Goal: Information Seeking & Learning: Learn about a topic

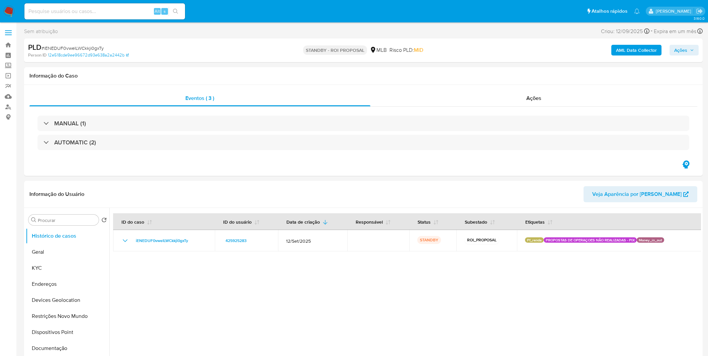
select select "10"
click at [52, 264] on button "KYC" at bounding box center [65, 268] width 78 height 16
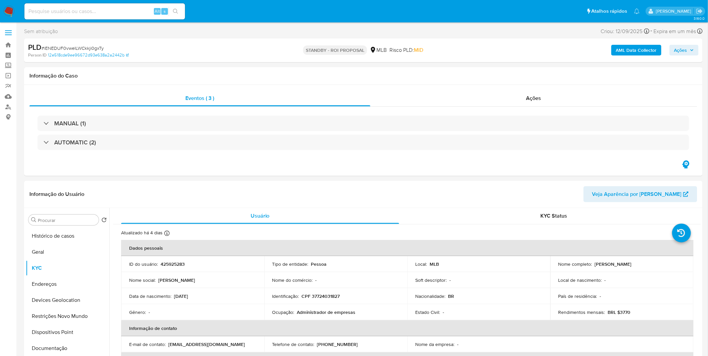
click at [77, 8] on input at bounding box center [104, 11] width 161 height 9
paste input "h9I58n8fw0ztsRvKr7pZV8OS"
type input "h9I58n8fw0ztsRvKr7pZV8OS"
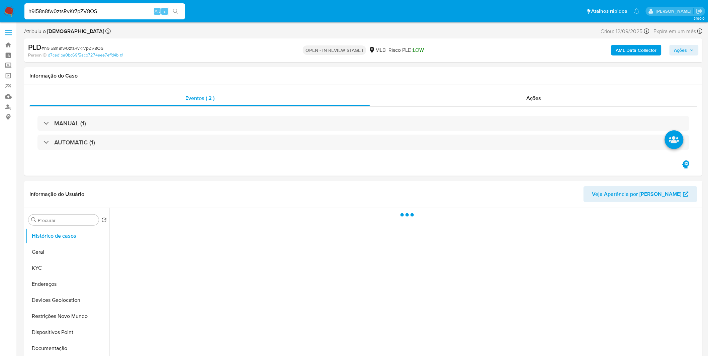
select select "10"
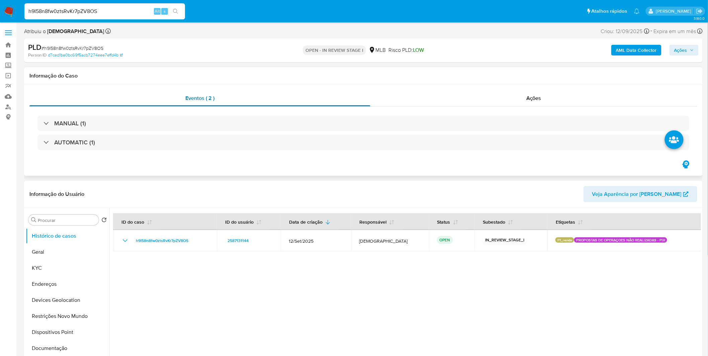
drag, startPoint x: 218, startPoint y: 98, endPoint x: 225, endPoint y: 93, distance: 8.1
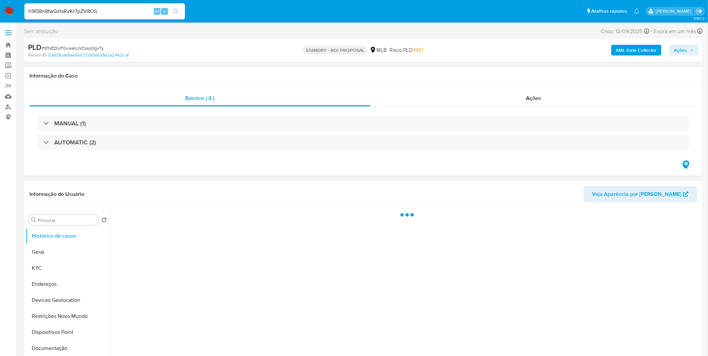
select select "10"
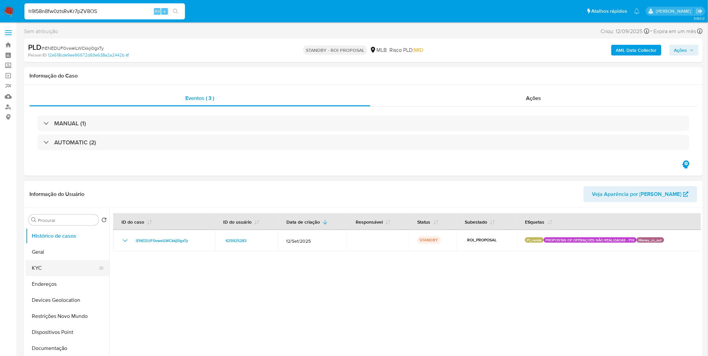
click at [52, 266] on button "KYC" at bounding box center [65, 268] width 78 height 16
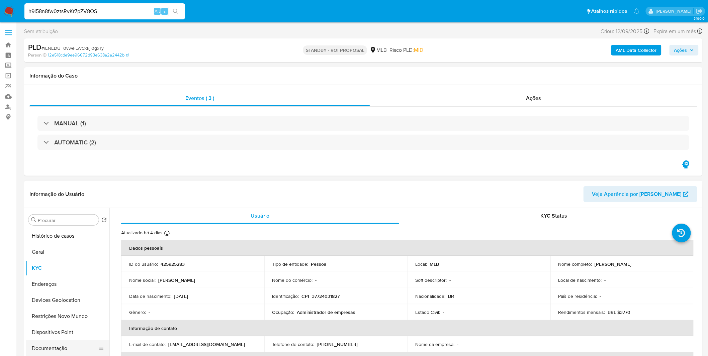
click at [68, 345] on button "Documentação" at bounding box center [65, 349] width 78 height 16
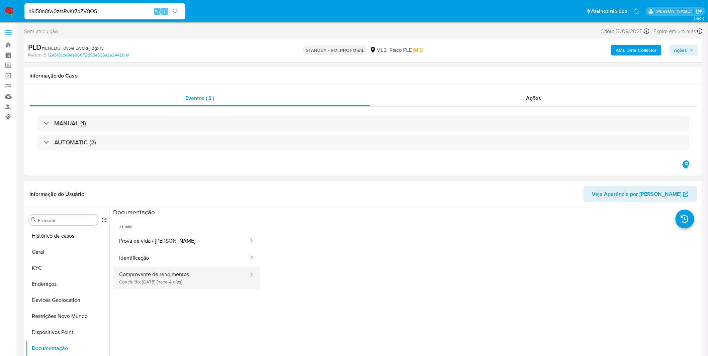
click at [132, 284] on button "Comprovante de rendimentos Concluído: 18/09/2025 (hace 4 días)" at bounding box center [181, 278] width 136 height 23
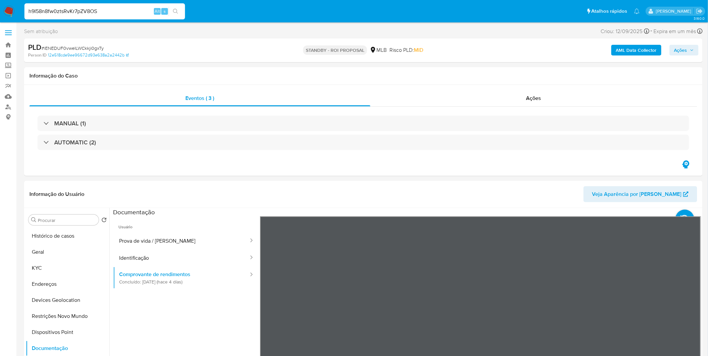
click at [57, 278] on button "Endereços" at bounding box center [65, 284] width 78 height 16
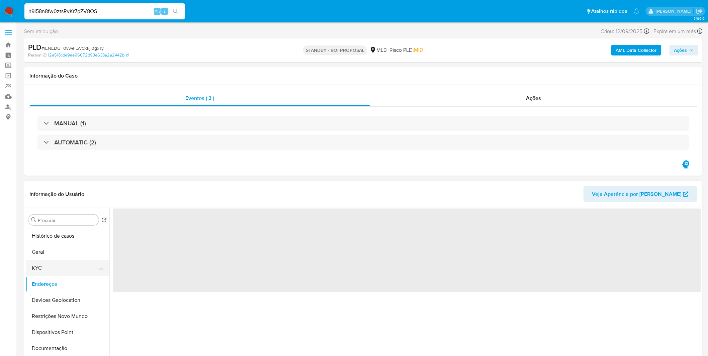
click at [55, 267] on button "KYC" at bounding box center [65, 268] width 78 height 16
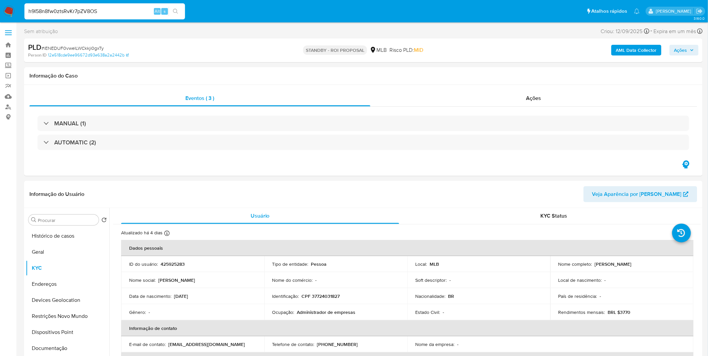
click at [101, 15] on input "h9I58n8fw0ztsRvKr7pZV8OS" at bounding box center [104, 11] width 161 height 9
paste input
click at [112, 12] on input "h9I58n8fw0ztsRvKr7pZV8OS" at bounding box center [104, 11] width 161 height 9
type input "h9I58n8fw0ztsRvKr7pZV8OS"
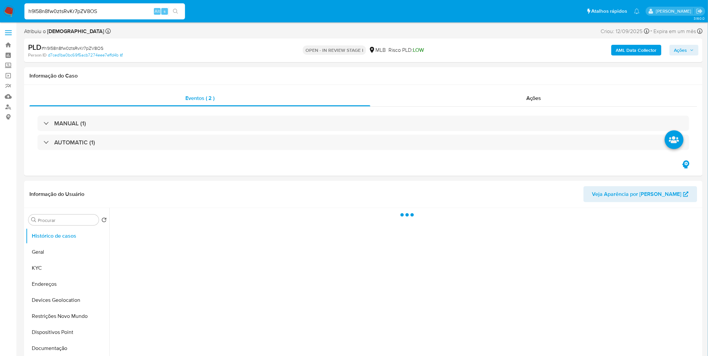
select select "10"
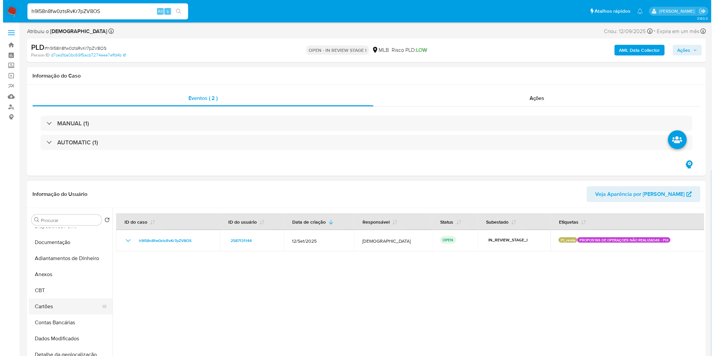
scroll to position [149, 0]
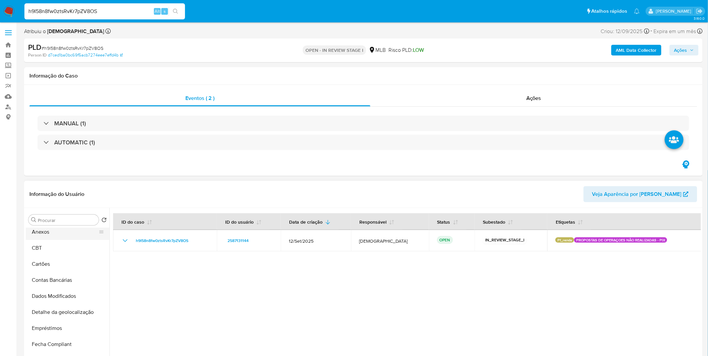
click at [66, 236] on button "Anexos" at bounding box center [65, 232] width 78 height 16
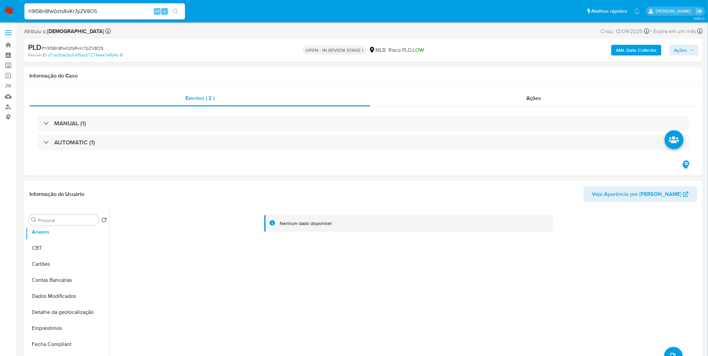
click at [635, 49] on b "AML Data Collector" at bounding box center [636, 50] width 41 height 11
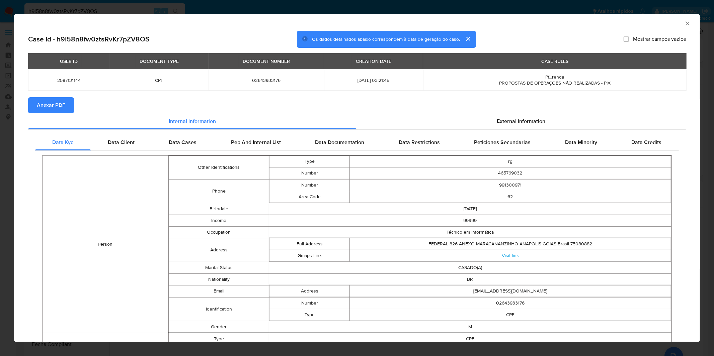
click at [77, 103] on section "Anexar PDF" at bounding box center [356, 105] width 657 height 16
click at [69, 104] on button "Anexar PDF" at bounding box center [51, 105] width 46 height 16
click at [276, 11] on div "AML Data Collector Case Id - h9I58n8fw0ztsRvKr7pZV8OS Os dados detalhados abaix…" at bounding box center [357, 178] width 714 height 356
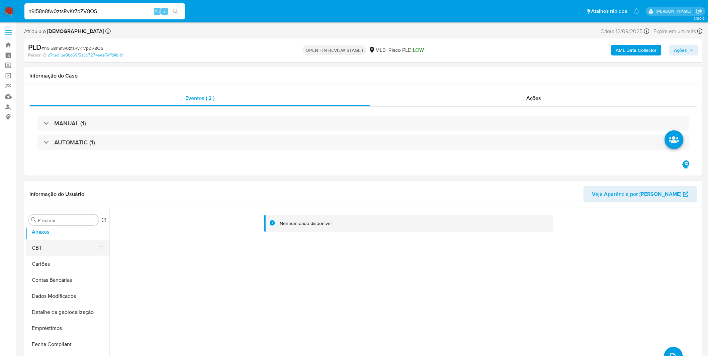
click at [60, 249] on button "CBT" at bounding box center [65, 248] width 78 height 16
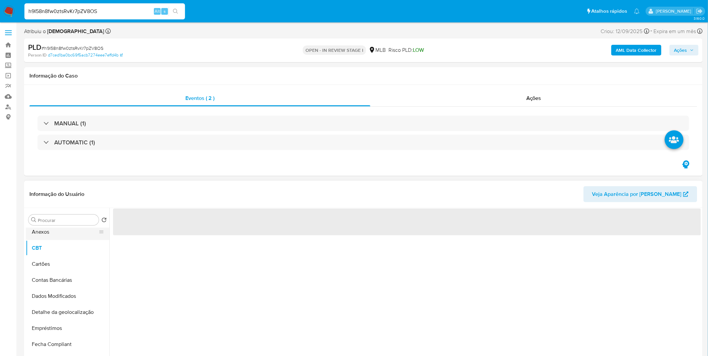
click at [60, 239] on button "Anexos" at bounding box center [65, 232] width 78 height 16
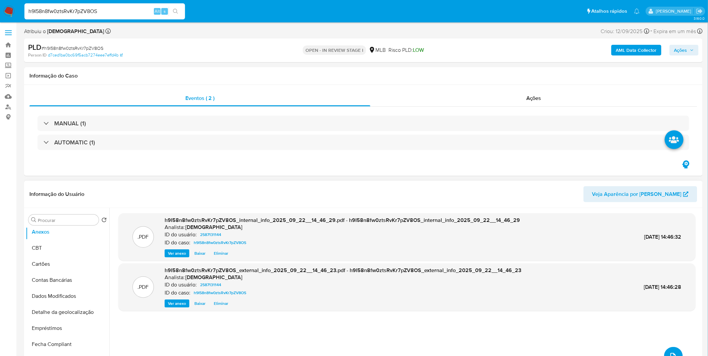
click at [669, 353] on icon "upload-file" at bounding box center [673, 357] width 8 height 8
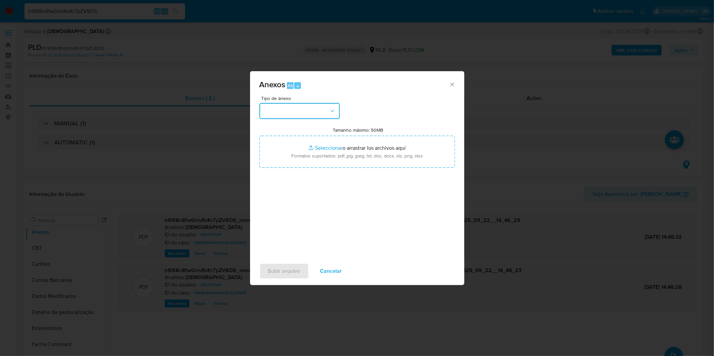
click at [304, 108] on button "button" at bounding box center [299, 111] width 80 height 16
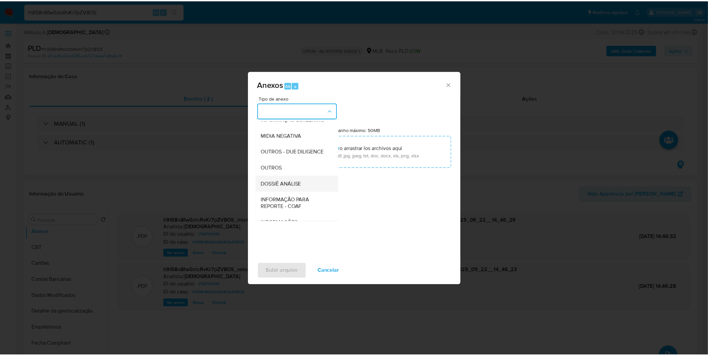
scroll to position [74, 0]
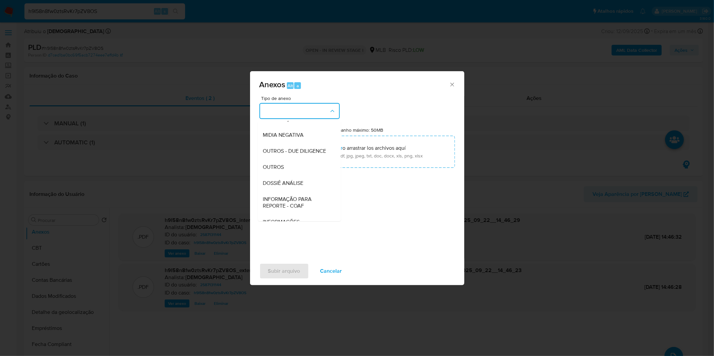
drag, startPoint x: 283, startPoint y: 181, endPoint x: 296, endPoint y: 168, distance: 18.5
click at [283, 171] on span "OUTROS" at bounding box center [273, 167] width 21 height 7
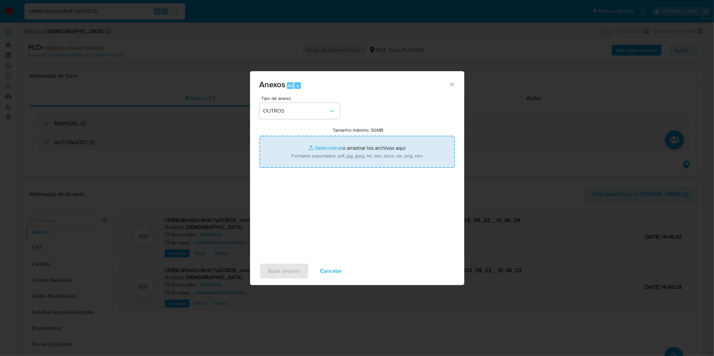
click at [313, 146] on input "Tamanho máximo: 50MB Seleccionar archivos" at bounding box center [356, 152] width 195 height 32
type input "C:\fakepath\Mulan 2587131144_2025_09_18_08_17_21.xlsx"
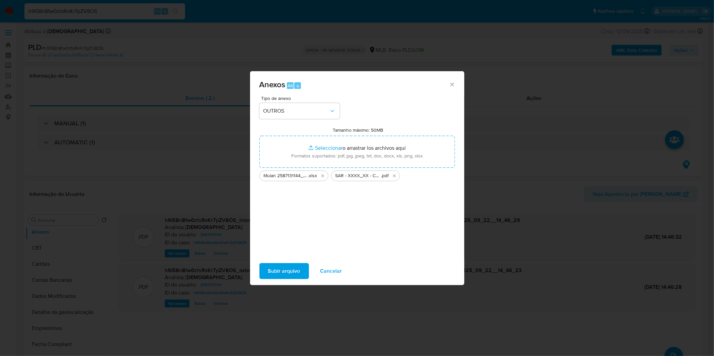
click at [272, 273] on span "Subir arquivo" at bounding box center [284, 271] width 32 height 15
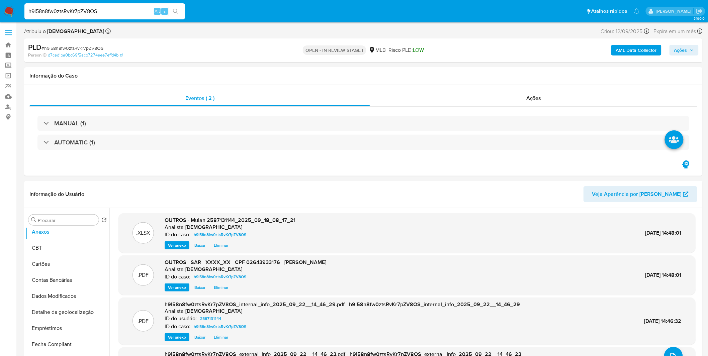
click at [674, 49] on button "Ações" at bounding box center [683, 50] width 29 height 11
click at [491, 72] on span "Resolução do caso" at bounding box center [489, 72] width 45 height 8
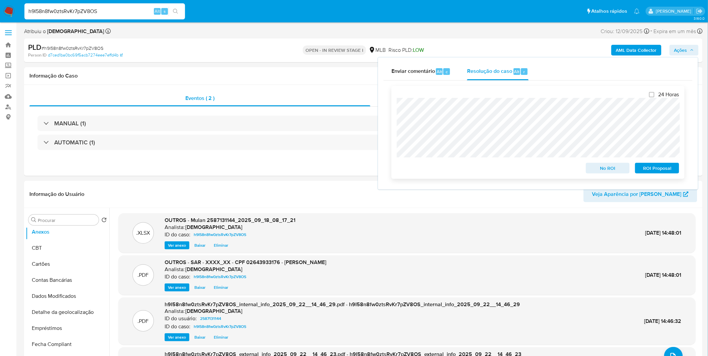
click at [664, 171] on span "ROI Proposal" at bounding box center [657, 168] width 35 height 9
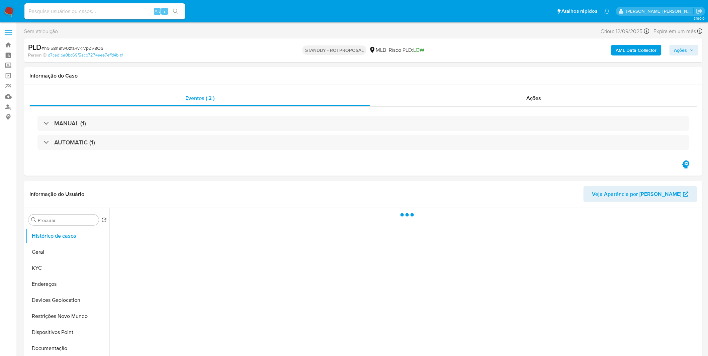
select select "10"
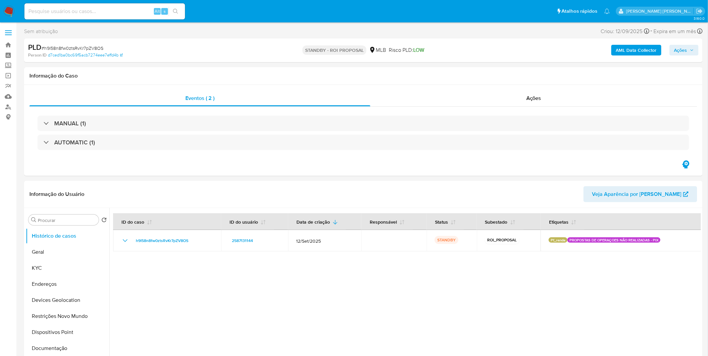
click at [14, 12] on img at bounding box center [8, 11] width 11 height 11
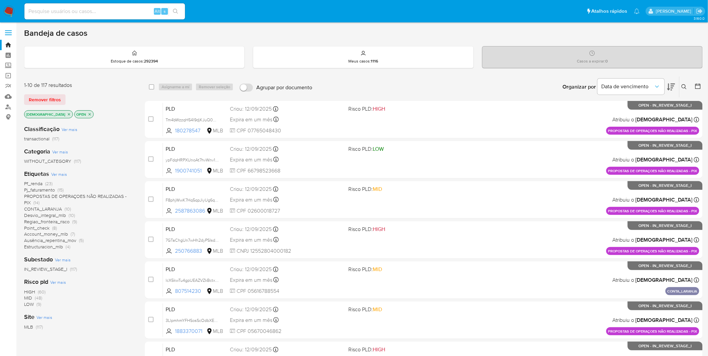
click at [11, 8] on img at bounding box center [8, 11] width 11 height 11
click at [7, 9] on img at bounding box center [8, 11] width 11 height 11
click at [54, 172] on span "Ver mais" at bounding box center [59, 174] width 16 height 6
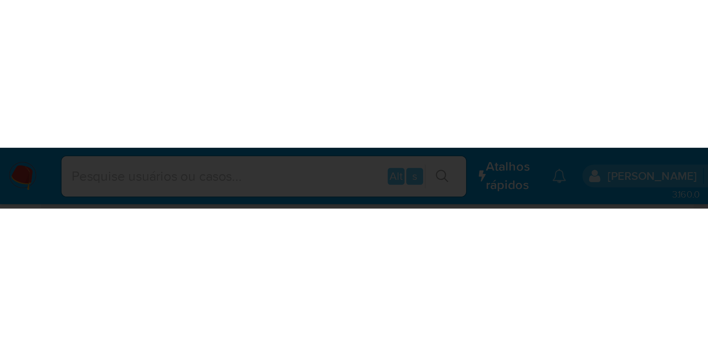
scroll to position [32, 0]
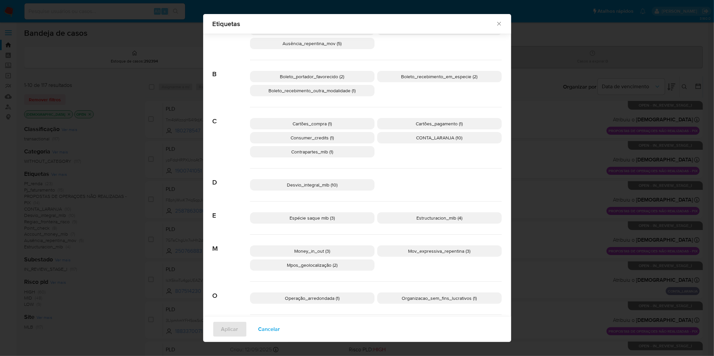
click at [165, 68] on div "Etiquetas Buscar A Account_money_mlb (7) Aml_cuenta_recien_abierta_mlb (2) Ausê…" at bounding box center [357, 178] width 714 height 356
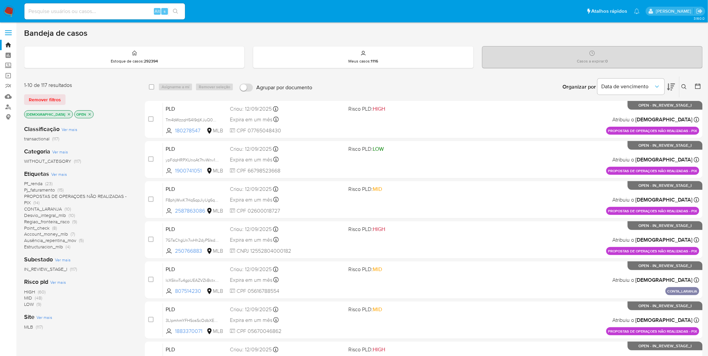
click at [7, 4] on nav "Pausado Ver notificaciones Alt s Atalhos rápidos Presiona las siguientes teclas…" at bounding box center [354, 11] width 708 height 22
click at [9, 10] on img at bounding box center [8, 11] width 11 height 11
click at [11, 9] on img at bounding box center [8, 11] width 11 height 11
click at [99, 12] on input at bounding box center [104, 11] width 161 height 9
paste input "JZK0Ty8zGP9xCXsNJhsAxYeo"
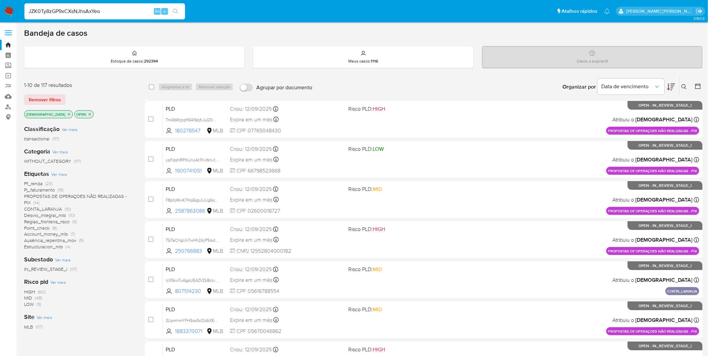
type input "JZK0Ty8zGP9xCXsNJhsAxYeo"
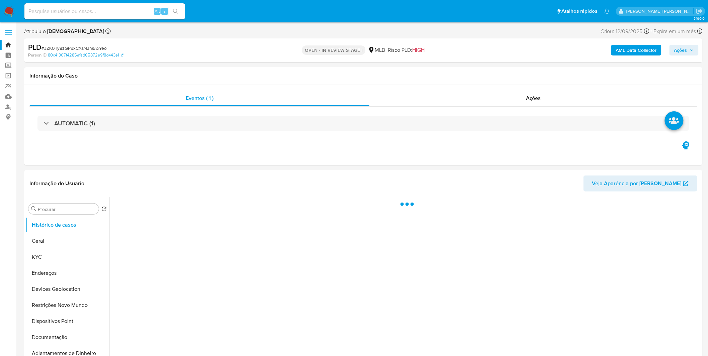
select select "10"
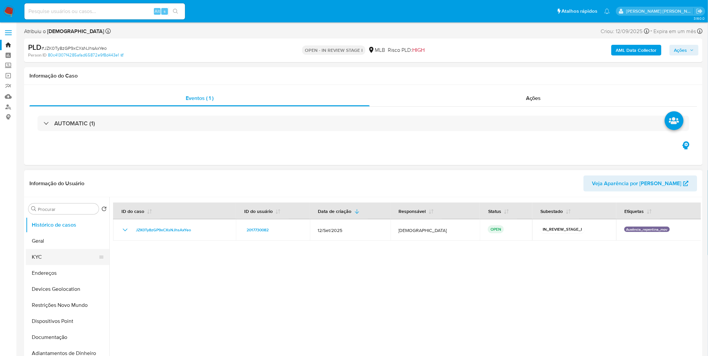
click at [66, 256] on button "KYC" at bounding box center [65, 257] width 78 height 16
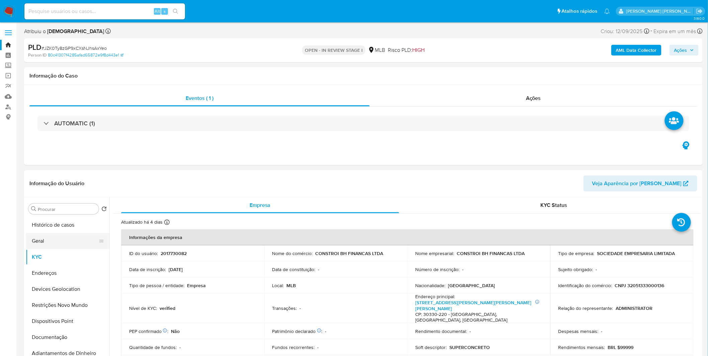
click at [45, 235] on button "Geral" at bounding box center [65, 241] width 78 height 16
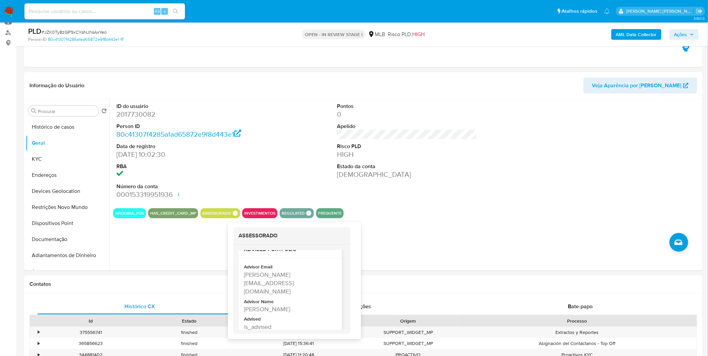
scroll to position [22, 0]
click at [316, 288] on div "Advisor Name" at bounding box center [289, 291] width 91 height 7
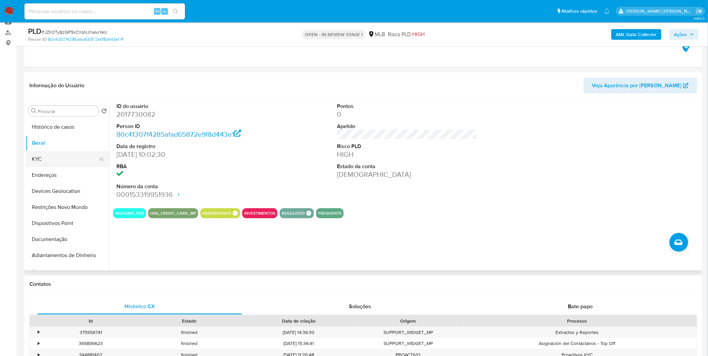
click at [64, 161] on button "KYC" at bounding box center [65, 159] width 78 height 16
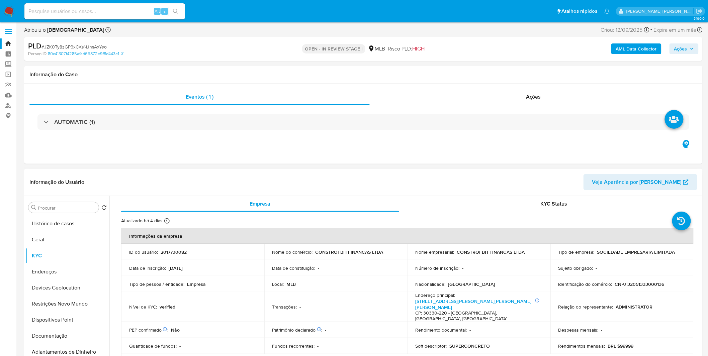
scroll to position [0, 0]
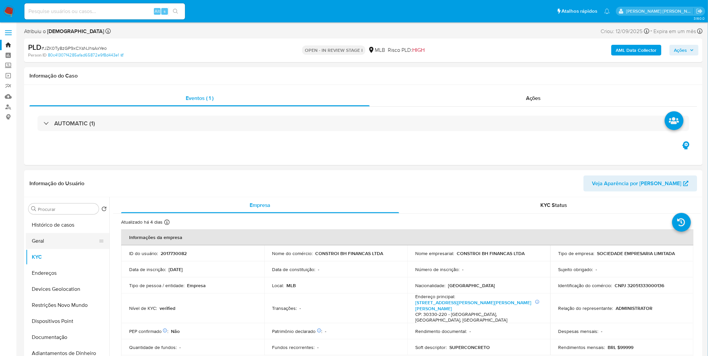
click at [51, 236] on button "Geral" at bounding box center [65, 241] width 78 height 16
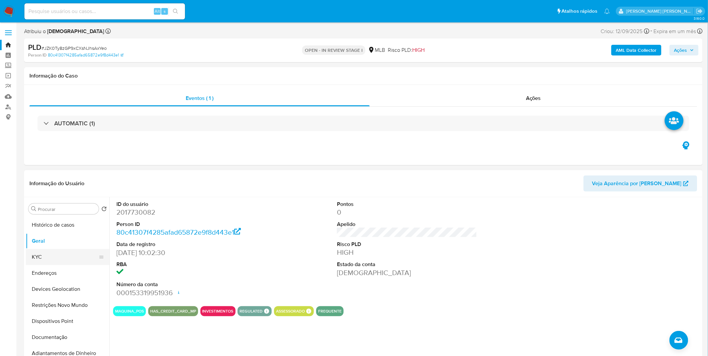
click at [54, 255] on button "KYC" at bounding box center [65, 257] width 78 height 16
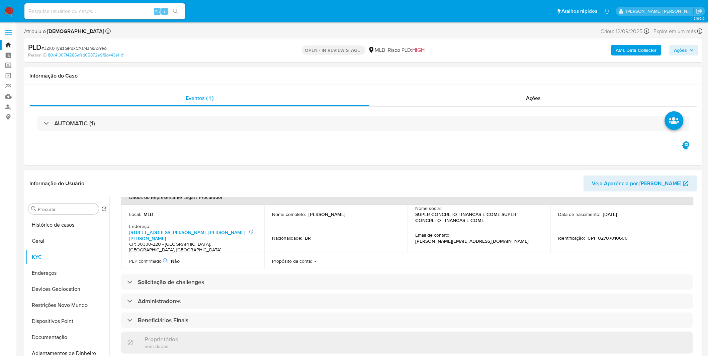
scroll to position [186, 0]
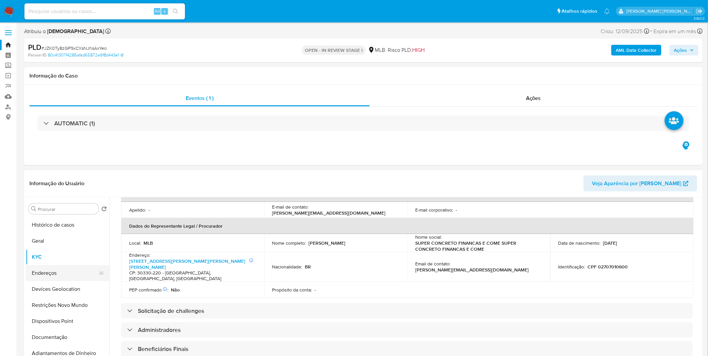
drag, startPoint x: 64, startPoint y: 276, endPoint x: 62, endPoint y: 272, distance: 4.3
click at [64, 276] on button "Endereços" at bounding box center [65, 273] width 78 height 16
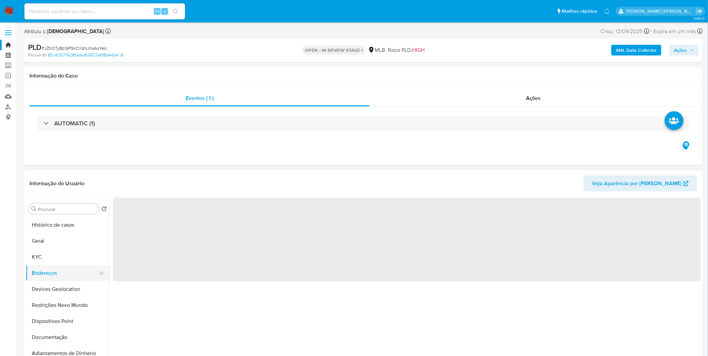
scroll to position [0, 0]
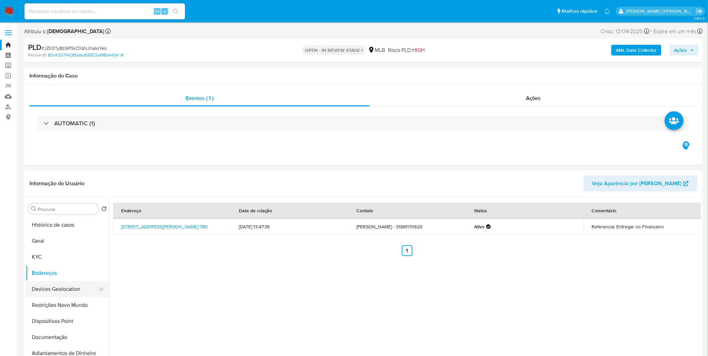
click at [63, 287] on button "Devices Geolocation" at bounding box center [65, 289] width 78 height 16
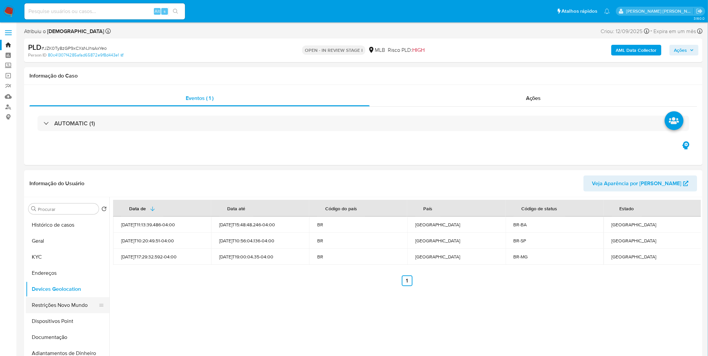
click at [73, 303] on button "Restrições Novo Mundo" at bounding box center [65, 305] width 78 height 16
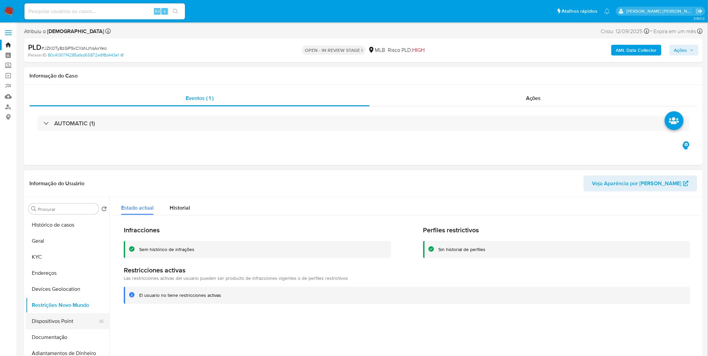
click at [89, 323] on button "Dispositivos Point" at bounding box center [65, 322] width 78 height 16
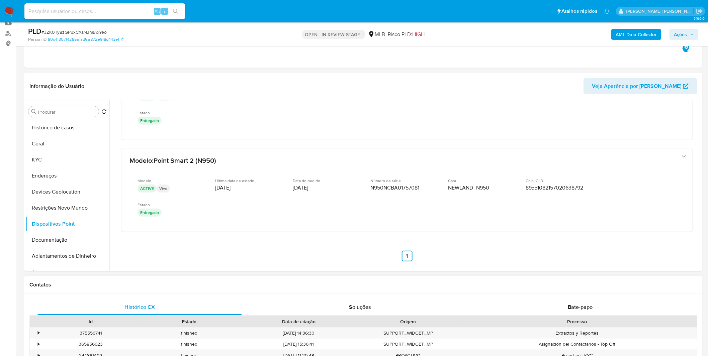
scroll to position [74, 0]
click at [80, 159] on button "KYC" at bounding box center [65, 159] width 78 height 16
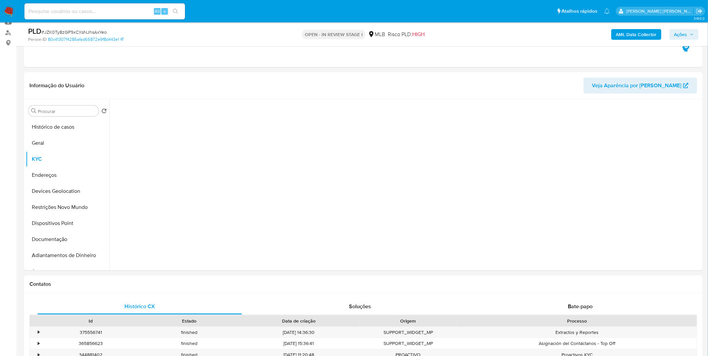
scroll to position [0, 0]
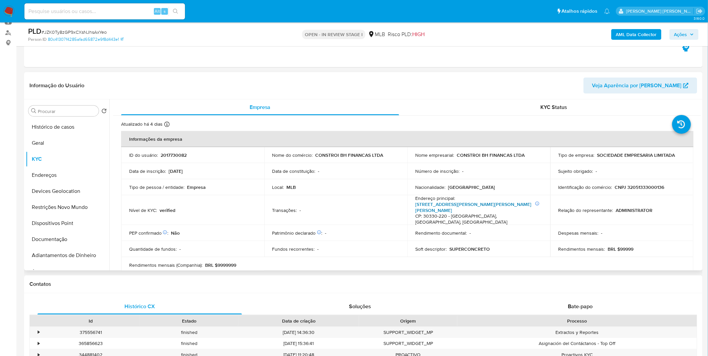
click at [433, 203] on link "Rua Santo Antônio Do Monte 246, Santo Antônio" at bounding box center [473, 207] width 116 height 13
click at [89, 17] on div "Alt s" at bounding box center [104, 11] width 161 height 16
click at [89, 16] on div "Alt s" at bounding box center [104, 11] width 161 height 16
click at [88, 13] on input at bounding box center [104, 11] width 161 height 9
paste input "jT0rvv4RBauyJ2hoUonmbqOc"
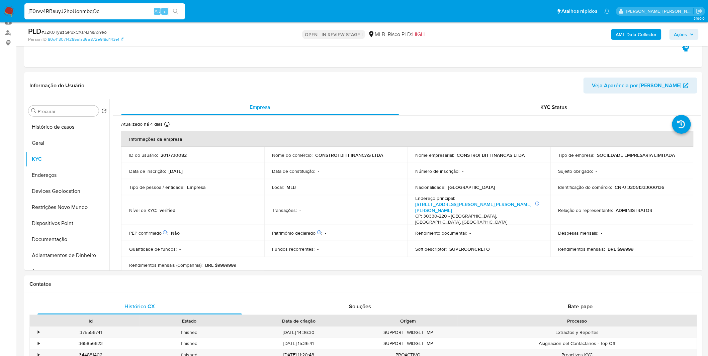
type input "jT0rvv4RBauyJ2hoUonmbqOc"
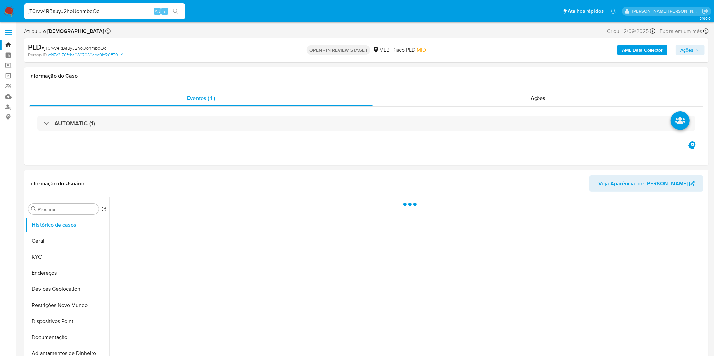
select select "10"
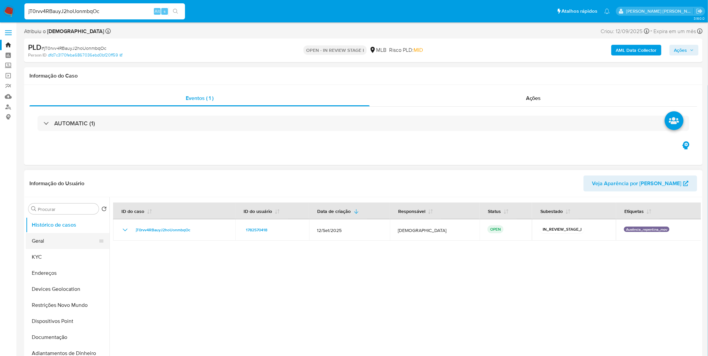
click at [58, 240] on button "Geral" at bounding box center [65, 241] width 78 height 16
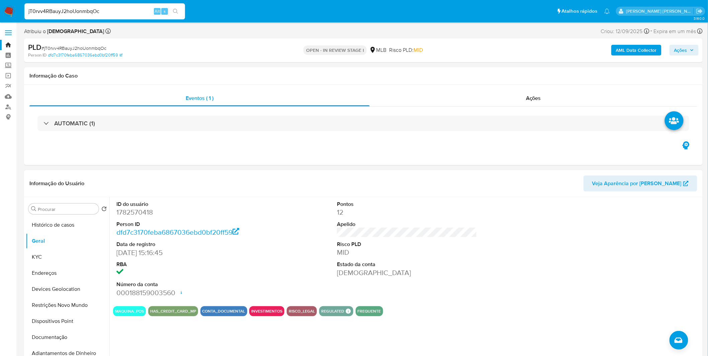
click at [197, 339] on div "ID do usuário 1782570418 Person ID dfd7c3170feba6867036ebd0bf20ff59 Data de reg…" at bounding box center [405, 282] width 592 height 171
click at [63, 257] on button "KYC" at bounding box center [65, 257] width 78 height 16
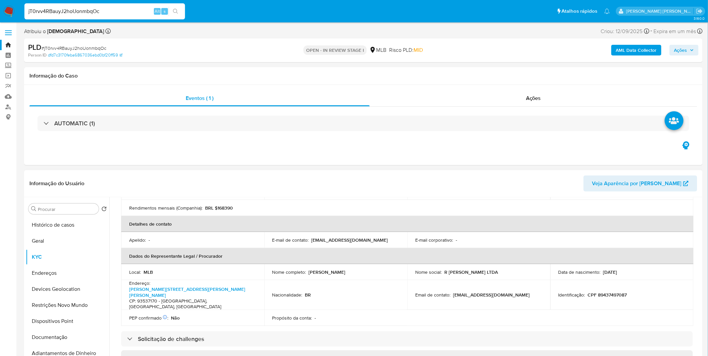
scroll to position [149, 0]
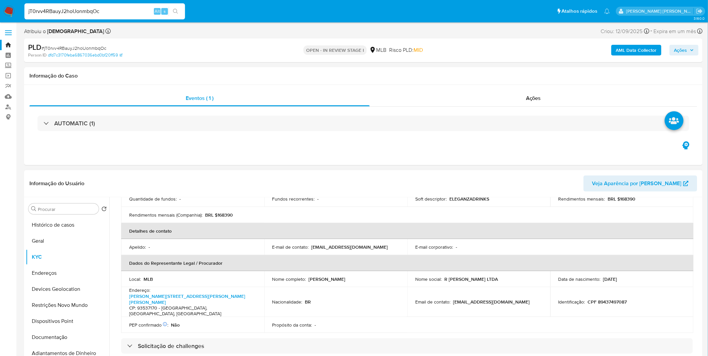
click at [614, 299] on p "CPF 89437497087" at bounding box center [607, 302] width 39 height 6
copy p "89437497087"
click at [85, 302] on button "Restrições Novo Mundo" at bounding box center [65, 305] width 78 height 16
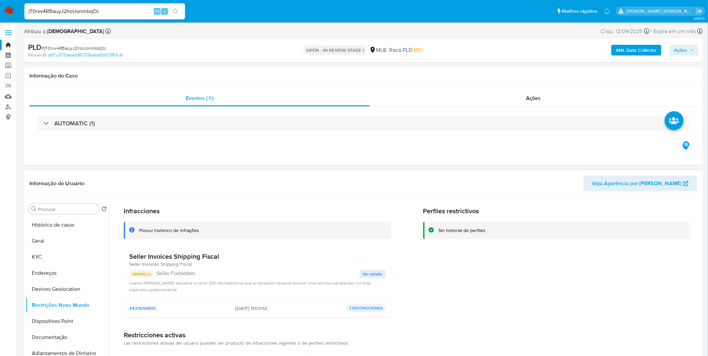
scroll to position [7, 0]
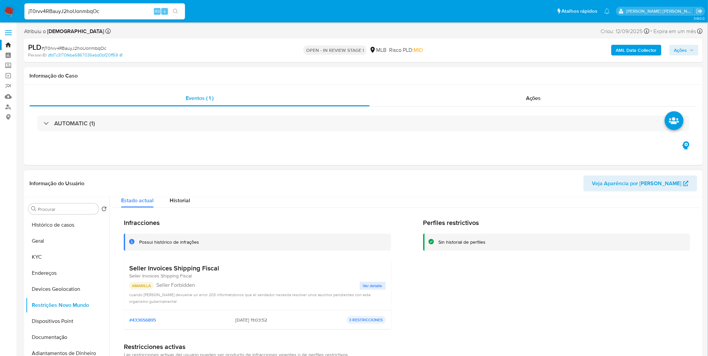
drag, startPoint x: 222, startPoint y: 266, endPoint x: 129, endPoint y: 269, distance: 93.4
click at [129, 269] on div "Seller Invoices Shipping Fiscal Seller Invoices Shipping Fiscal" at bounding box center [257, 271] width 257 height 15
drag, startPoint x: 221, startPoint y: 320, endPoint x: 255, endPoint y: 320, distance: 33.5
click at [255, 320] on div "#433656895 25/04/2025 - 11:03:52 3 RESTRICCIONES" at bounding box center [257, 320] width 257 height 8
click at [72, 331] on button "Documentação" at bounding box center [65, 338] width 78 height 16
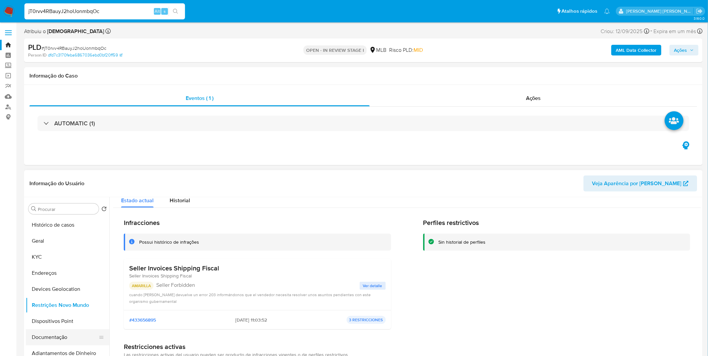
scroll to position [0, 0]
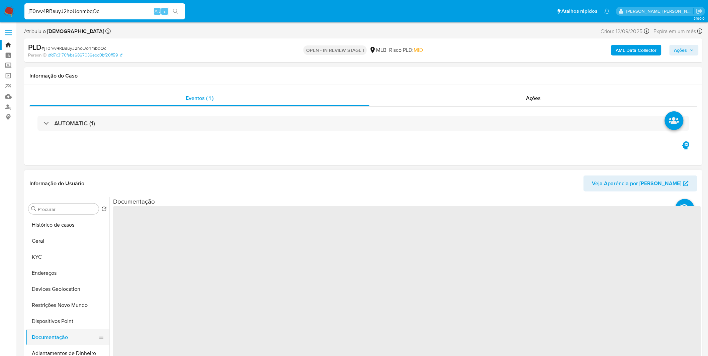
click at [69, 335] on button "Documentação" at bounding box center [65, 338] width 78 height 16
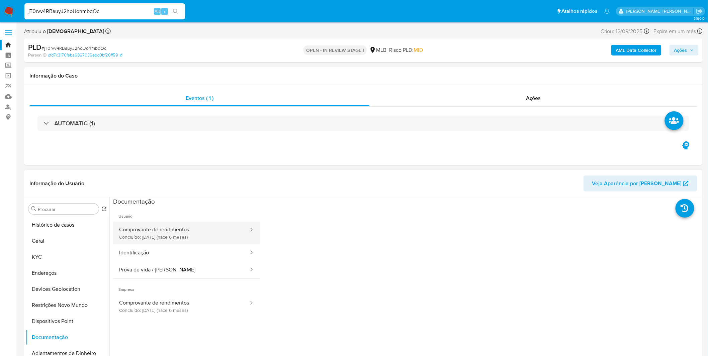
click at [161, 237] on button "Comprovante de rendimentos Concluído: 04/04/2025 (hace 6 meses)" at bounding box center [181, 233] width 136 height 23
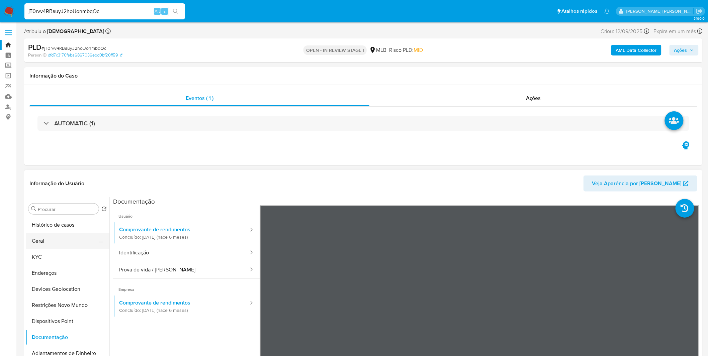
click at [61, 238] on button "Geral" at bounding box center [65, 241] width 78 height 16
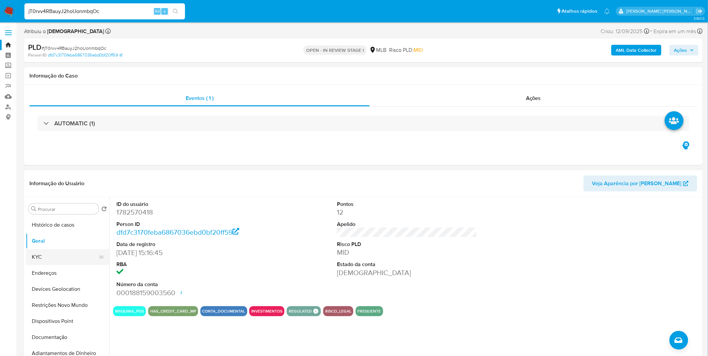
click at [52, 253] on button "KYC" at bounding box center [65, 257] width 78 height 16
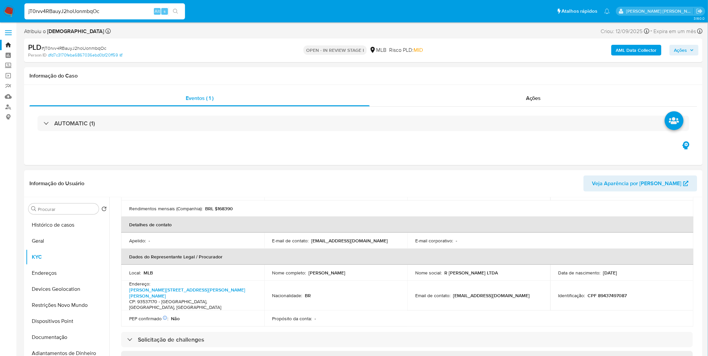
scroll to position [149, 0]
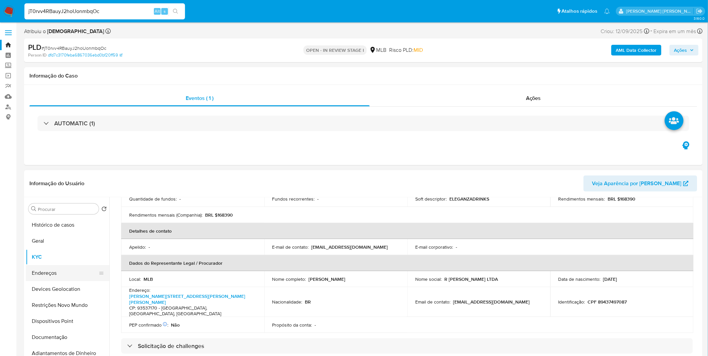
click at [60, 269] on button "Endereços" at bounding box center [65, 273] width 78 height 16
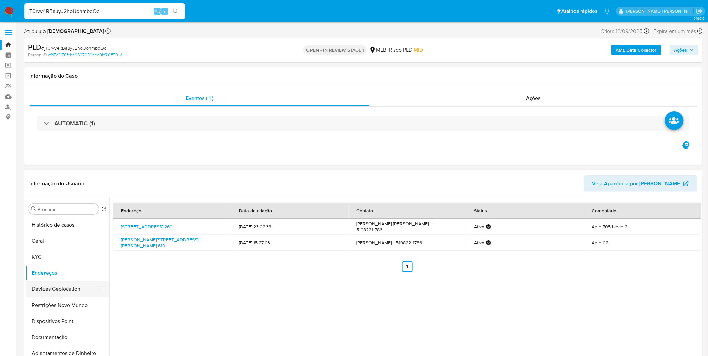
click at [70, 292] on button "Devices Geolocation" at bounding box center [65, 289] width 78 height 16
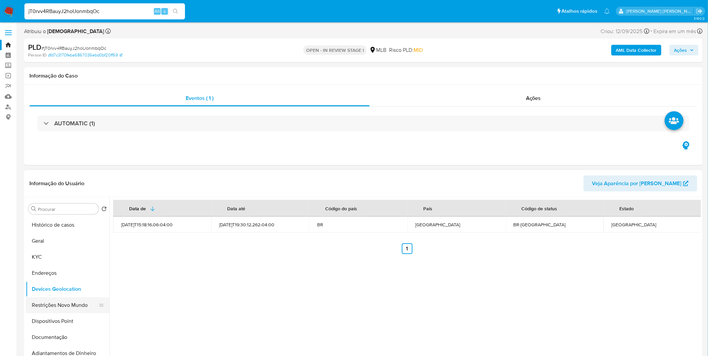
click at [80, 313] on button "Restrições Novo Mundo" at bounding box center [65, 305] width 78 height 16
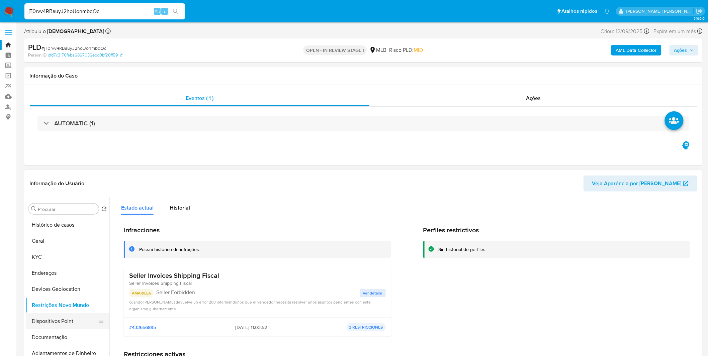
click at [81, 324] on button "Dispositivos Point" at bounding box center [65, 322] width 78 height 16
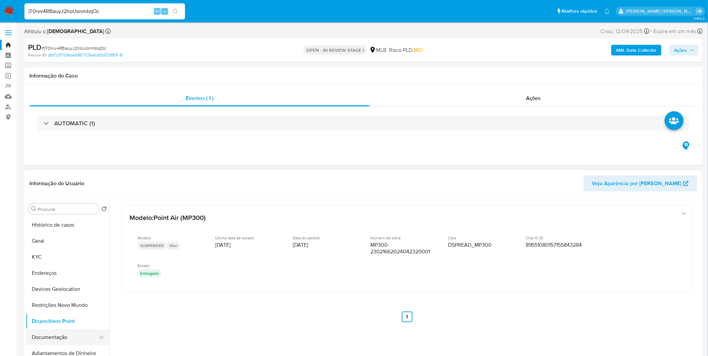
click at [56, 333] on button "Documentação" at bounding box center [65, 338] width 78 height 16
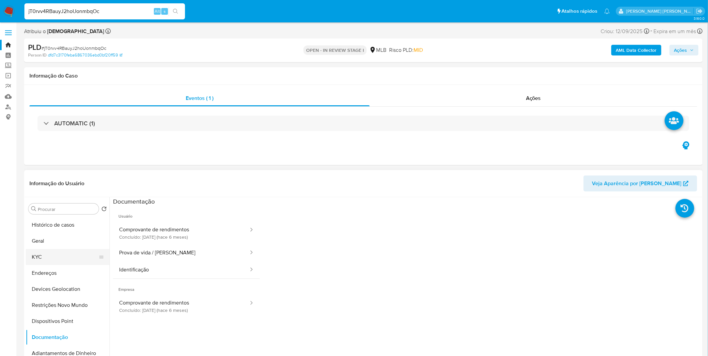
click at [64, 256] on button "KYC" at bounding box center [65, 257] width 78 height 16
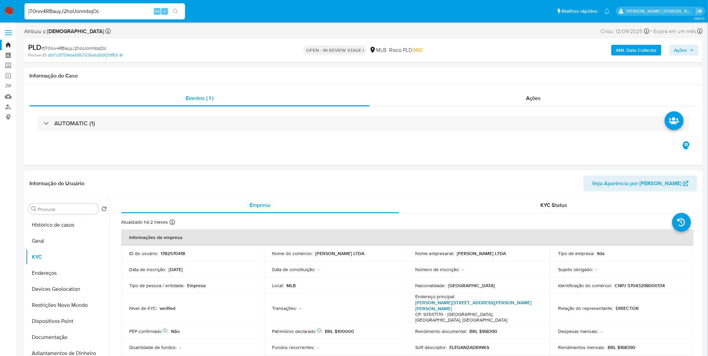
click at [456, 303] on link "Rua João Amando Schilling 610, São Jorge" at bounding box center [473, 305] width 116 height 13
click at [70, 13] on input "jT0rvv4RBauyJ2hoUonmbqOc" at bounding box center [104, 11] width 161 height 9
paste input "101NsQPL57bxySW8s7t9A5Pd"
type input "101NsQPL57bxySW8s7t9A5Pd"
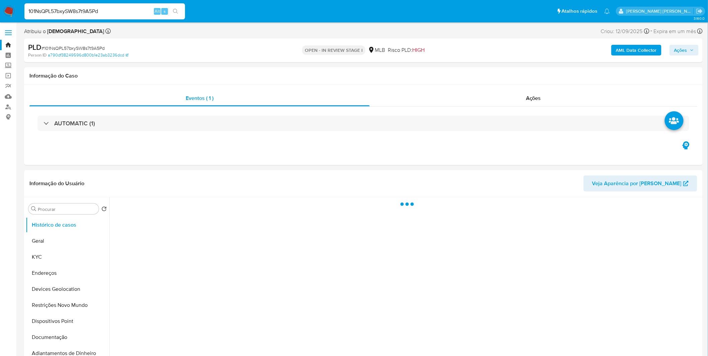
select select "10"
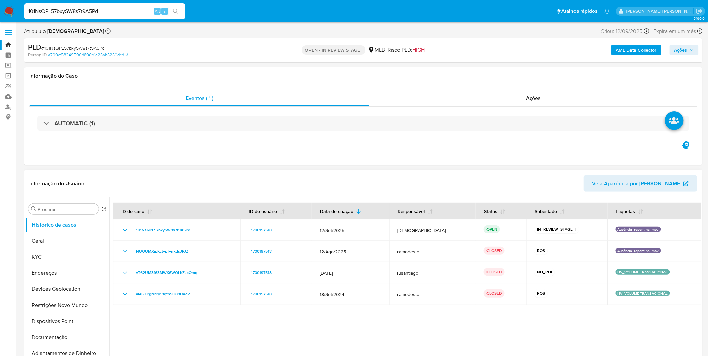
click at [359, 324] on div at bounding box center [405, 282] width 592 height 171
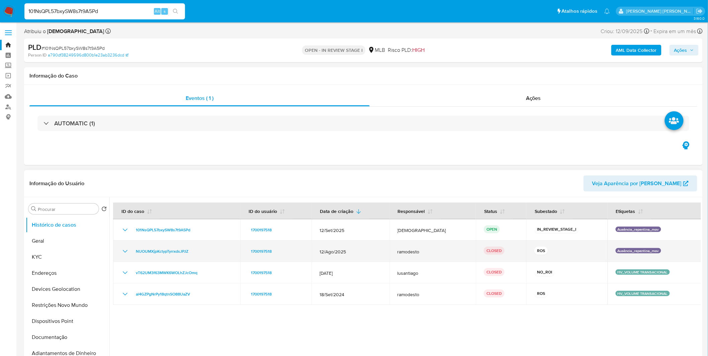
click at [128, 252] on icon "Mostrar/Ocultar" at bounding box center [125, 252] width 8 height 8
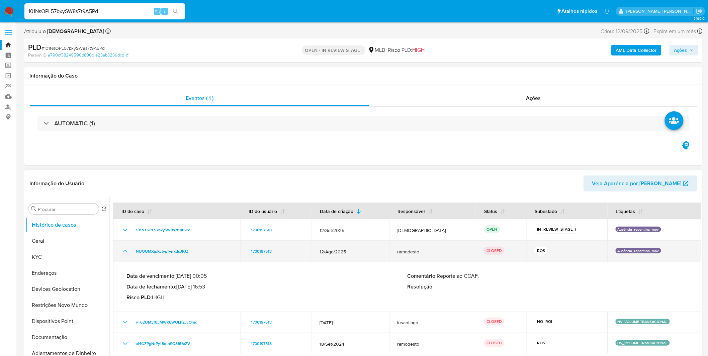
click at [128, 252] on icon "Mostrar/Ocultar" at bounding box center [125, 252] width 8 height 8
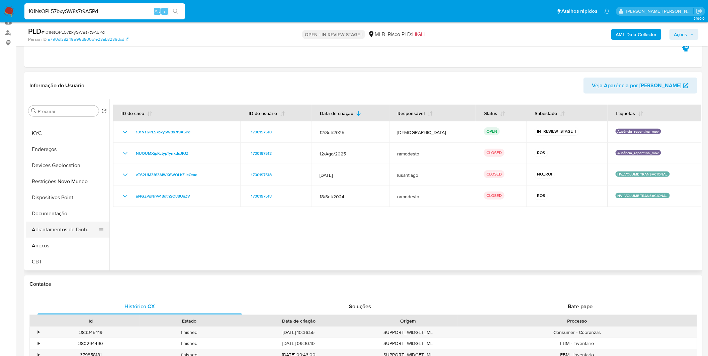
scroll to position [74, 0]
click at [43, 197] on button "Anexos" at bounding box center [65, 197] width 78 height 16
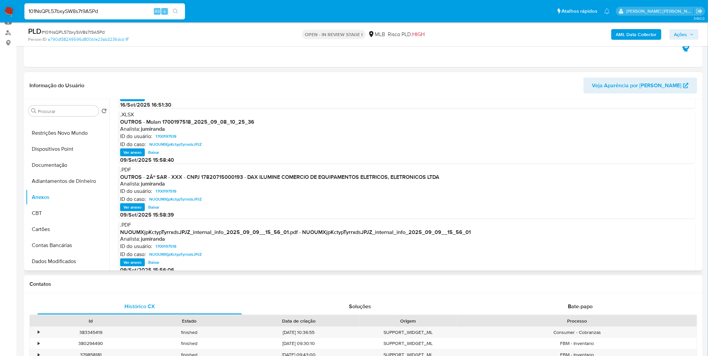
scroll to position [56, 0]
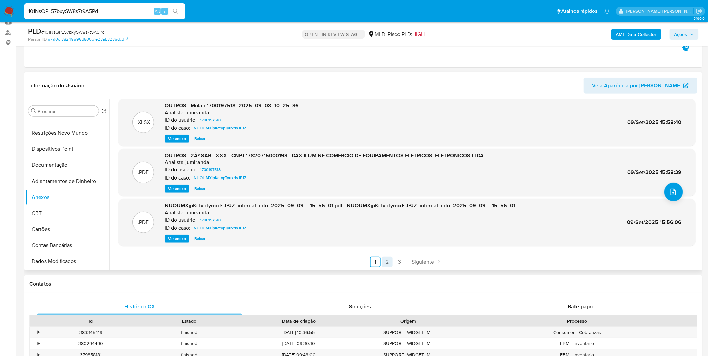
click at [387, 263] on link "2" at bounding box center [387, 262] width 11 height 11
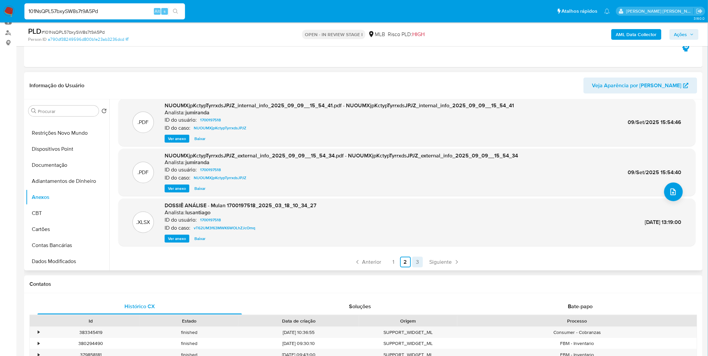
click at [413, 262] on link "3" at bounding box center [417, 262] width 11 height 11
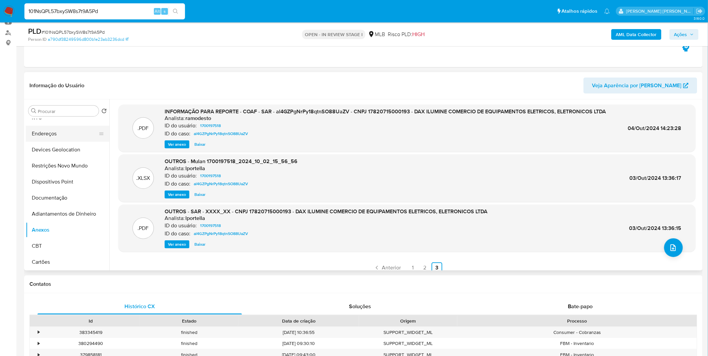
scroll to position [0, 0]
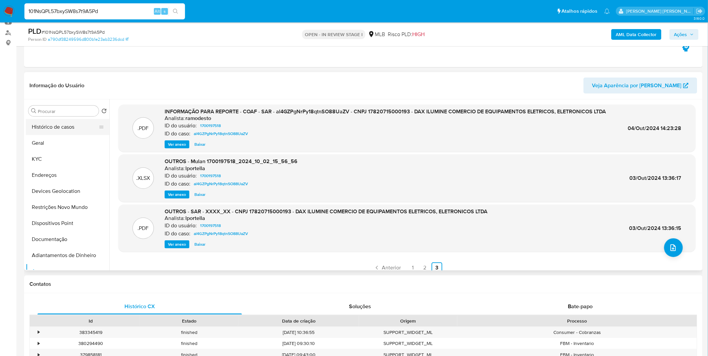
click at [84, 129] on button "Histórico de casos" at bounding box center [65, 127] width 78 height 16
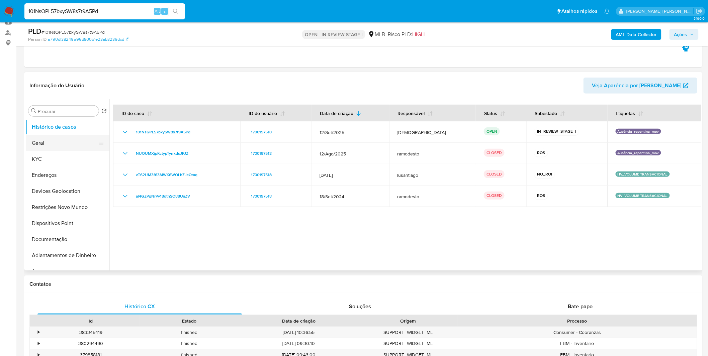
click at [70, 145] on button "Geral" at bounding box center [65, 143] width 78 height 16
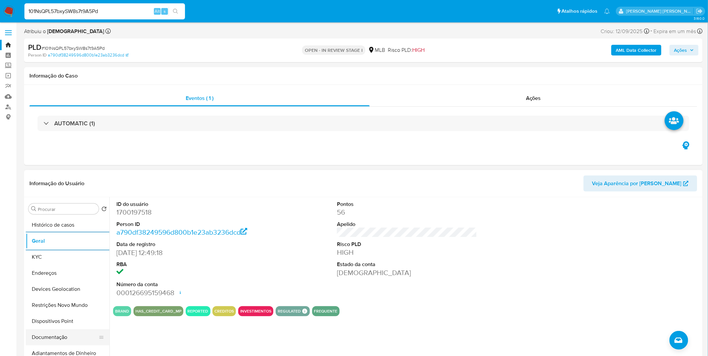
click at [65, 335] on button "Documentação" at bounding box center [65, 338] width 78 height 16
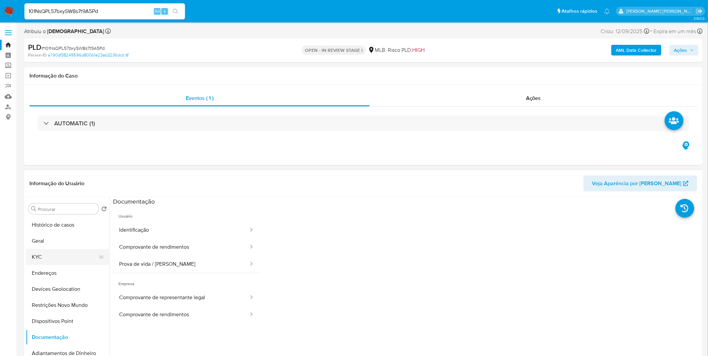
click at [59, 250] on button "KYC" at bounding box center [65, 257] width 78 height 16
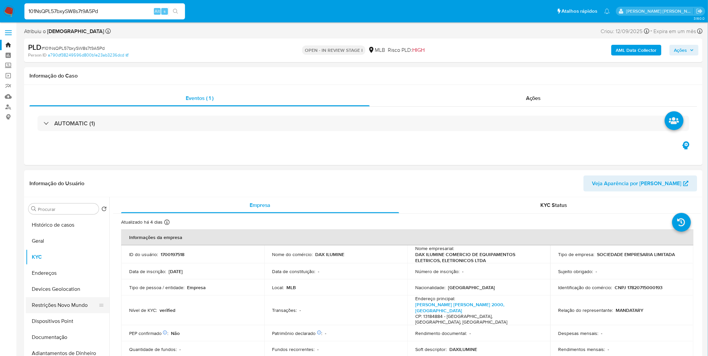
click at [56, 309] on button "Restrições Novo Mundo" at bounding box center [65, 305] width 78 height 16
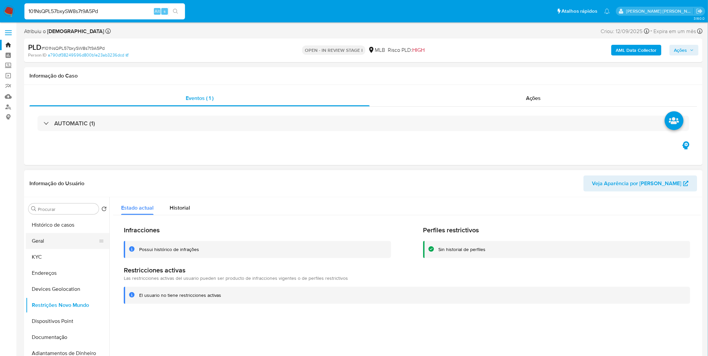
click at [79, 240] on button "Geral" at bounding box center [65, 241] width 78 height 16
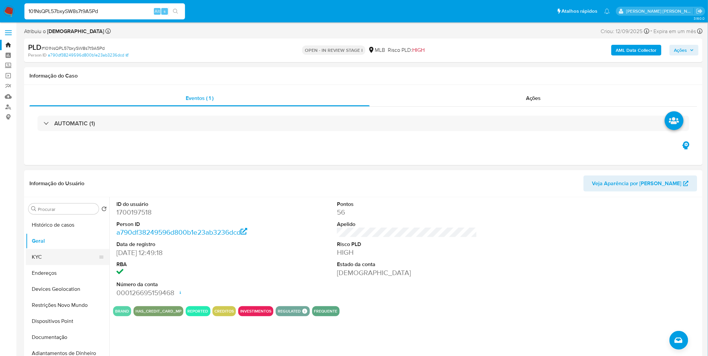
click at [86, 249] on button "KYC" at bounding box center [65, 257] width 78 height 16
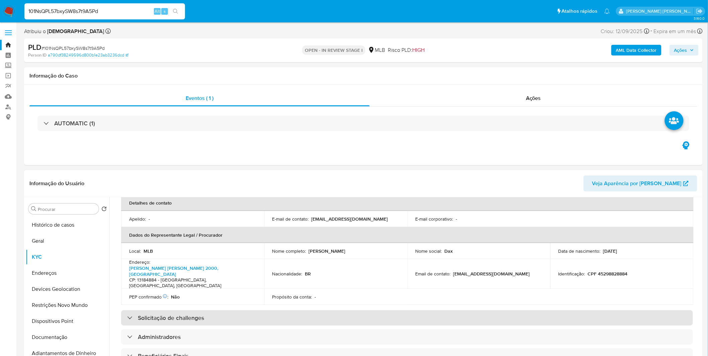
scroll to position [186, 0]
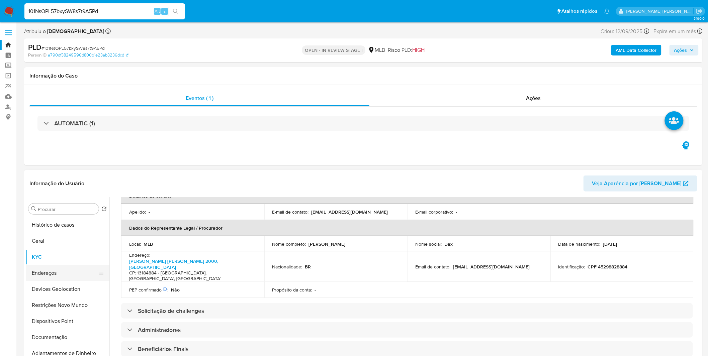
click at [52, 271] on button "Endereços" at bounding box center [65, 273] width 78 height 16
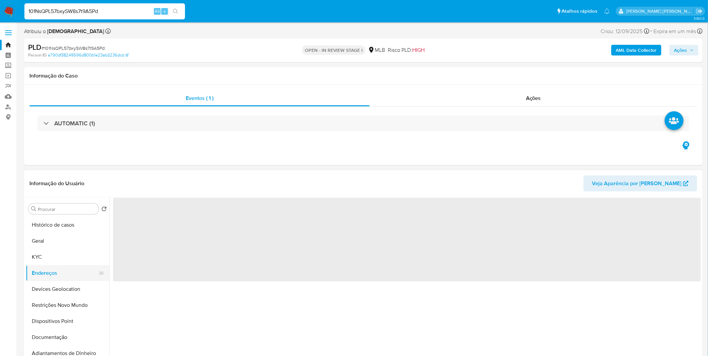
scroll to position [0, 0]
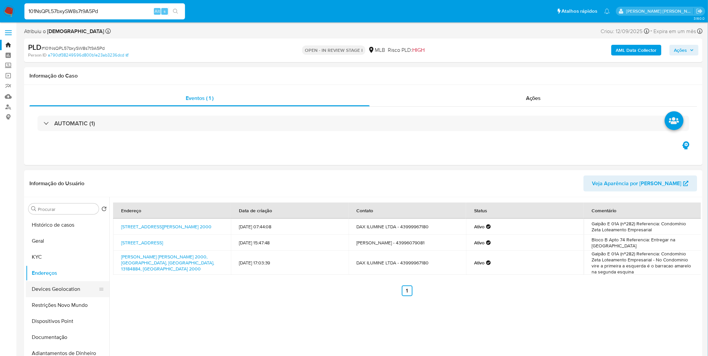
click at [46, 281] on button "Devices Geolocation" at bounding box center [65, 289] width 78 height 16
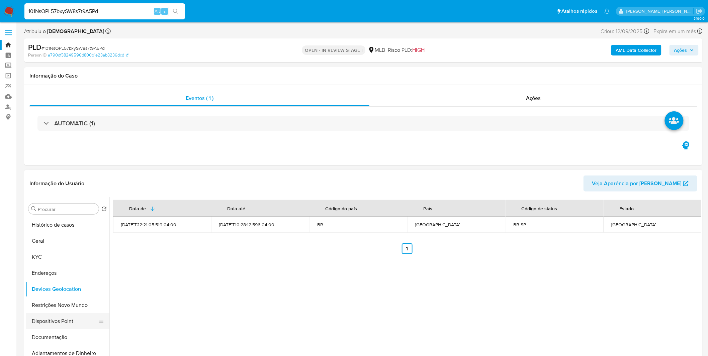
click at [38, 314] on button "Dispositivos Point" at bounding box center [65, 322] width 78 height 16
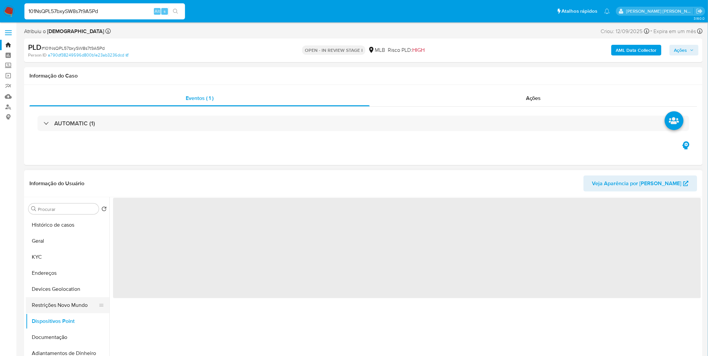
click at [45, 310] on button "Restrições Novo Mundo" at bounding box center [65, 305] width 78 height 16
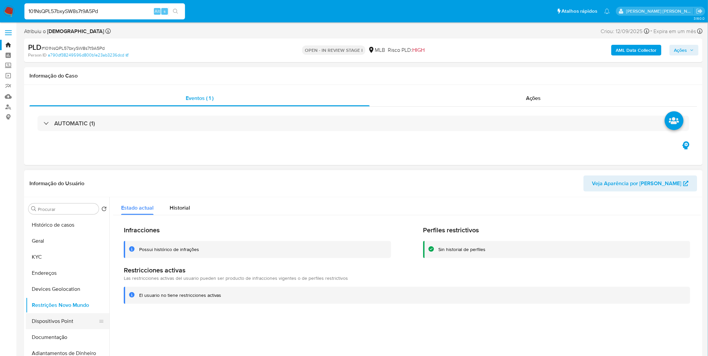
click at [67, 319] on button "Dispositivos Point" at bounding box center [65, 322] width 78 height 16
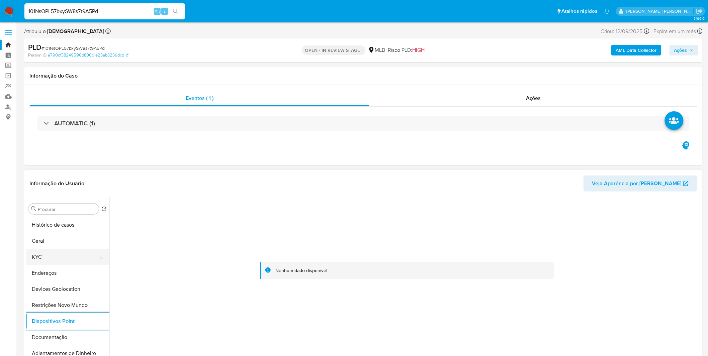
click at [52, 257] on button "KYC" at bounding box center [65, 257] width 78 height 16
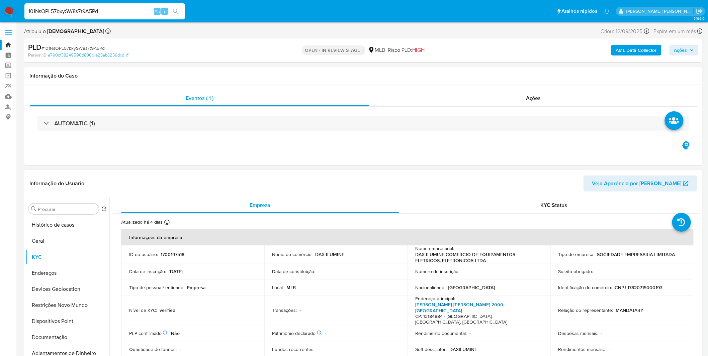
click at [449, 302] on link "Estrada Carlos Roberto Prataviera 2000, Hortolândia" at bounding box center [459, 307] width 89 height 13
click at [59, 297] on button "Restrições Novo Mundo" at bounding box center [65, 305] width 78 height 16
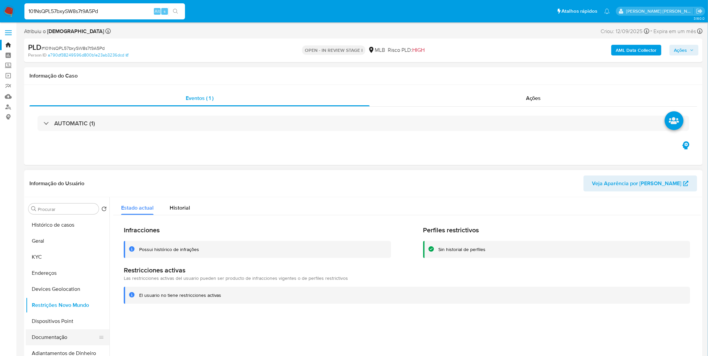
click at [55, 337] on button "Documentação" at bounding box center [65, 338] width 78 height 16
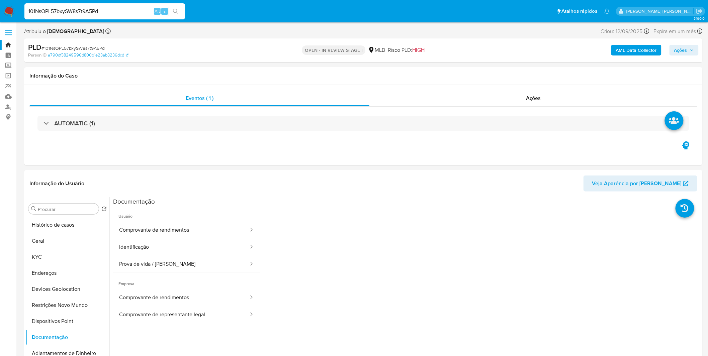
click at [55, 12] on input "101NsQPL57bxySW8s7t9A5Pd" at bounding box center [104, 11] width 161 height 9
paste input "nI3qUWfI031wVOmr4tsuq1jE"
type input "nI3qUWfI031wVOmr4tsuq1jE"
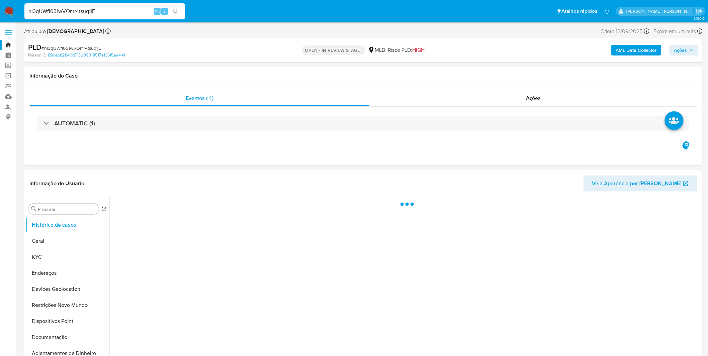
select select "10"
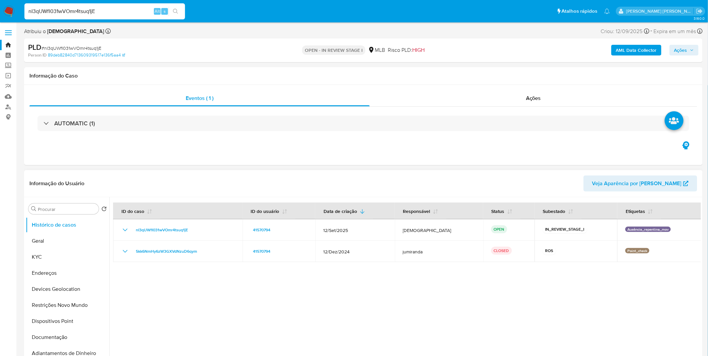
click at [227, 356] on div at bounding box center [405, 282] width 592 height 171
click at [59, 240] on button "Geral" at bounding box center [65, 241] width 78 height 16
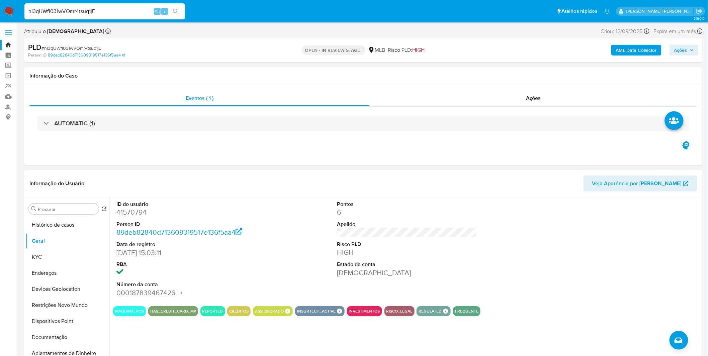
click at [176, 333] on div "ID do usuário 41570794 Person ID 89deb82840d713609319517e136f5aa4 Data de regis…" at bounding box center [405, 282] width 592 height 171
click at [49, 337] on button "Documentação" at bounding box center [65, 338] width 78 height 16
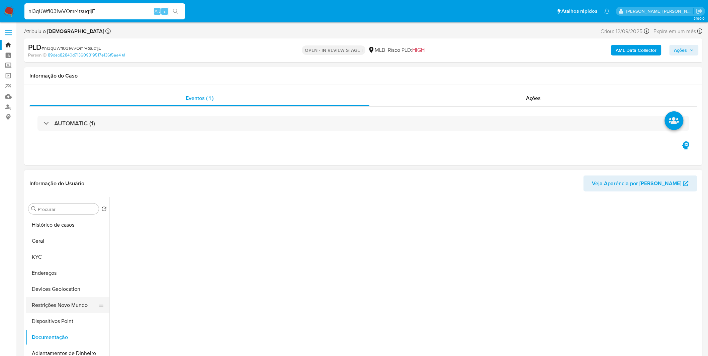
click at [55, 313] on button "Restrições Novo Mundo" at bounding box center [65, 305] width 78 height 16
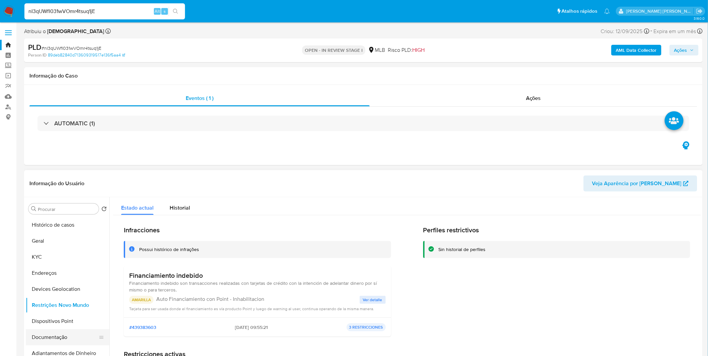
click at [56, 335] on button "Documentação" at bounding box center [65, 338] width 78 height 16
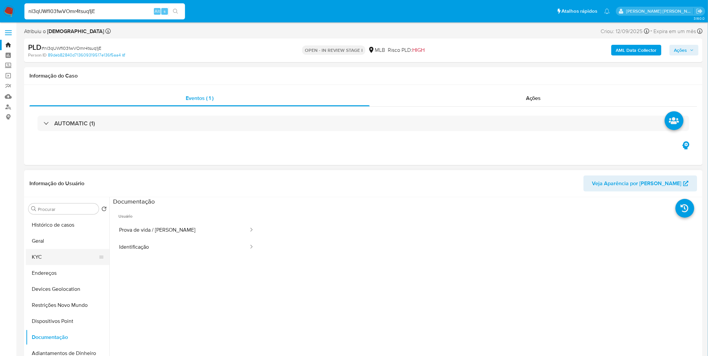
click at [67, 259] on button "KYC" at bounding box center [65, 257] width 78 height 16
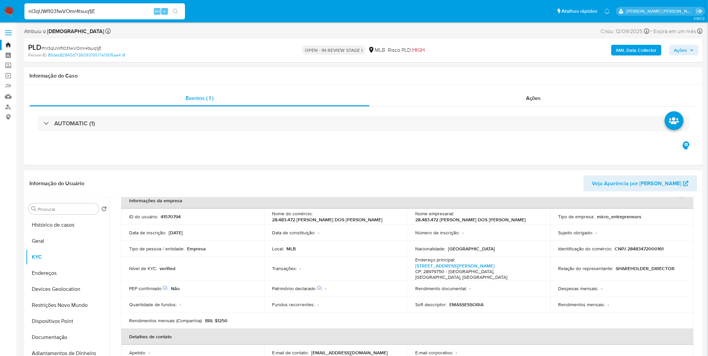
scroll to position [37, 0]
click at [76, 318] on button "Dispositivos Point" at bounding box center [65, 322] width 78 height 16
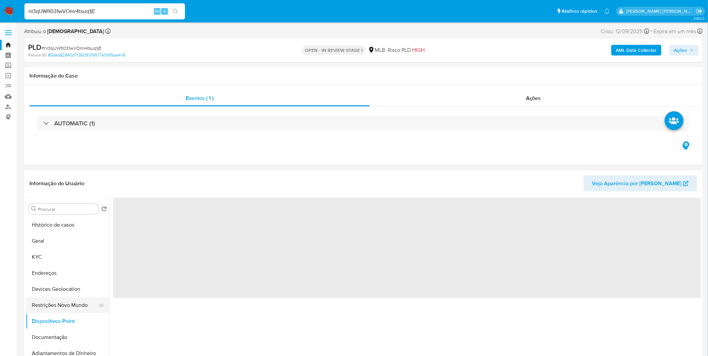
scroll to position [0, 0]
click at [76, 312] on button "Restrições Novo Mundo" at bounding box center [65, 305] width 78 height 16
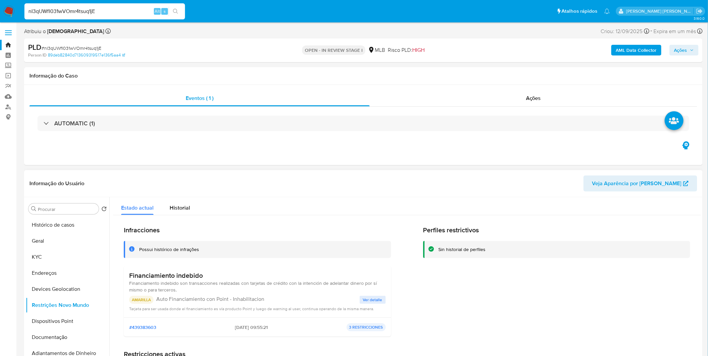
drag, startPoint x: 207, startPoint y: 274, endPoint x: 129, endPoint y: 275, distance: 77.6
click at [129, 275] on h3 "Financiamiento indebido" at bounding box center [257, 276] width 257 height 8
drag, startPoint x: 231, startPoint y: 328, endPoint x: 253, endPoint y: 327, distance: 21.5
click at [253, 327] on div "#439383603 02/06/2025 - 09:55:21 3 RESTRICCIONES" at bounding box center [257, 328] width 257 height 8
click at [60, 337] on button "Documentação" at bounding box center [65, 338] width 78 height 16
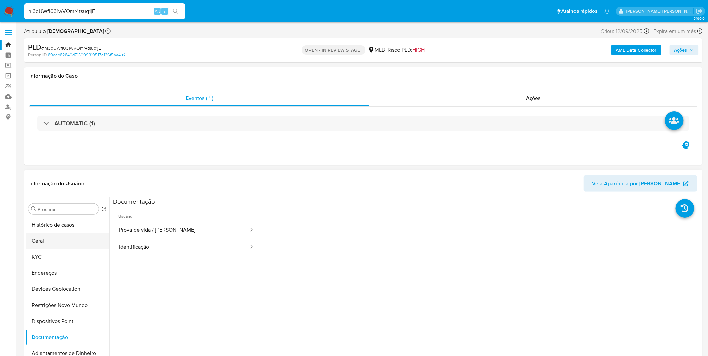
click at [51, 248] on button "Geral" at bounding box center [65, 241] width 78 height 16
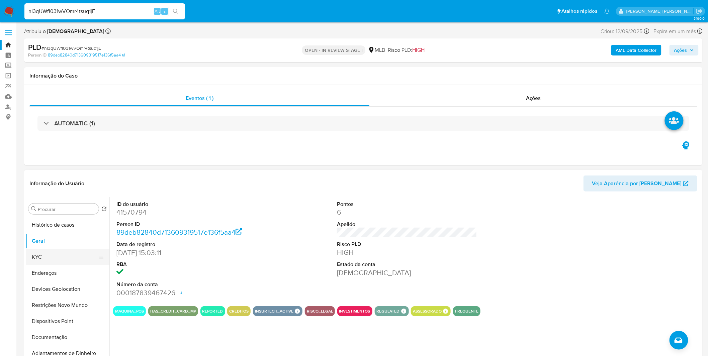
click at [67, 258] on button "KYC" at bounding box center [65, 257] width 78 height 16
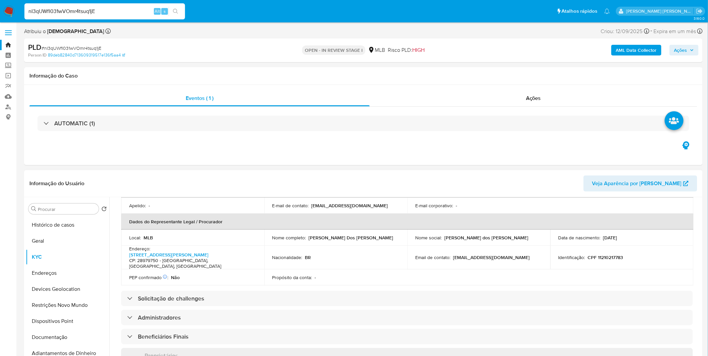
scroll to position [186, 0]
click at [60, 274] on button "Endereços" at bounding box center [65, 273] width 78 height 16
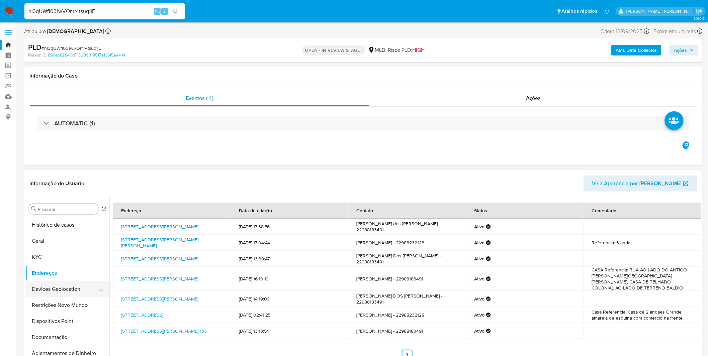
click at [46, 291] on button "Devices Geolocation" at bounding box center [65, 289] width 78 height 16
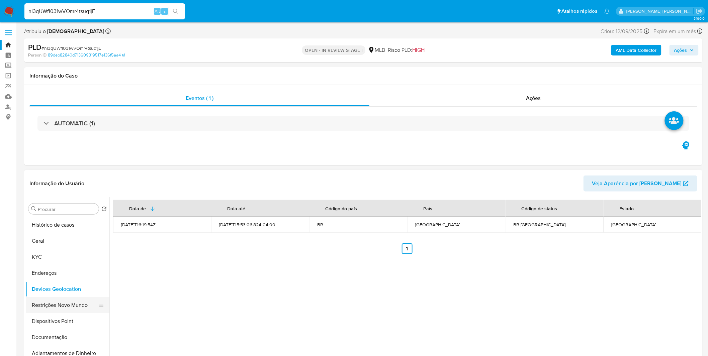
click at [56, 309] on button "Restrições Novo Mundo" at bounding box center [65, 305] width 78 height 16
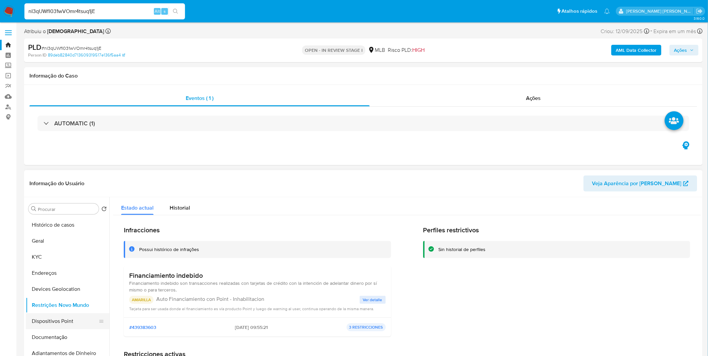
click at [54, 317] on button "Dispositivos Point" at bounding box center [65, 322] width 78 height 16
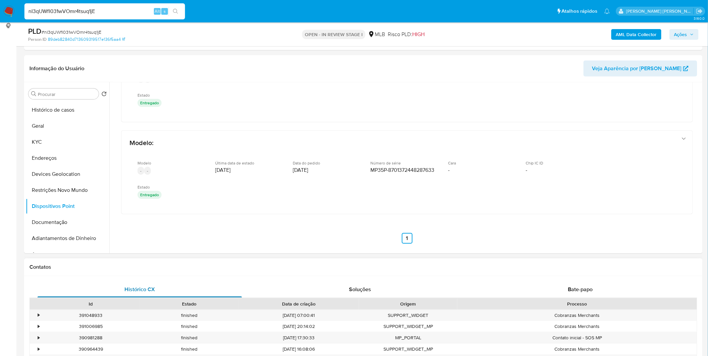
scroll to position [111, 0]
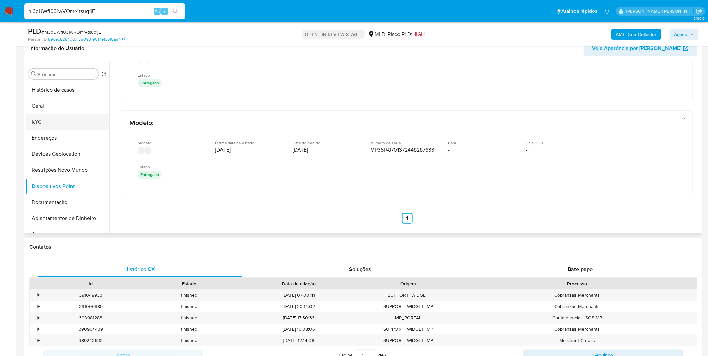
click at [63, 118] on button "KYC" at bounding box center [65, 122] width 78 height 16
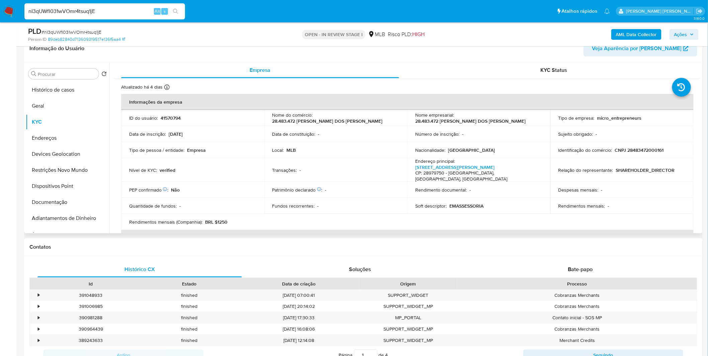
click at [445, 170] on h4 "CP: 28979750 - Araruama, Rio De Janeiro, Brasil" at bounding box center [477, 176] width 124 height 12
click at [452, 167] on link "Rua Doutor José De Oliveira 133, Parque Mataruna" at bounding box center [454, 167] width 79 height 7
click at [65, 14] on input "nI3qUWfI031wVOmr4tsuq1jE" at bounding box center [104, 11] width 161 height 9
paste input "I23HN7JZMcbYqPqnBtbOI2Iq"
type input "I23HN7JZMcbYqPqnBtbOI2Iq"
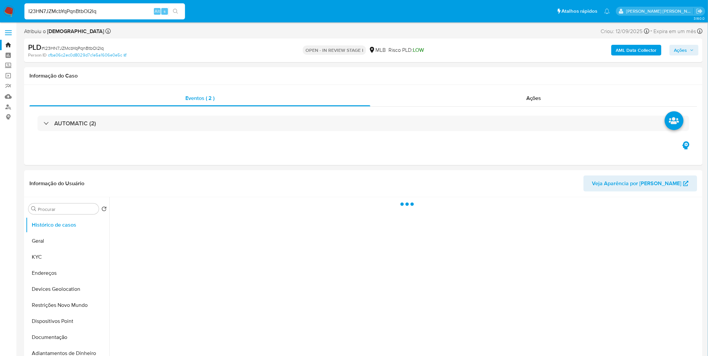
select select "10"
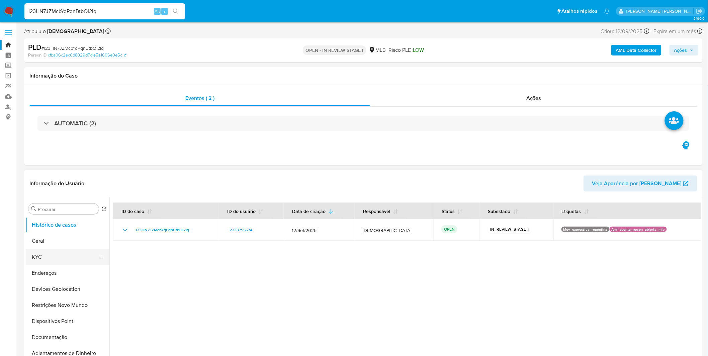
click at [69, 255] on button "KYC" at bounding box center [65, 257] width 78 height 16
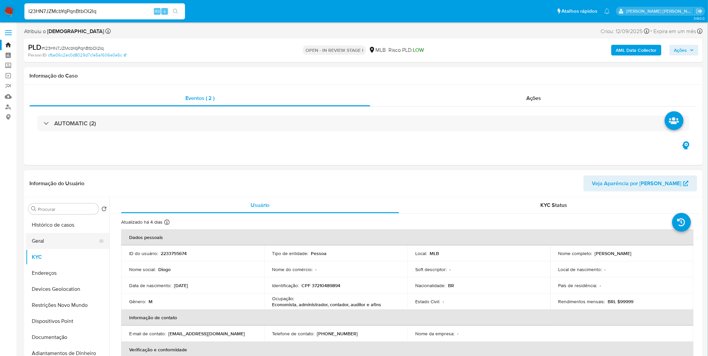
click at [66, 247] on button "Geral" at bounding box center [65, 241] width 78 height 16
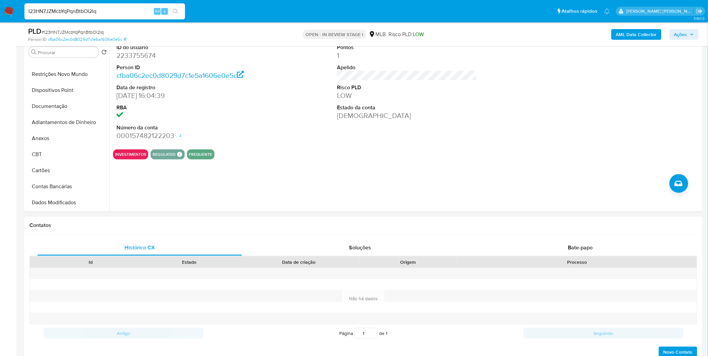
scroll to position [186, 0]
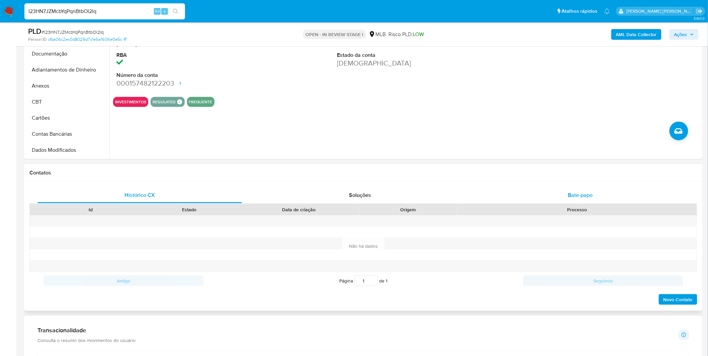
click at [557, 192] on div "Bate-papo" at bounding box center [580, 195] width 204 height 16
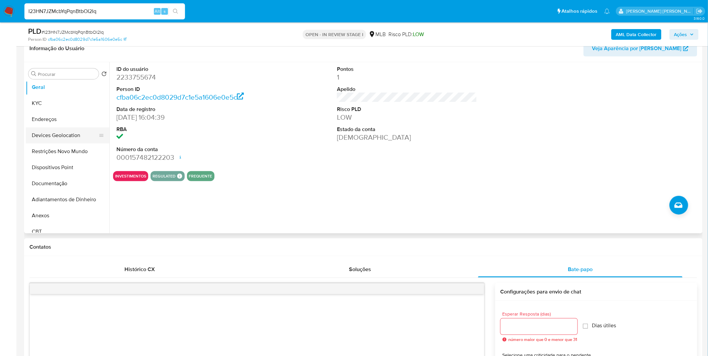
scroll to position [37, 0]
click at [55, 169] on button "Documentação" at bounding box center [65, 165] width 78 height 16
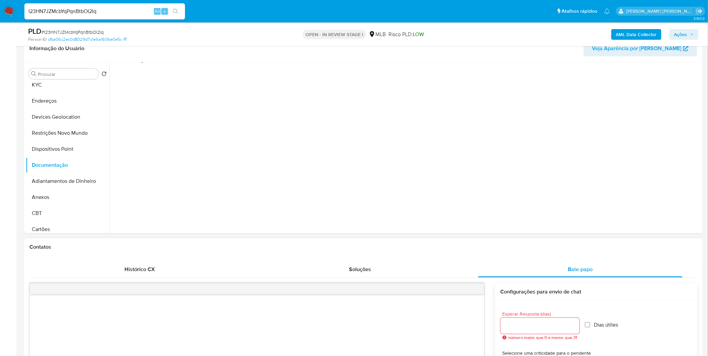
scroll to position [54, 0]
click at [547, 332] on div at bounding box center [540, 326] width 79 height 16
click at [546, 330] on input "Esperar Resposta (dias)" at bounding box center [540, 326] width 79 height 9
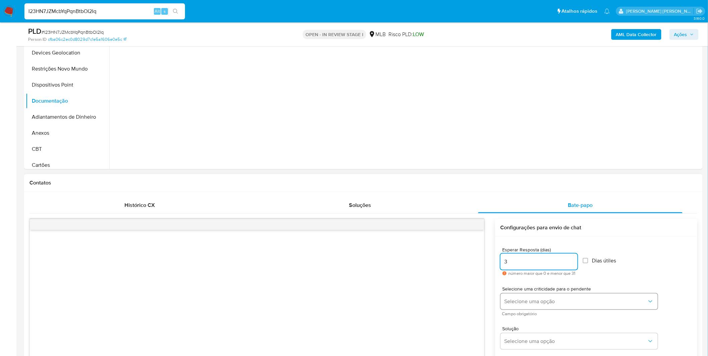
scroll to position [186, 0]
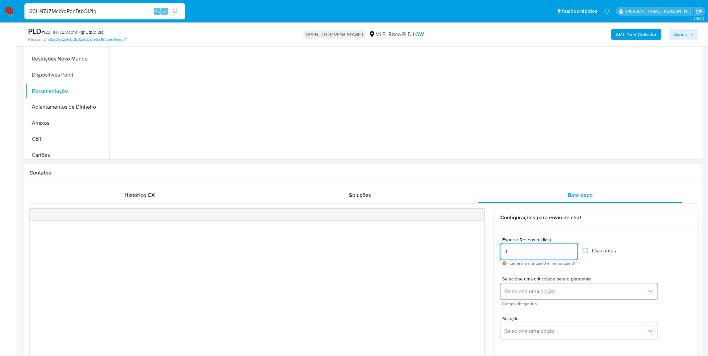
type input "3"
click at [545, 290] on span "Selecione uma opção" at bounding box center [576, 291] width 143 height 7
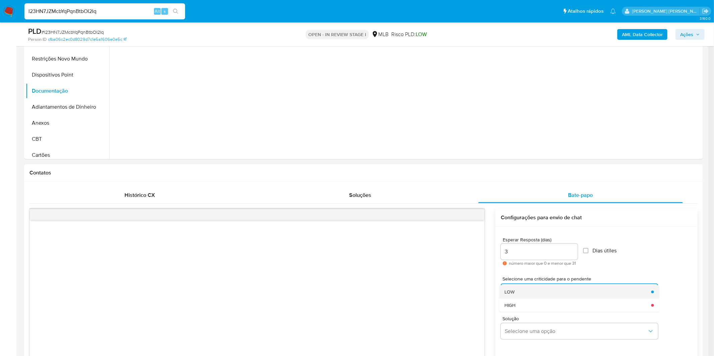
click at [542, 292] on div "LOW" at bounding box center [575, 291] width 143 height 13
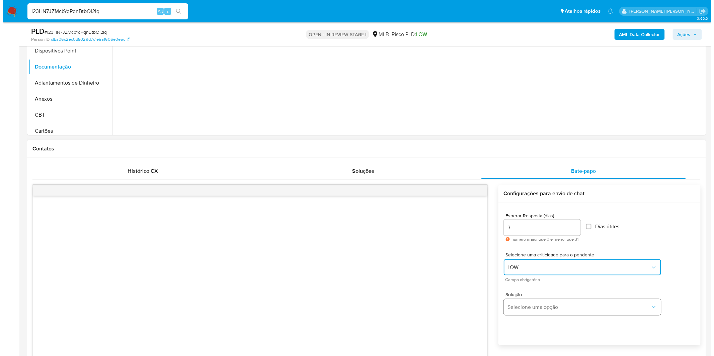
scroll to position [223, 0]
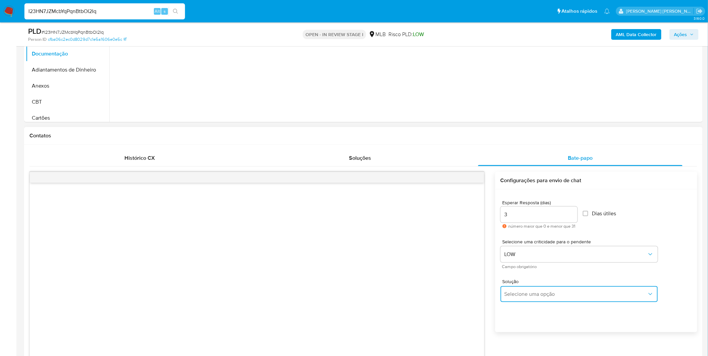
click at [543, 295] on span "Selecione uma opção" at bounding box center [576, 294] width 143 height 7
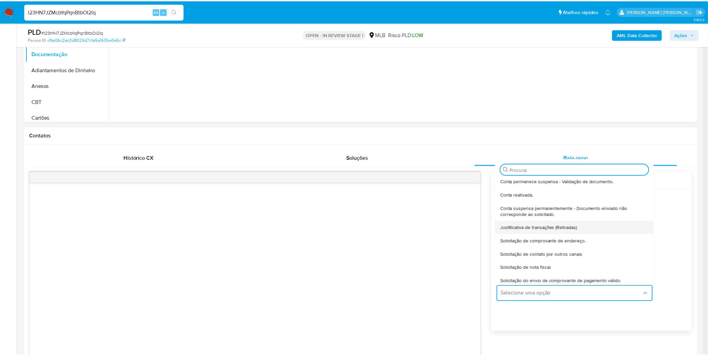
scroll to position [55, 0]
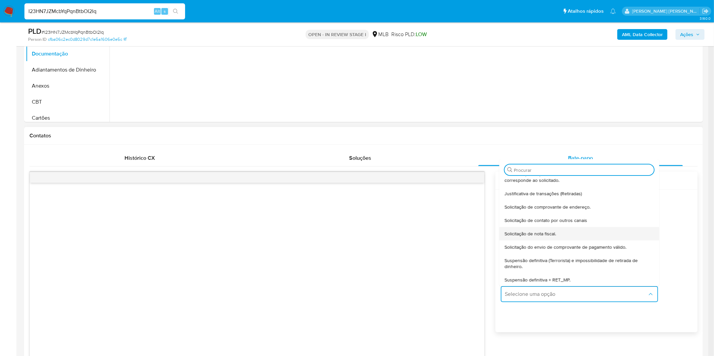
click at [535, 234] on span "Solicitação de nota fiscal." at bounding box center [530, 234] width 52 height 6
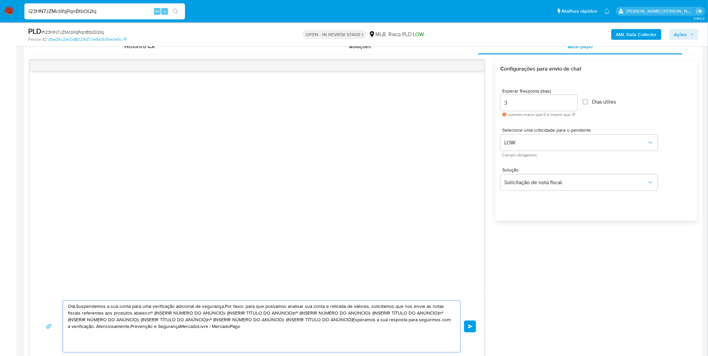
click at [274, 318] on textarea "Olá,Suspendemos a sua conta para uma verificação adicional de segurança.Por fav…" at bounding box center [260, 327] width 384 height 52
paste textarea "! Estamos realizando uma verificação adicional de segurança em contas de usuári…"
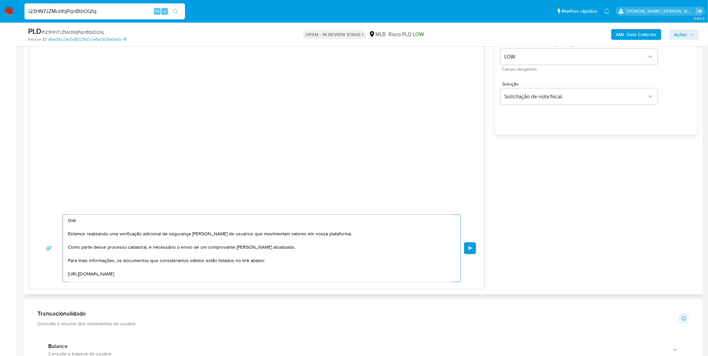
scroll to position [91, 0]
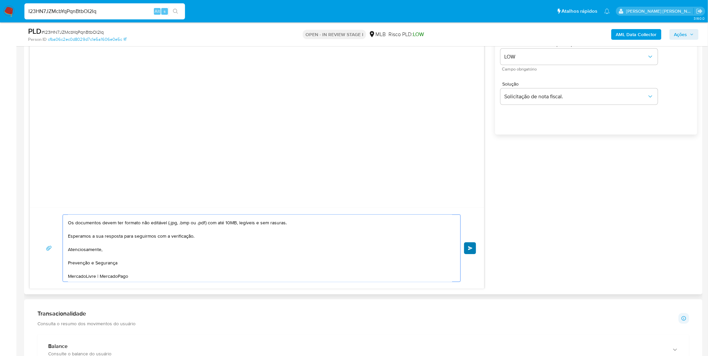
type textarea "Olá! Estamos realizando uma verificação adicional de segurança em contas de usu…"
click at [474, 253] on button "common.send" at bounding box center [470, 249] width 12 height 12
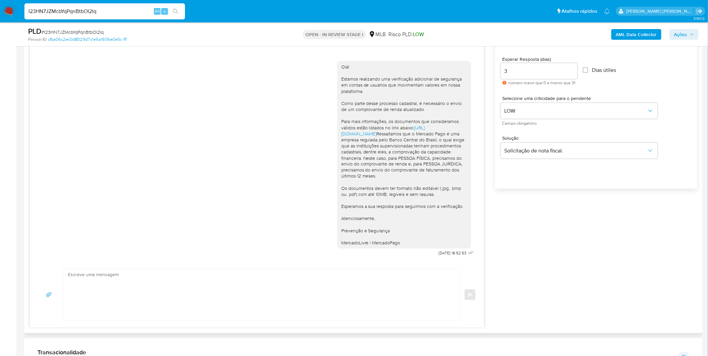
scroll to position [346, 0]
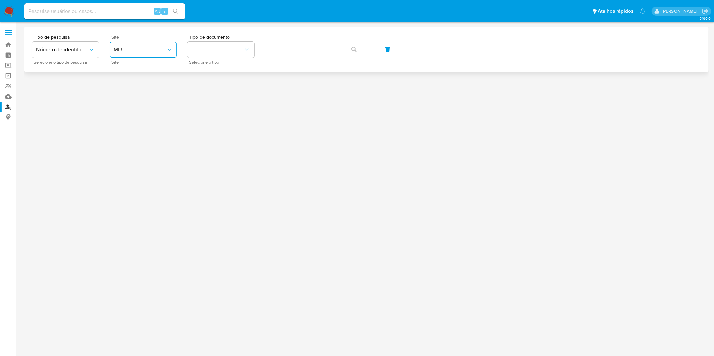
click at [122, 49] on span "MLU" at bounding box center [140, 50] width 52 height 7
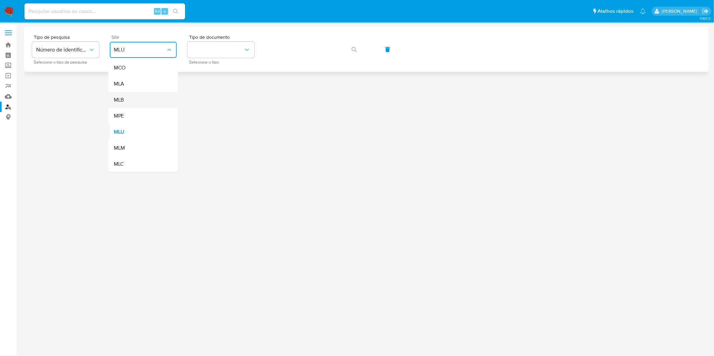
click at [148, 95] on div "MLB" at bounding box center [141, 100] width 55 height 16
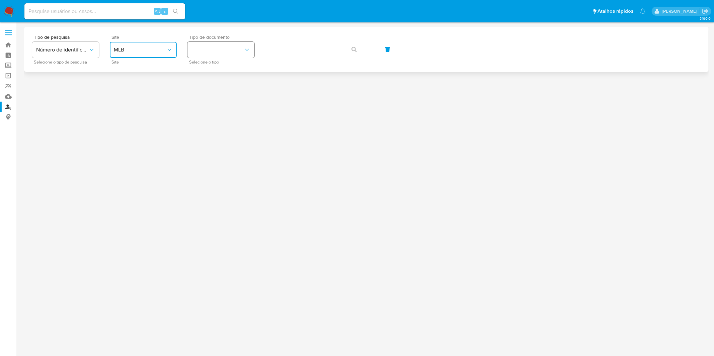
click at [189, 55] on button "identificationType" at bounding box center [220, 50] width 67 height 16
click at [205, 89] on div "CPF CPF" at bounding box center [218, 94] width 55 height 23
click at [358, 52] on button "button" at bounding box center [354, 49] width 23 height 16
click at [142, 39] on span "Site" at bounding box center [144, 37] width 67 height 5
click at [144, 49] on span "MLU" at bounding box center [140, 50] width 52 height 7
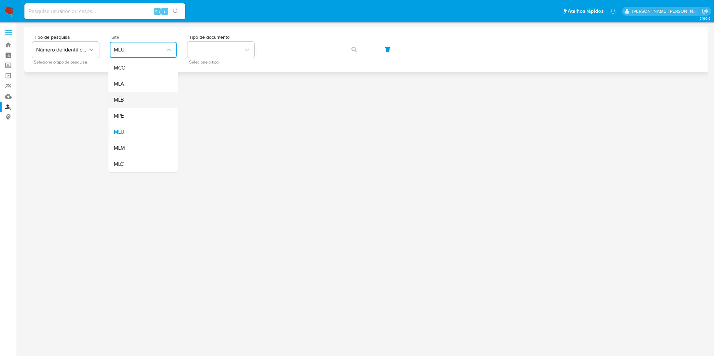
click at [150, 100] on div "MLB" at bounding box center [141, 100] width 55 height 16
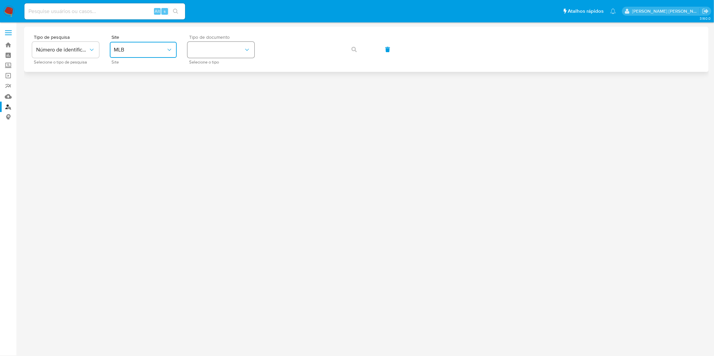
click at [206, 55] on button "identificationType" at bounding box center [220, 50] width 67 height 16
click at [216, 94] on div "CPF CPF" at bounding box center [218, 94] width 55 height 23
click at [348, 47] on button "button" at bounding box center [354, 49] width 23 height 16
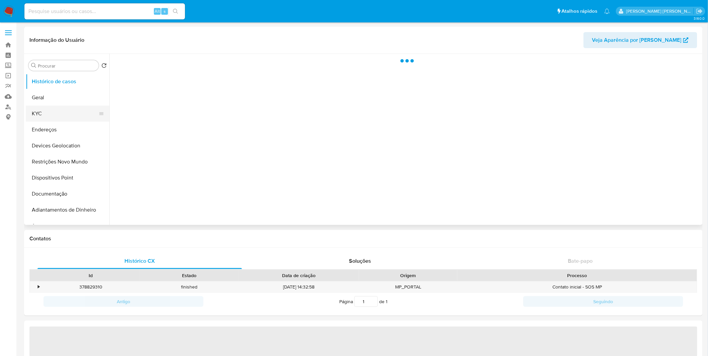
click at [71, 115] on button "KYC" at bounding box center [65, 114] width 78 height 16
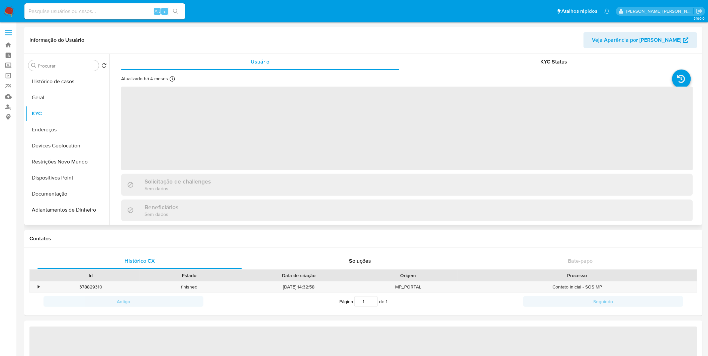
select select "10"
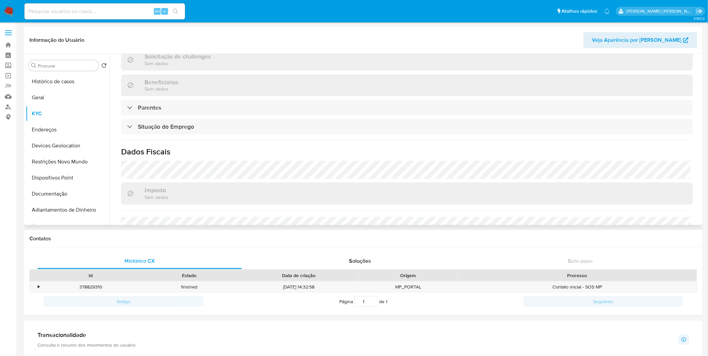
scroll to position [285, 0]
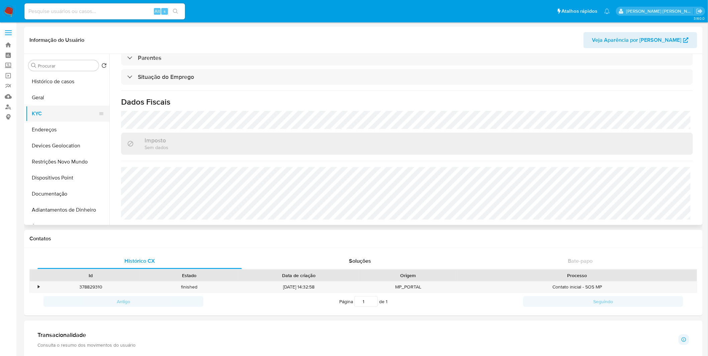
click at [71, 116] on button "KYC" at bounding box center [65, 114] width 78 height 16
click at [64, 128] on button "Endereços" at bounding box center [65, 130] width 78 height 16
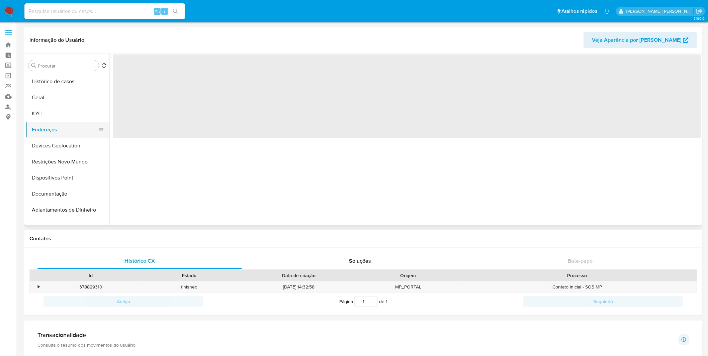
scroll to position [0, 0]
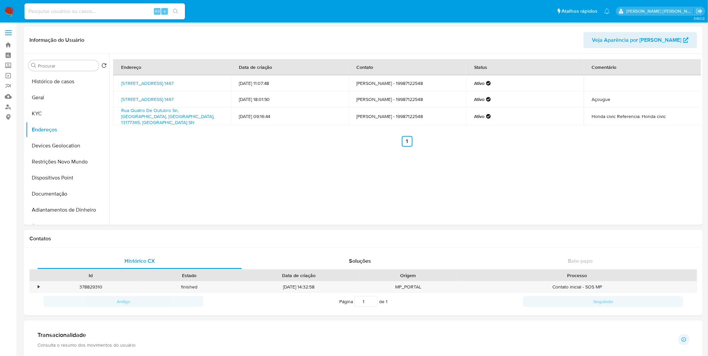
click at [129, 5] on div "Alt s" at bounding box center [104, 11] width 161 height 16
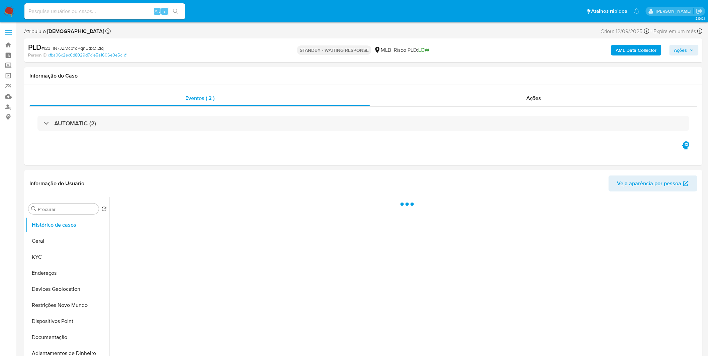
select select "10"
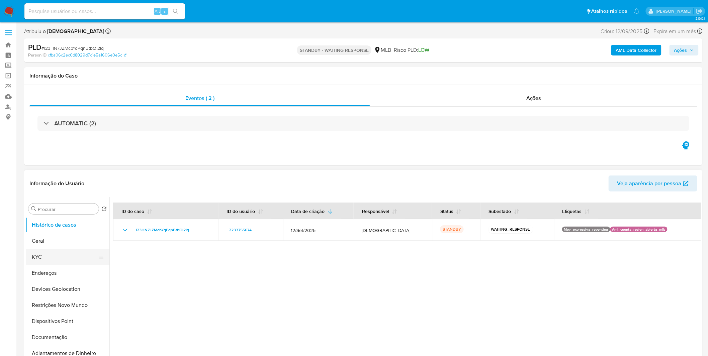
drag, startPoint x: 58, startPoint y: 256, endPoint x: 56, endPoint y: 249, distance: 6.6
click at [58, 255] on button "KYC" at bounding box center [65, 257] width 78 height 16
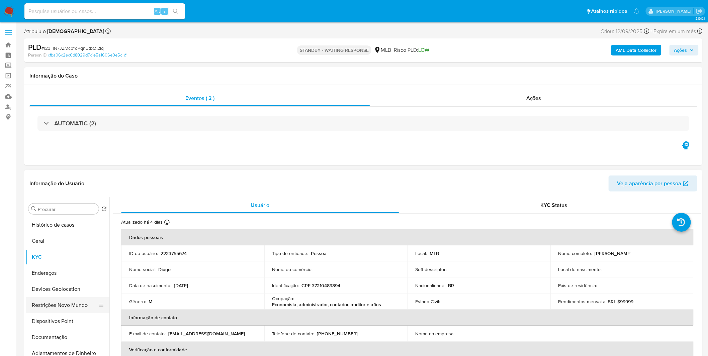
click at [77, 305] on button "Restrições Novo Mundo" at bounding box center [65, 305] width 78 height 16
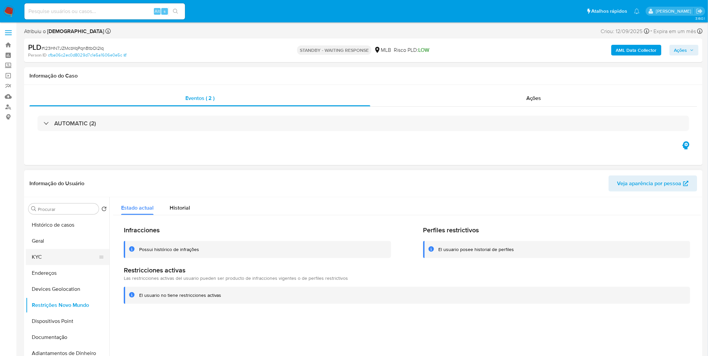
click at [71, 262] on button "KYC" at bounding box center [65, 257] width 78 height 16
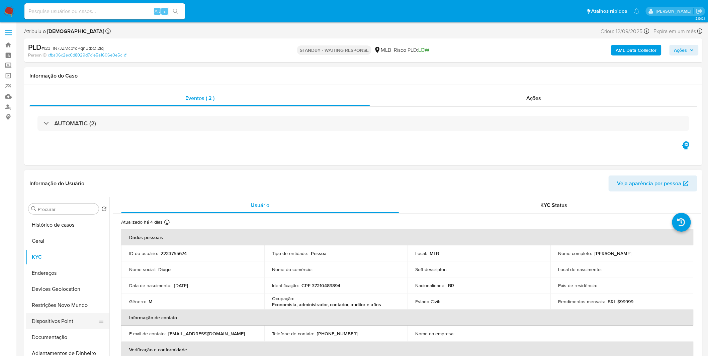
click at [70, 329] on button "Dispositivos Point" at bounding box center [65, 322] width 78 height 16
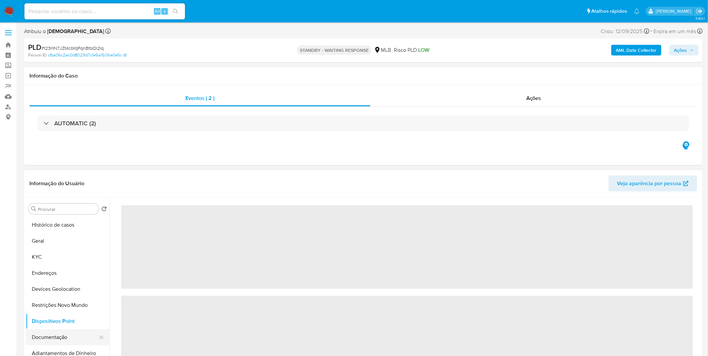
click at [71, 333] on button "Documentação" at bounding box center [65, 338] width 78 height 16
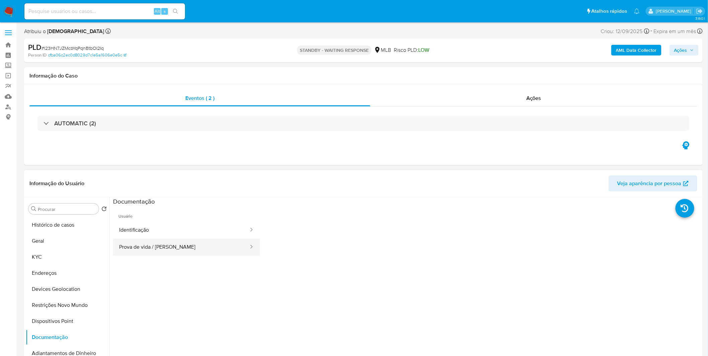
click at [176, 239] on button "Prova de vida / [PERSON_NAME]" at bounding box center [181, 247] width 136 height 17
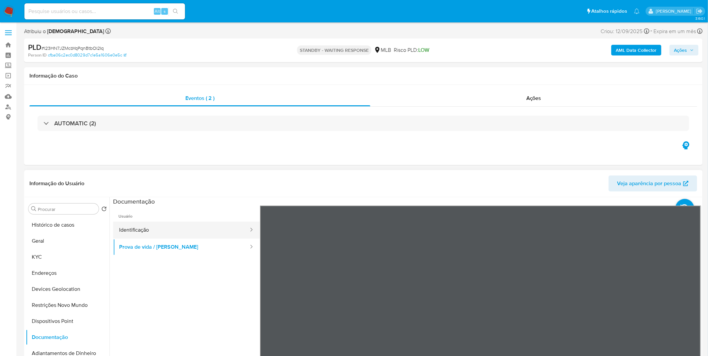
click at [181, 234] on button "Identificação" at bounding box center [181, 230] width 136 height 17
click at [684, 312] on div at bounding box center [480, 315] width 441 height 219
click at [681, 315] on div at bounding box center [480, 315] width 441 height 219
click at [686, 314] on icon at bounding box center [692, 314] width 13 height 13
click at [267, 309] on icon at bounding box center [268, 314] width 13 height 13
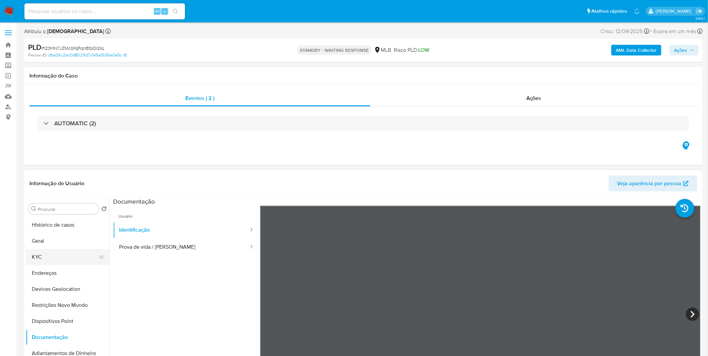
click at [56, 250] on button "KYC" at bounding box center [65, 257] width 78 height 16
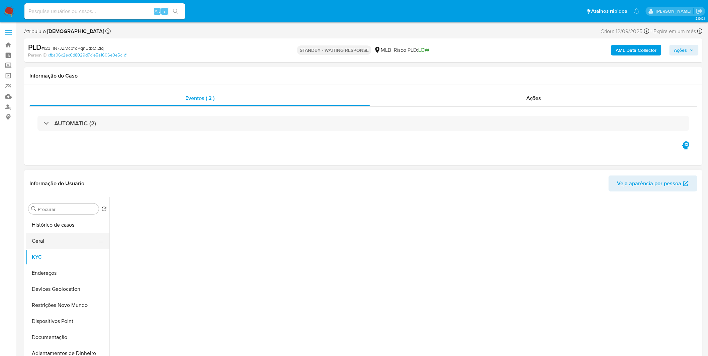
click at [59, 242] on button "Geral" at bounding box center [65, 241] width 78 height 16
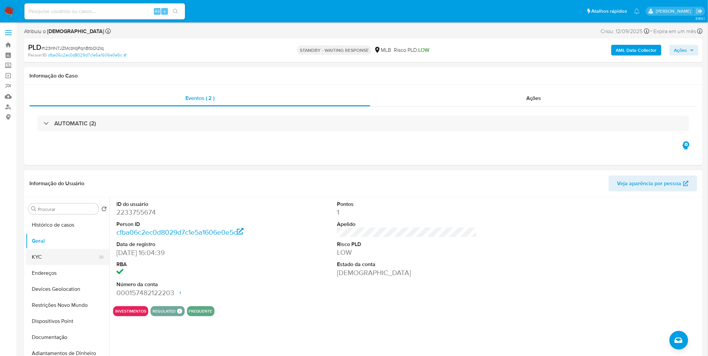
click at [67, 261] on button "KYC" at bounding box center [65, 257] width 78 height 16
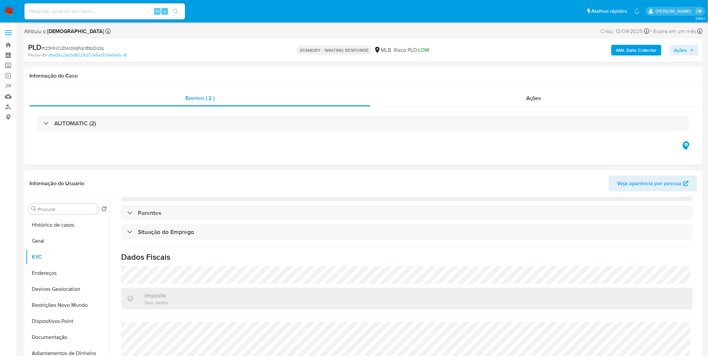
scroll to position [278, 0]
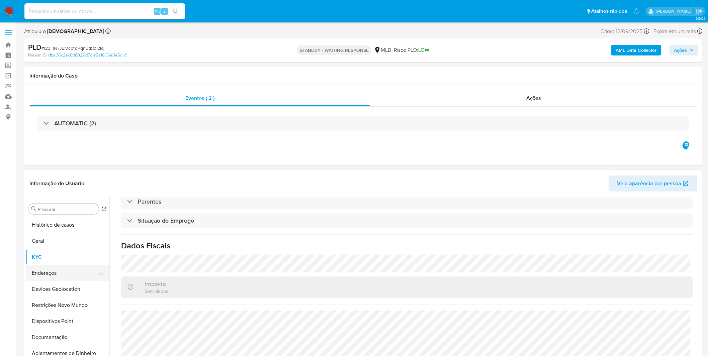
click at [70, 278] on button "Endereços" at bounding box center [65, 273] width 78 height 16
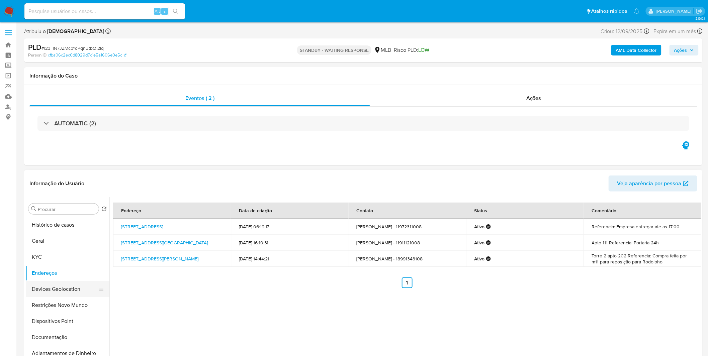
click at [76, 288] on button "Devices Geolocation" at bounding box center [65, 289] width 78 height 16
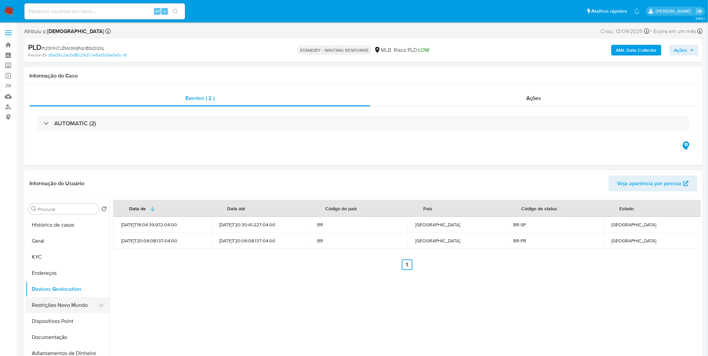
click at [51, 305] on button "Restrições Novo Mundo" at bounding box center [65, 305] width 78 height 16
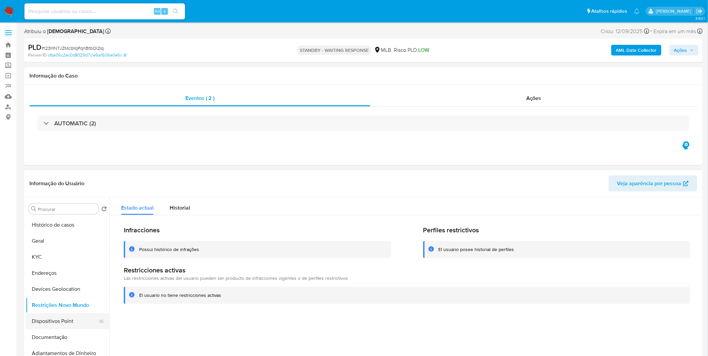
click at [76, 316] on button "Dispositivos Point" at bounding box center [65, 322] width 78 height 16
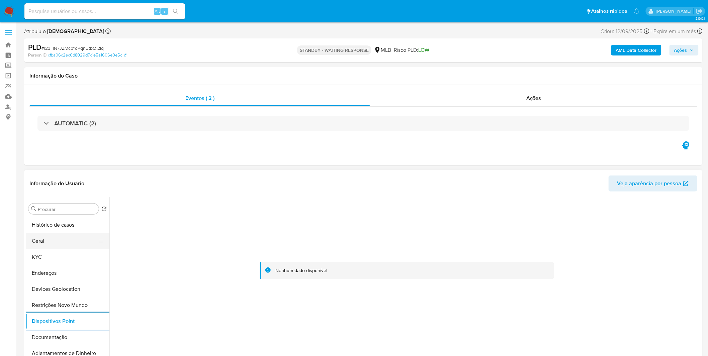
click at [58, 241] on button "Geral" at bounding box center [65, 241] width 78 height 16
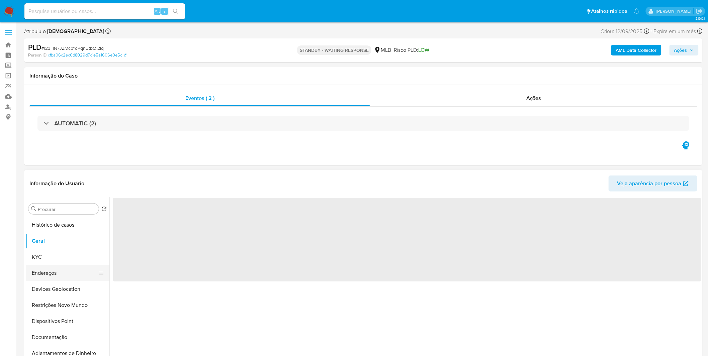
click at [56, 269] on button "Endereços" at bounding box center [65, 273] width 78 height 16
click at [59, 252] on button "KYC" at bounding box center [65, 257] width 78 height 16
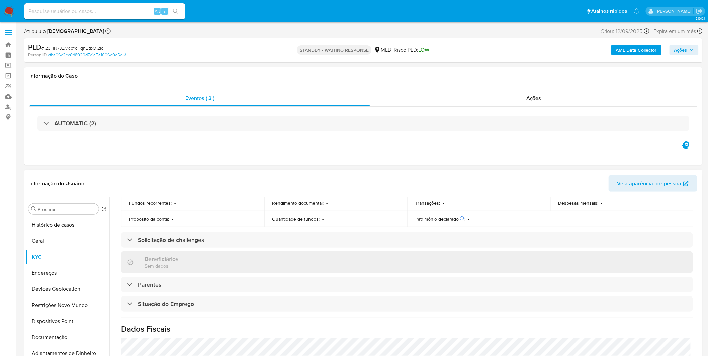
scroll to position [278, 0]
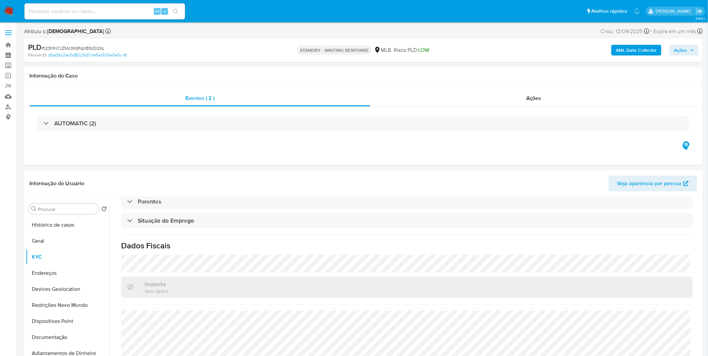
click at [53, 12] on input at bounding box center [104, 11] width 161 height 9
paste input "y6PcWjrssfZyYXR4KGsZAdax"
type input "y6PcWjrssfZyYXR4KGsZAdax"
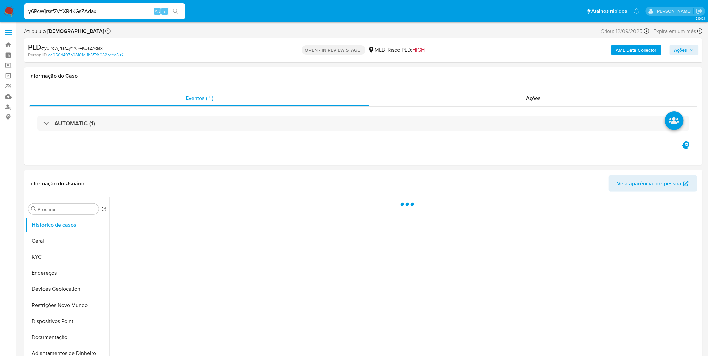
select select "10"
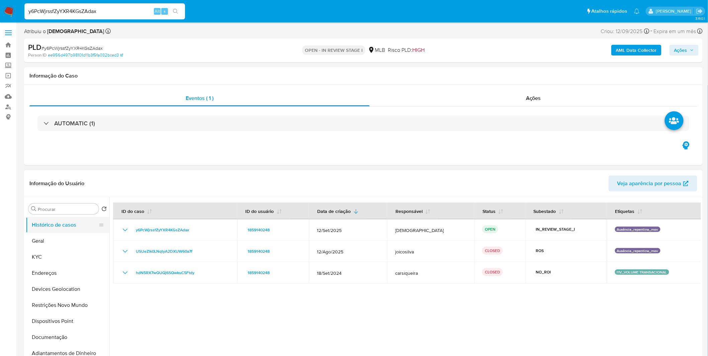
click at [66, 232] on button "Histórico de casos" at bounding box center [65, 225] width 78 height 16
click at [66, 236] on button "Geral" at bounding box center [65, 241] width 78 height 16
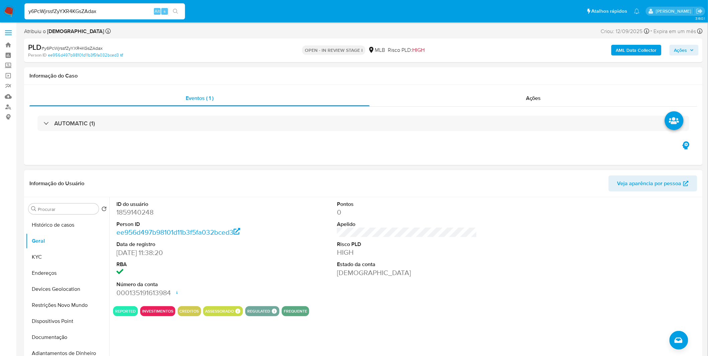
click at [163, 322] on div "ID do usuário 1859140248 Person ID ee956d497b98101d11b3f5fa032bced3 Data de reg…" at bounding box center [405, 282] width 592 height 171
click at [75, 254] on button "KYC" at bounding box center [65, 257] width 78 height 16
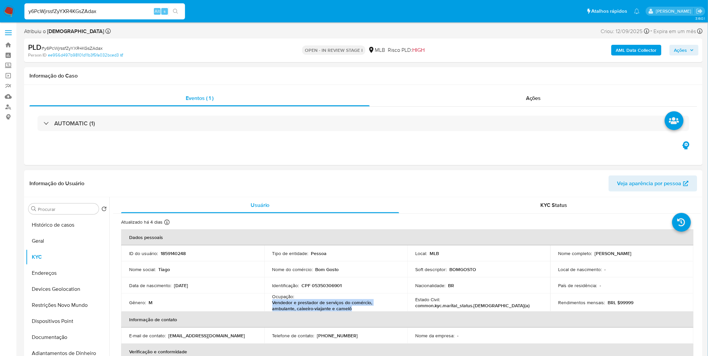
copy p "Vendedor e prestador de serviços do comércio, ambulante, caixeiro-viajante e ca…"
drag, startPoint x: 333, startPoint y: 309, endPoint x: 271, endPoint y: 303, distance: 61.9
click at [272, 303] on p "Vendedor e prestador de serviços do comércio, ambulante, caixeiro-viajante e ca…" at bounding box center [334, 306] width 124 height 12
click at [55, 339] on button "Documentação" at bounding box center [68, 338] width 84 height 16
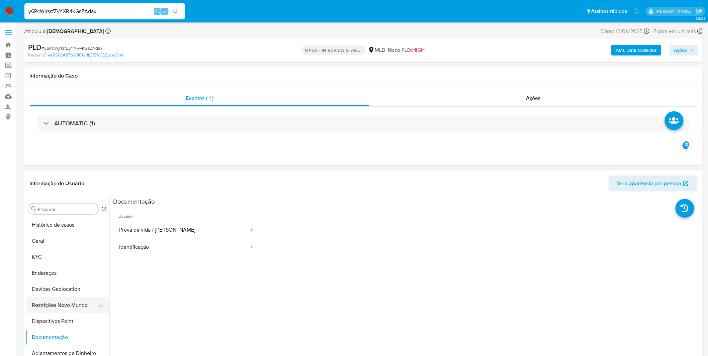
click at [70, 302] on button "Restrições Novo Mundo" at bounding box center [65, 305] width 78 height 16
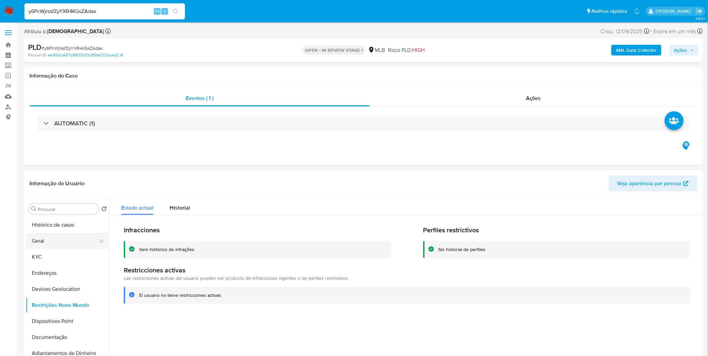
click at [72, 242] on button "Geral" at bounding box center [65, 241] width 78 height 16
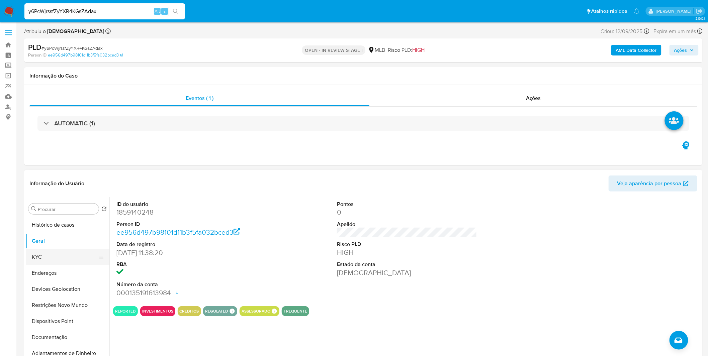
click at [46, 255] on button "KYC" at bounding box center [65, 257] width 78 height 16
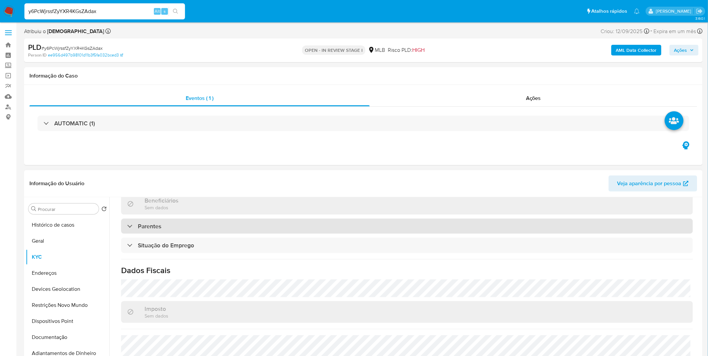
scroll to position [280, 0]
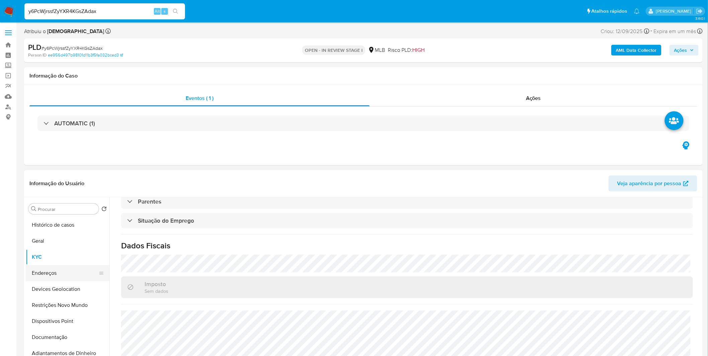
click at [64, 273] on button "Endereços" at bounding box center [65, 273] width 78 height 16
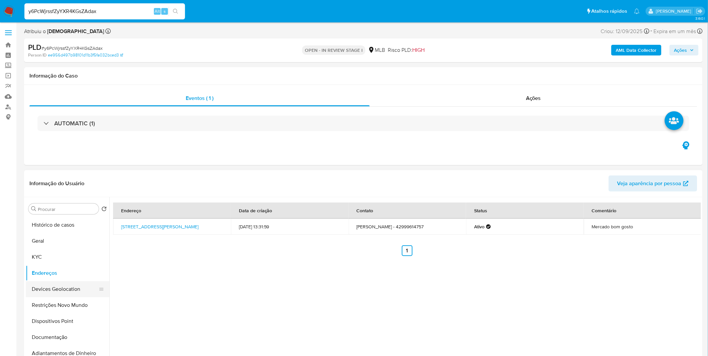
click at [66, 297] on button "Devices Geolocation" at bounding box center [65, 289] width 78 height 16
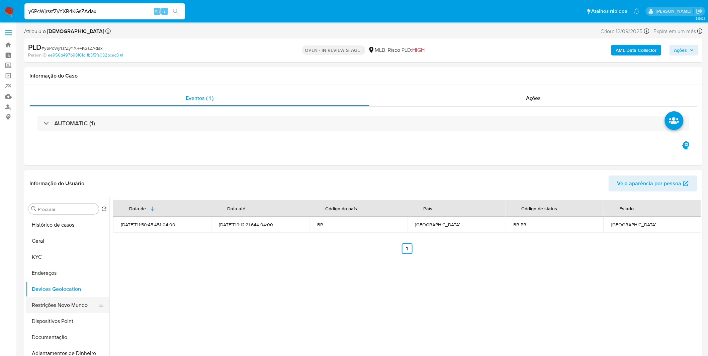
click at [75, 310] on button "Restrições Novo Mundo" at bounding box center [65, 305] width 78 height 16
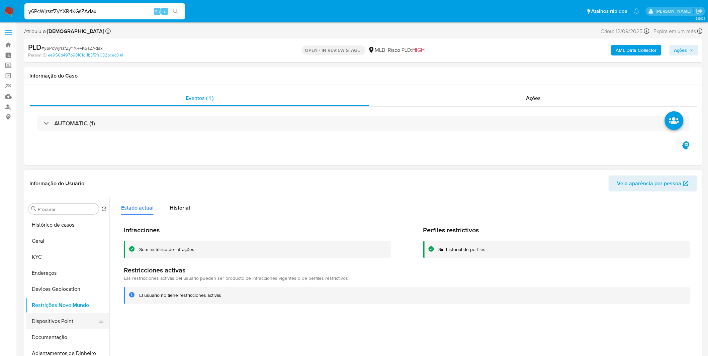
click at [71, 317] on button "Dispositivos Point" at bounding box center [65, 322] width 78 height 16
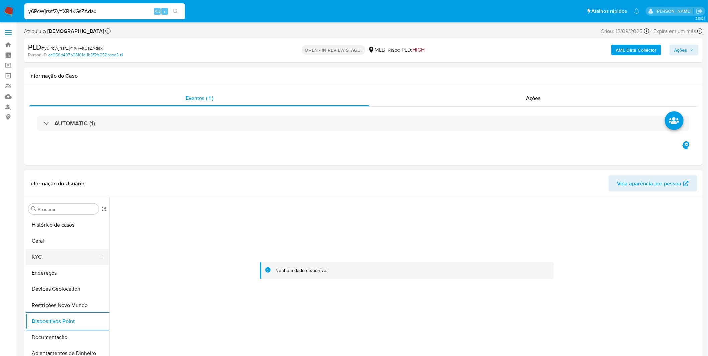
click at [52, 263] on button "KYC" at bounding box center [65, 257] width 78 height 16
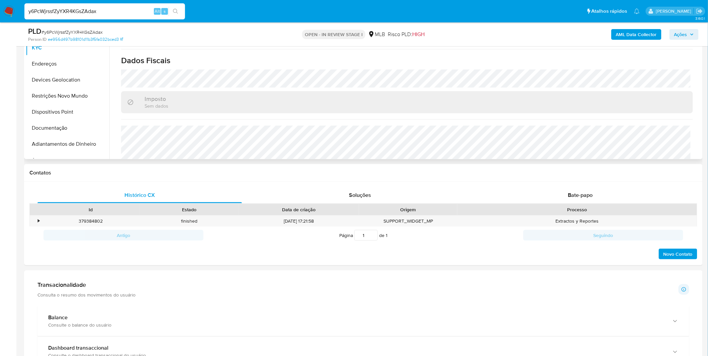
scroll to position [169, 0]
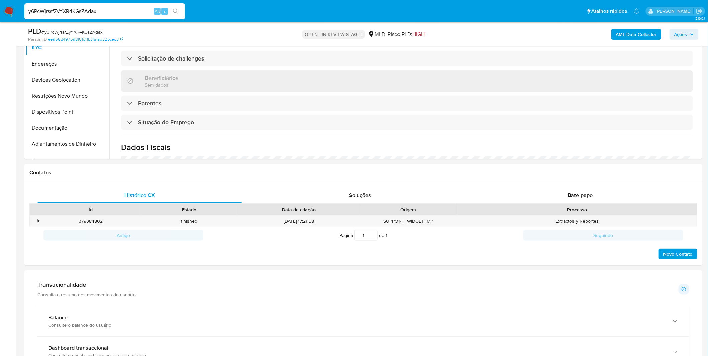
click at [10, 9] on img at bounding box center [8, 11] width 11 height 11
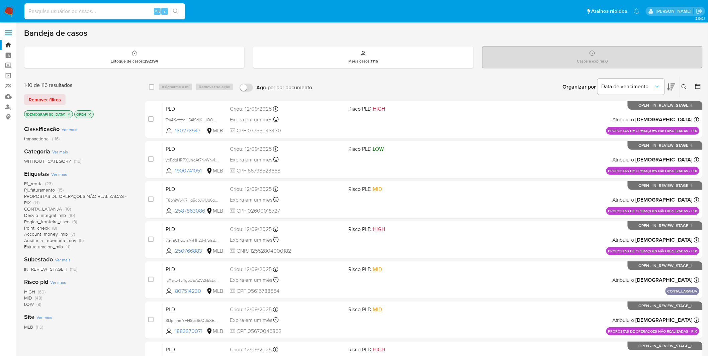
click at [68, 12] on input at bounding box center [104, 11] width 161 height 9
paste input "m5awpISzUgbq02SalJD5Aj7b"
type input "m5awpISzUgbq02SalJD5Aj7b"
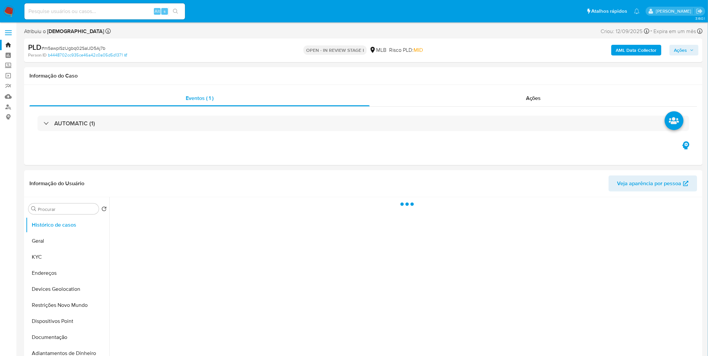
select select "10"
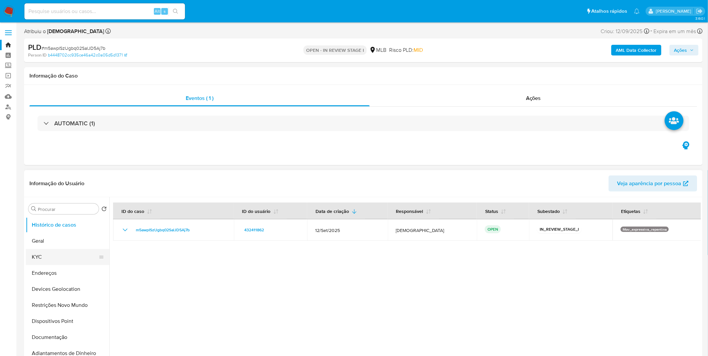
click at [53, 265] on button "KYC" at bounding box center [65, 257] width 78 height 16
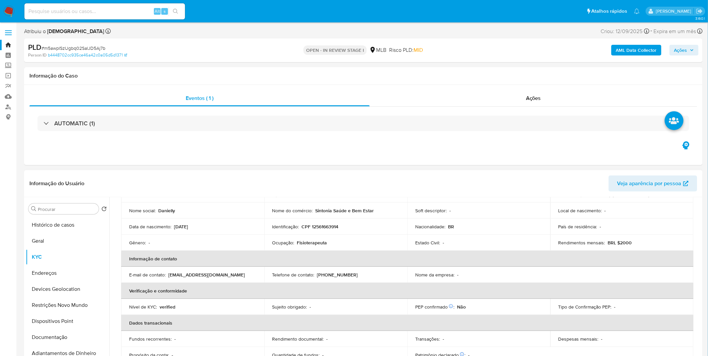
scroll to position [37, 0]
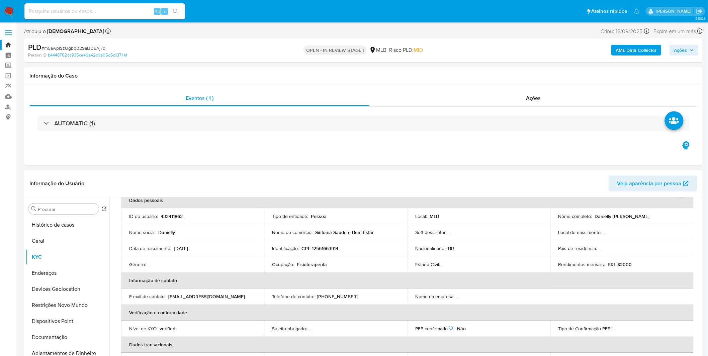
click at [310, 266] on p "Fisioterapeuta" at bounding box center [312, 265] width 30 height 6
copy p "Fisioterapeuta"
click at [84, 245] on button "Geral" at bounding box center [65, 241] width 78 height 16
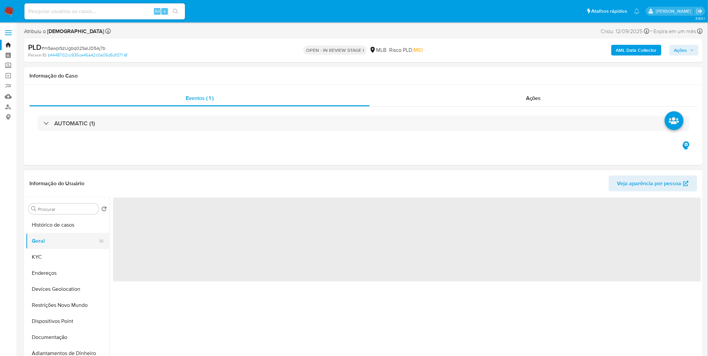
scroll to position [0, 0]
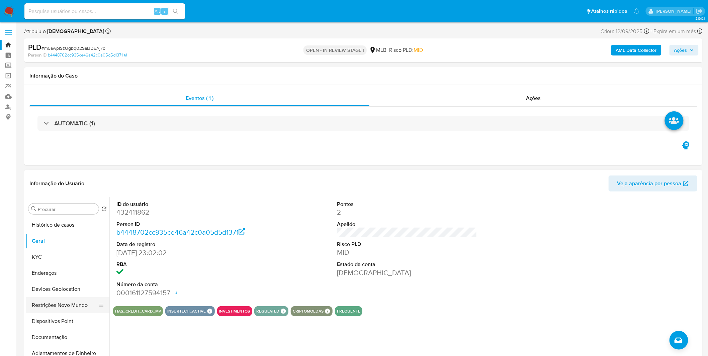
drag, startPoint x: 45, startPoint y: 338, endPoint x: 58, endPoint y: 306, distance: 34.2
click at [46, 338] on button "Documentação" at bounding box center [68, 338] width 84 height 16
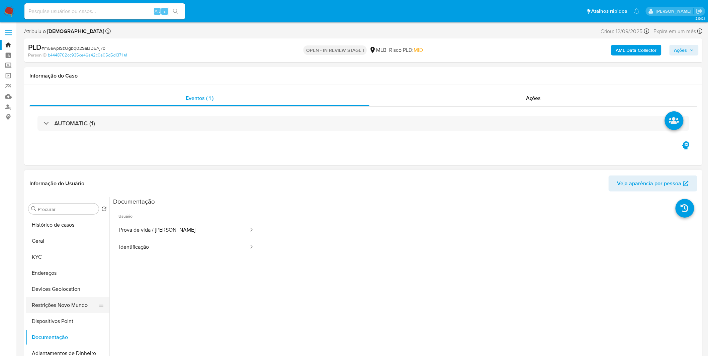
click at [59, 302] on button "Restrições Novo Mundo" at bounding box center [65, 305] width 78 height 16
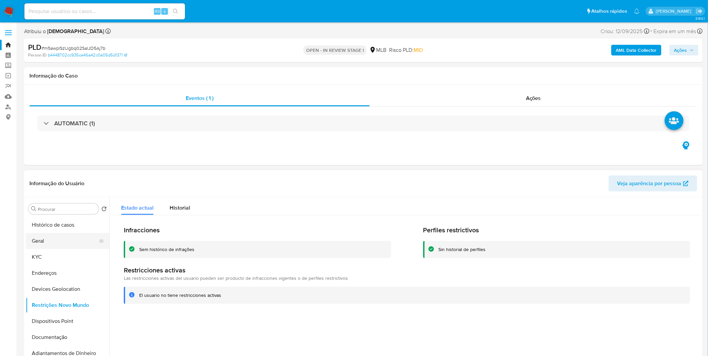
click at [76, 237] on button "Geral" at bounding box center [65, 241] width 78 height 16
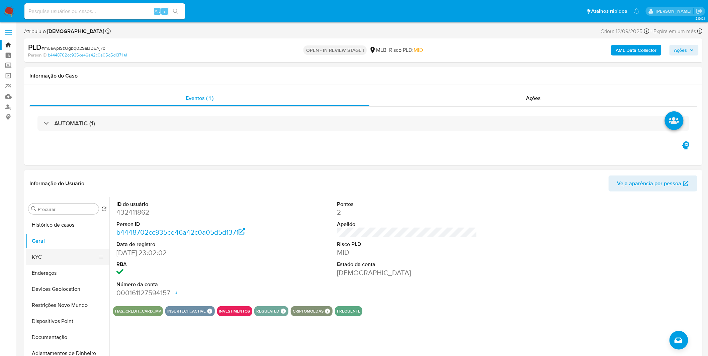
click at [38, 262] on button "KYC" at bounding box center [65, 257] width 78 height 16
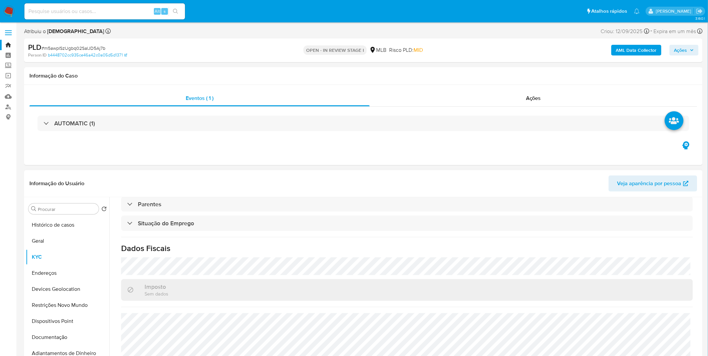
scroll to position [278, 0]
click at [62, 273] on button "Endereços" at bounding box center [65, 273] width 78 height 16
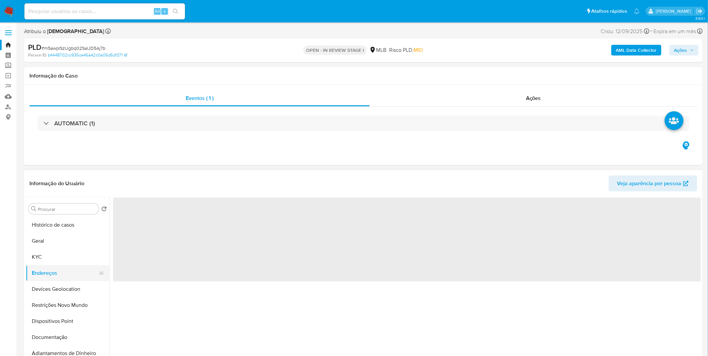
scroll to position [0, 0]
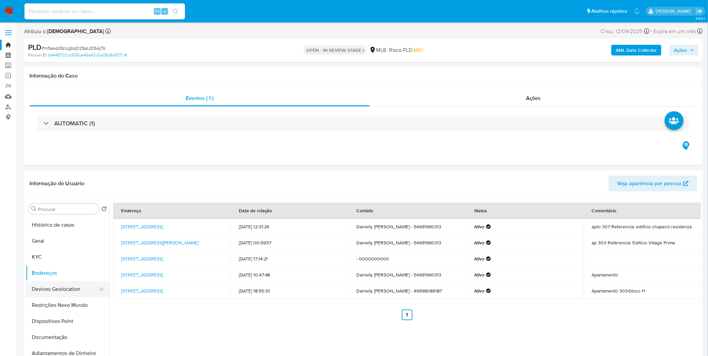
click at [59, 293] on button "Devices Geolocation" at bounding box center [65, 289] width 78 height 16
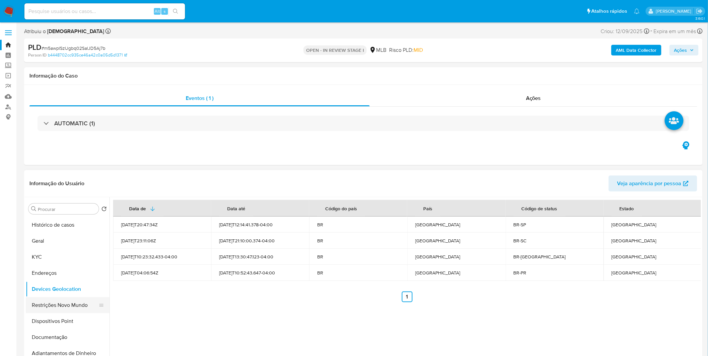
click at [50, 301] on button "Restrições Novo Mundo" at bounding box center [65, 305] width 78 height 16
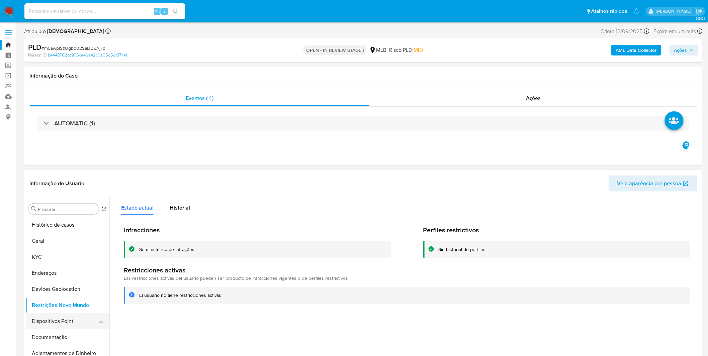
click at [46, 323] on button "Dispositivos Point" at bounding box center [65, 322] width 78 height 16
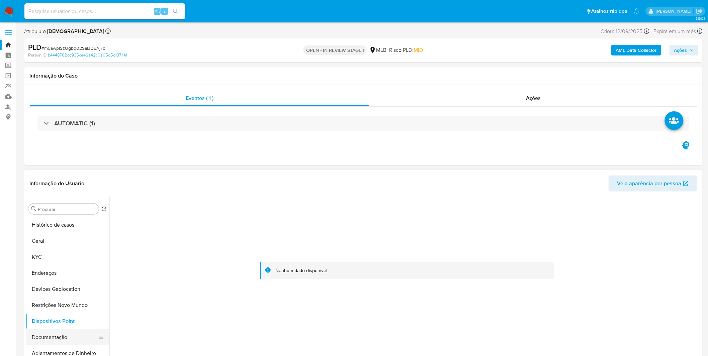
click at [63, 336] on button "Documentação" at bounding box center [65, 338] width 78 height 16
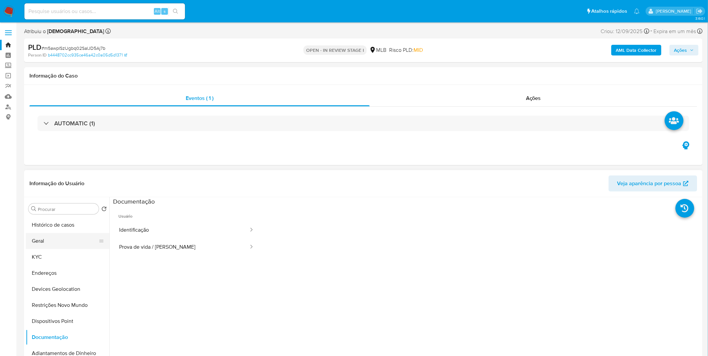
click at [78, 246] on button "Geral" at bounding box center [65, 241] width 78 height 16
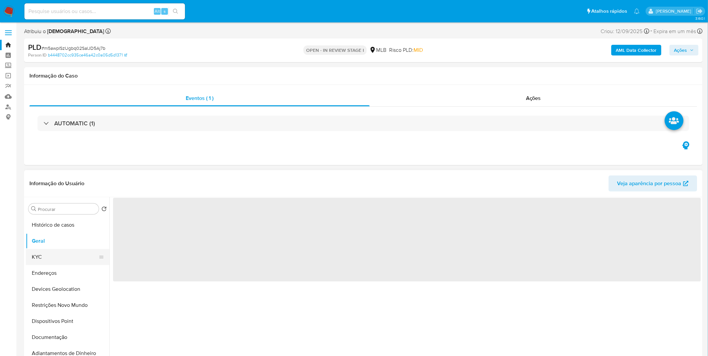
click at [73, 259] on button "KYC" at bounding box center [65, 257] width 78 height 16
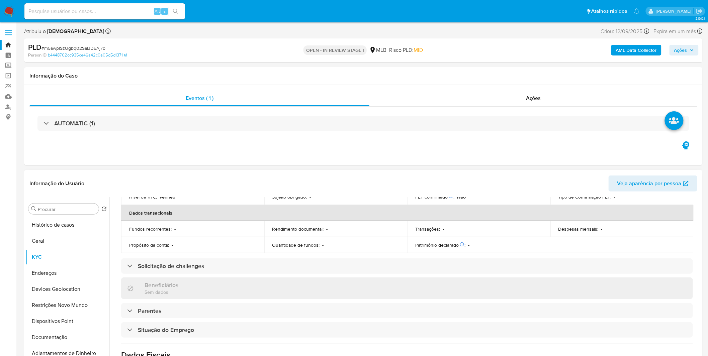
scroll to position [278, 0]
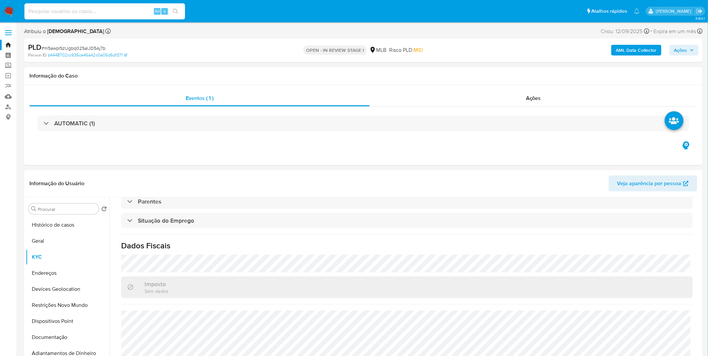
click at [121, 11] on input at bounding box center [104, 11] width 161 height 9
paste input "EUf4GLo4EK5ESeZ6NYZbwlc9"
type input "EUf4GLo4EK5ESeZ6NYZbwlc9"
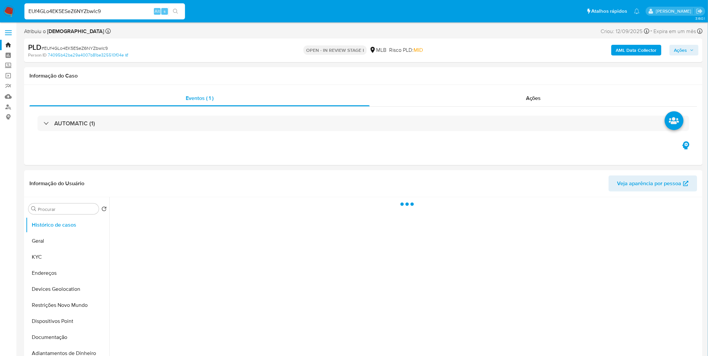
select select "10"
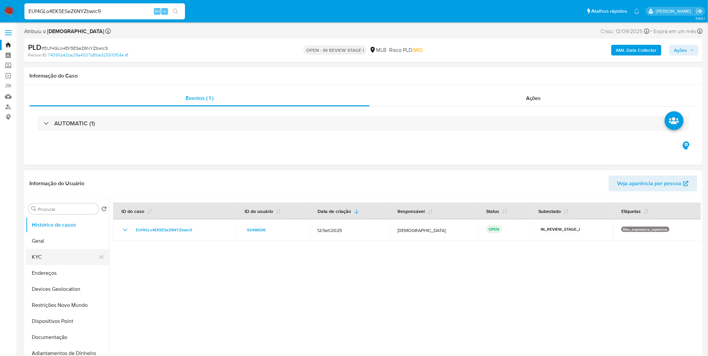
click at [54, 250] on button "KYC" at bounding box center [65, 257] width 78 height 16
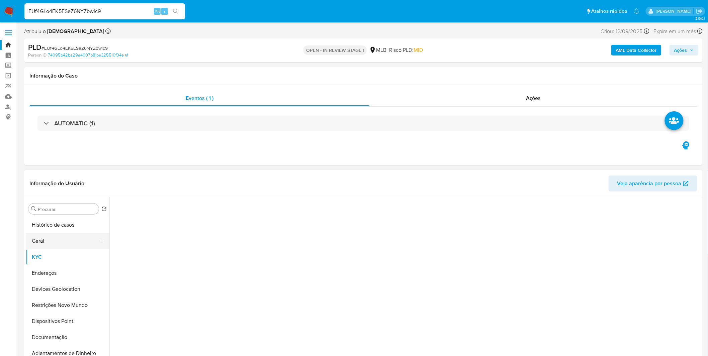
click at [54, 242] on button "Geral" at bounding box center [65, 241] width 78 height 16
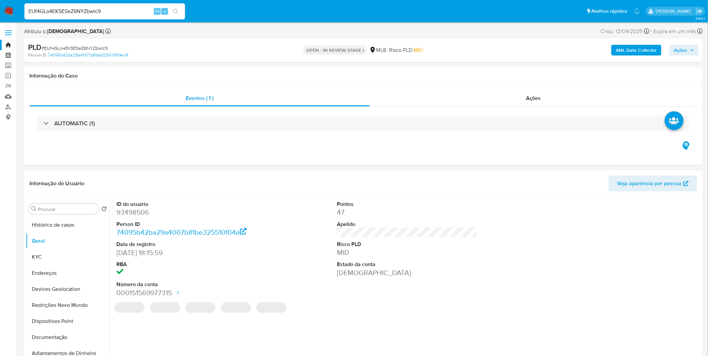
click at [145, 329] on div "ID do usuário 93498506 Person ID 74095b42ba29a4007b81be325510f04e Data de regis…" at bounding box center [405, 282] width 592 height 171
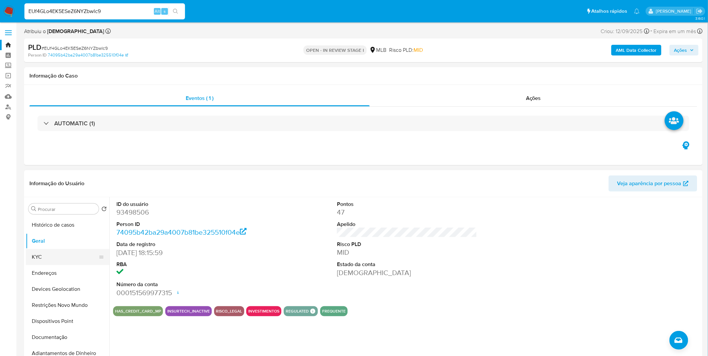
click at [70, 259] on button "KYC" at bounding box center [65, 257] width 78 height 16
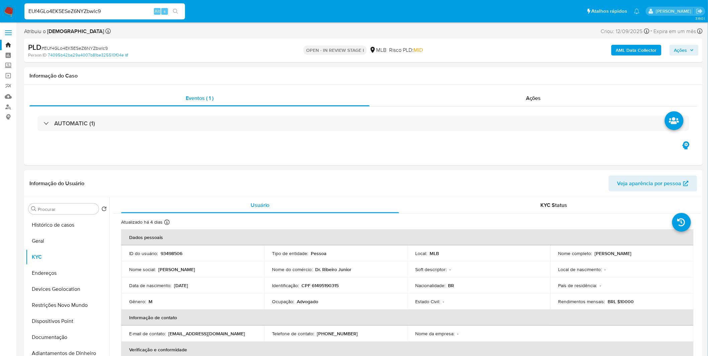
click at [309, 302] on p "Advogado" at bounding box center [307, 302] width 21 height 6
copy p "Advogado"
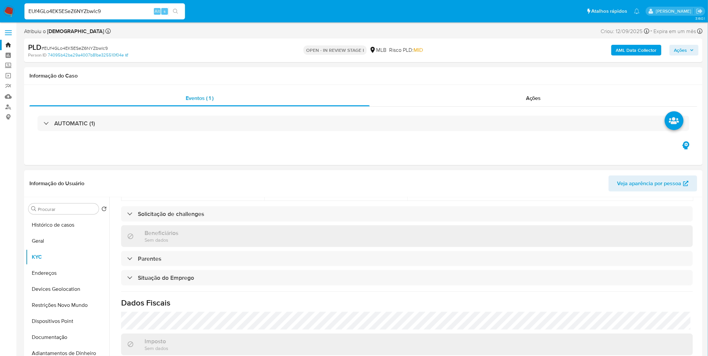
scroll to position [278, 0]
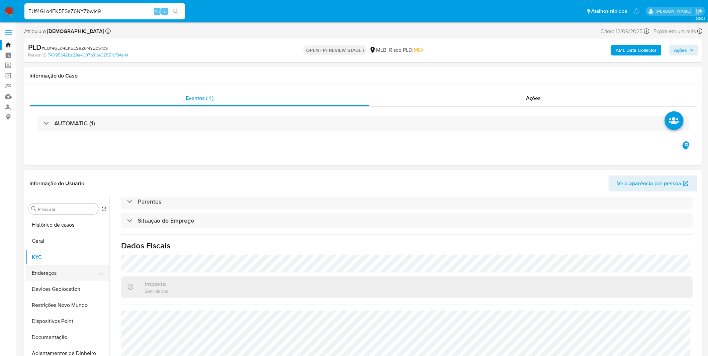
click at [53, 266] on ul "Histórico de casos Geral KYC Endereços Devices Geolocation Restrições Novo Mund…" at bounding box center [68, 292] width 84 height 151
click at [53, 266] on button "Endereços" at bounding box center [65, 273] width 78 height 16
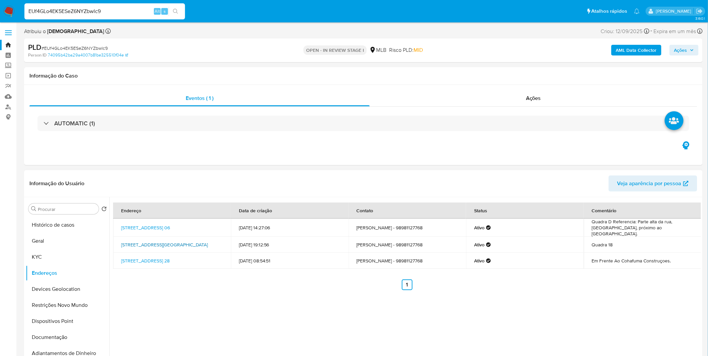
click at [193, 243] on link "Avenida Da História 28, São Luís, Maranhão, 65074795, Brasil 28" at bounding box center [164, 245] width 87 height 7
click at [70, 302] on button "Restrições Novo Mundo" at bounding box center [65, 305] width 78 height 16
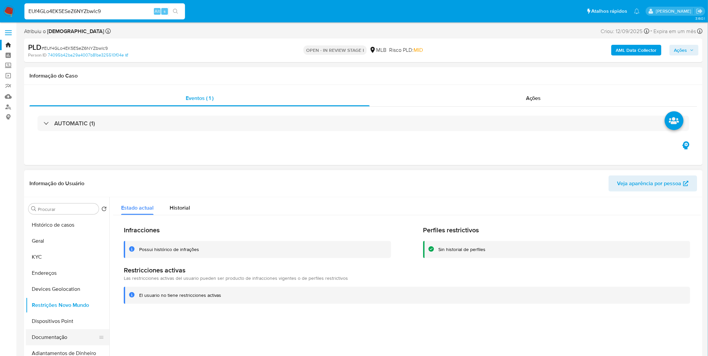
click at [62, 339] on button "Documentação" at bounding box center [65, 338] width 78 height 16
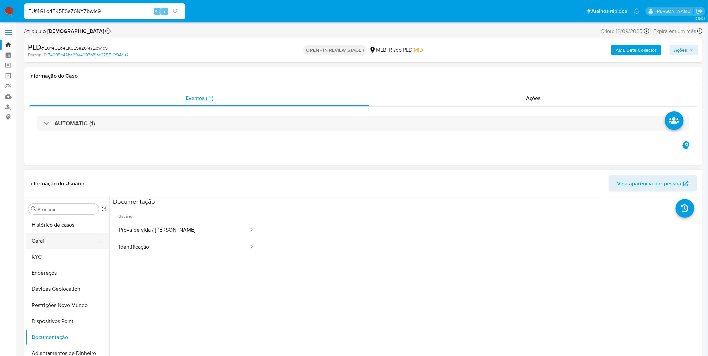
click at [79, 243] on button "Geral" at bounding box center [65, 241] width 78 height 16
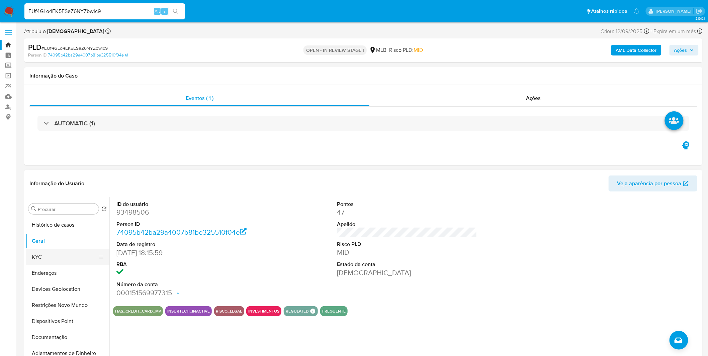
click at [48, 252] on button "KYC" at bounding box center [65, 257] width 78 height 16
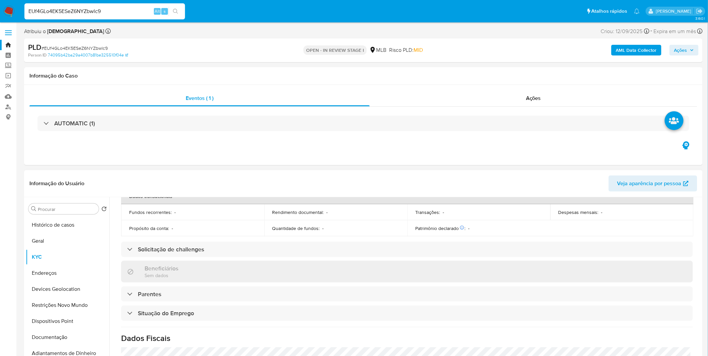
scroll to position [278, 0]
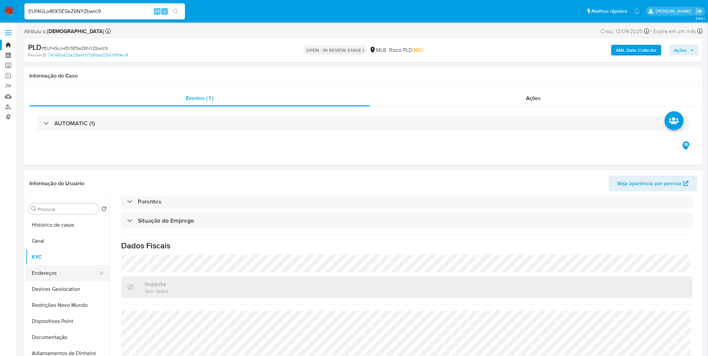
click at [62, 276] on button "Endereços" at bounding box center [65, 273] width 78 height 16
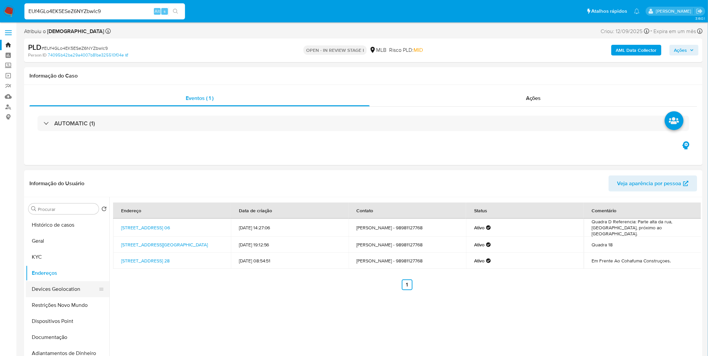
click at [52, 290] on button "Devices Geolocation" at bounding box center [65, 289] width 78 height 16
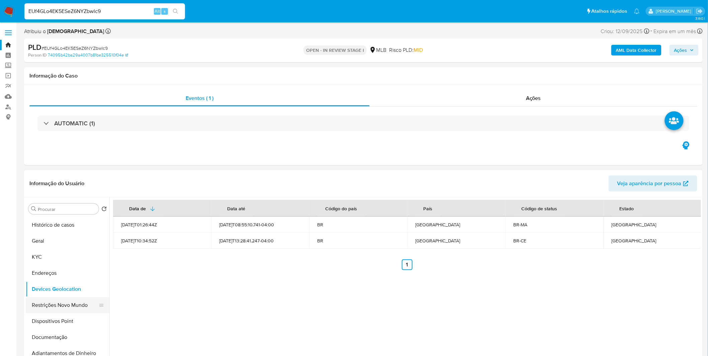
click at [49, 306] on button "Restrições Novo Mundo" at bounding box center [65, 305] width 78 height 16
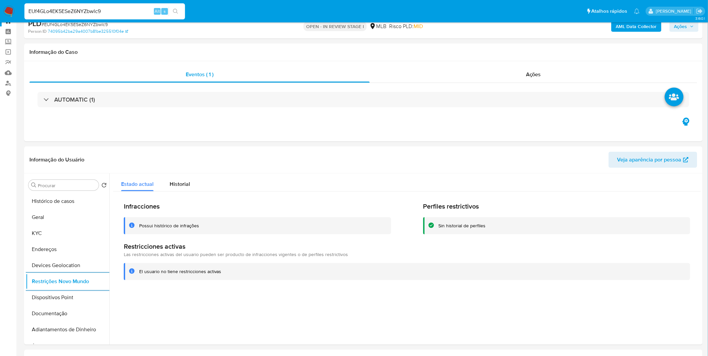
scroll to position [37, 0]
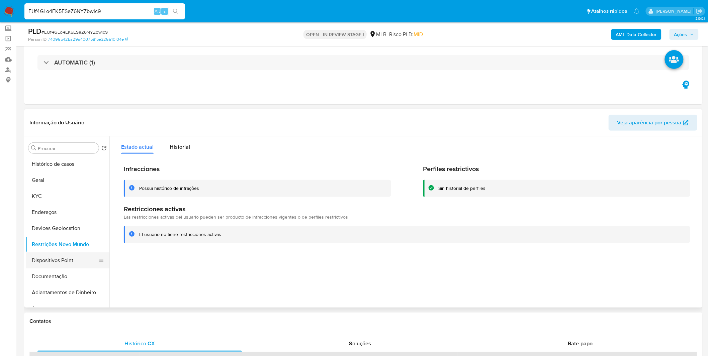
click at [65, 265] on button "Dispositivos Point" at bounding box center [65, 261] width 78 height 16
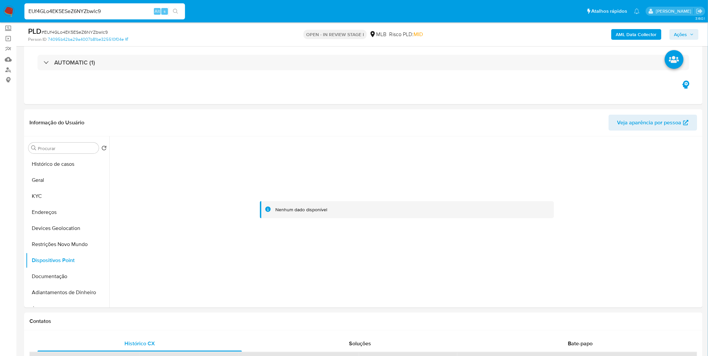
click at [63, 17] on div "EUf4GLo4EK5ESeZ6NYZbwlc9 Alt s" at bounding box center [104, 11] width 161 height 16
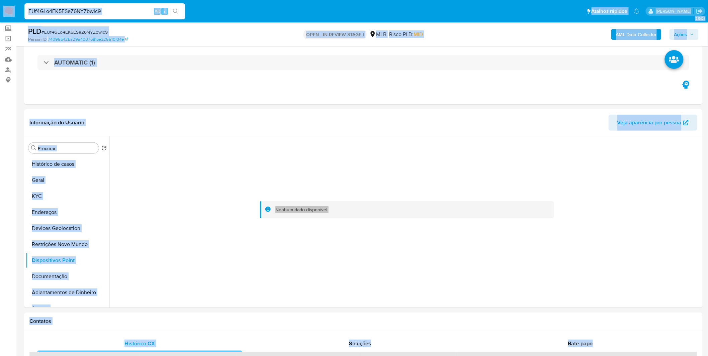
click at [64, 13] on input "EUf4GLo4EK5ESeZ6NYZbwlc9" at bounding box center [104, 11] width 161 height 9
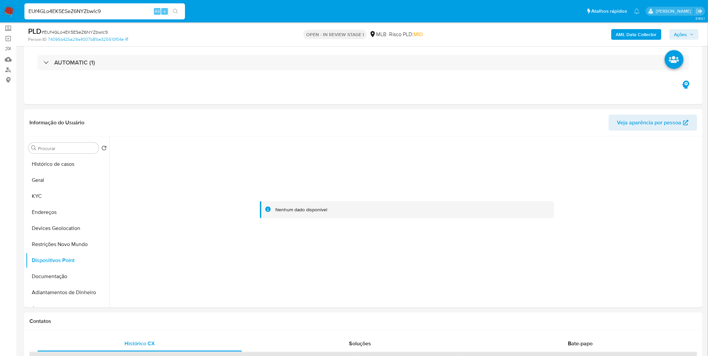
paste input "R89XlFm2i6nAzHw3FQcMXdfF"
type input "R89XlFm2i6nAzHw3FQcMXdfF"
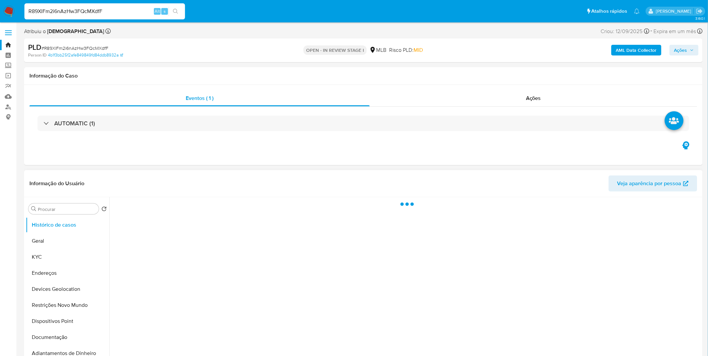
select select "10"
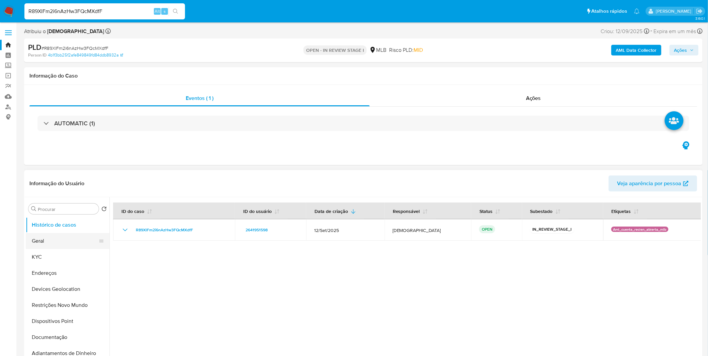
click at [51, 243] on button "Geral" at bounding box center [65, 241] width 78 height 16
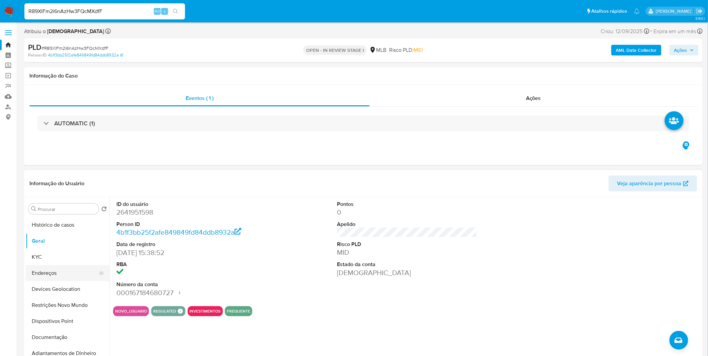
click at [75, 267] on button "Endereços" at bounding box center [65, 273] width 78 height 16
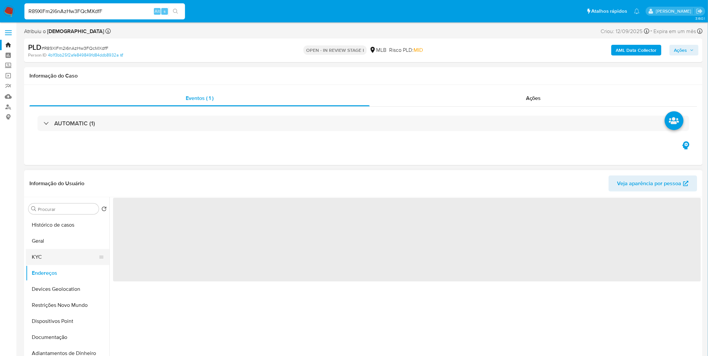
click at [71, 257] on button "KYC" at bounding box center [65, 257] width 78 height 16
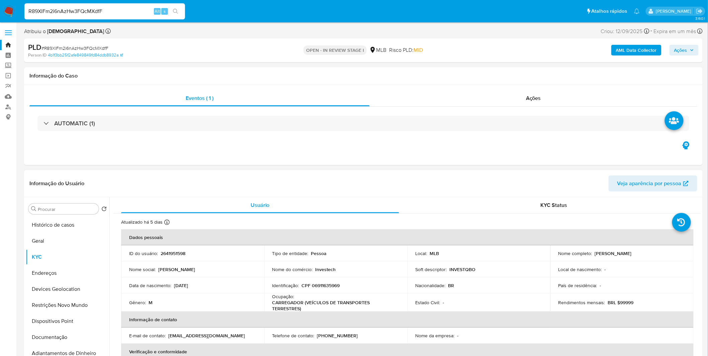
click at [312, 307] on p "CARREGADOR (VEÍCULOS DE TRANSPORTES TERRESTRES)" at bounding box center [334, 306] width 124 height 12
click at [313, 307] on p "CARREGADOR (VEÍCULOS DE TRANSPORTES TERRESTRES)" at bounding box center [334, 306] width 124 height 12
click at [294, 316] on th "Informação de contato" at bounding box center [407, 320] width 572 height 16
drag, startPoint x: 306, startPoint y: 309, endPoint x: 271, endPoint y: 300, distance: 35.5
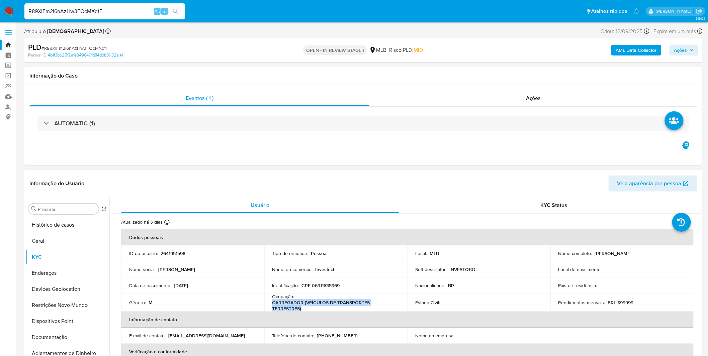
click at [272, 300] on p "CARREGADOR (VEÍCULOS DE TRANSPORTES TERRESTRES)" at bounding box center [334, 306] width 124 height 12
copy p "CARREGADOR (VEÍCULOS DE TRANSPORTES TERRESTRES)"
click at [326, 285] on p "CPF 06911635969" at bounding box center [321, 286] width 38 height 6
copy p "06911635969"
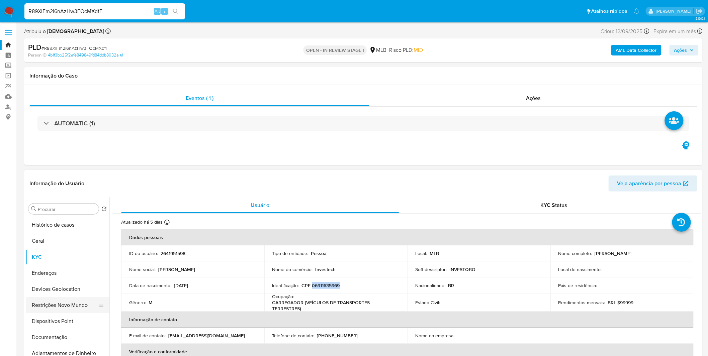
click at [50, 313] on button "Restrições Novo Mundo" at bounding box center [65, 305] width 78 height 16
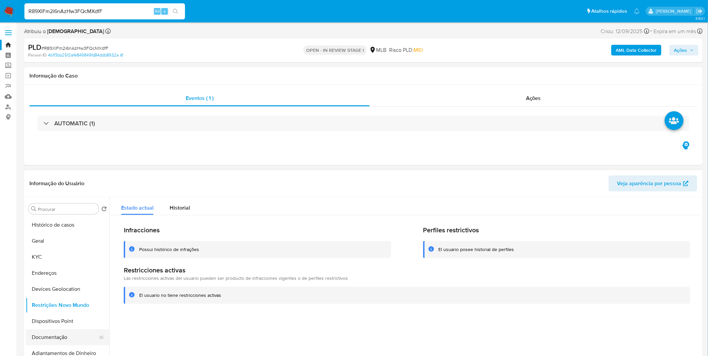
click at [59, 337] on button "Documentação" at bounding box center [65, 338] width 78 height 16
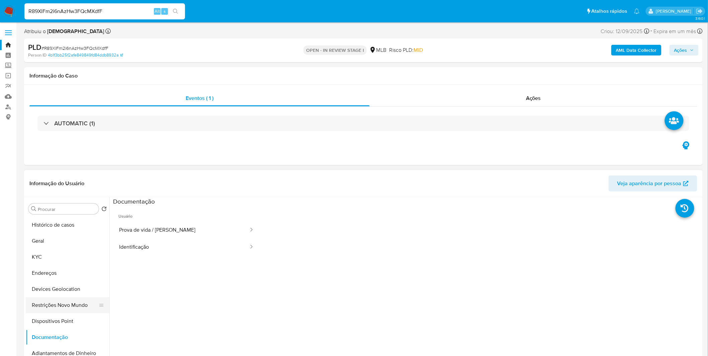
click at [64, 298] on button "Restrições Novo Mundo" at bounding box center [65, 305] width 78 height 16
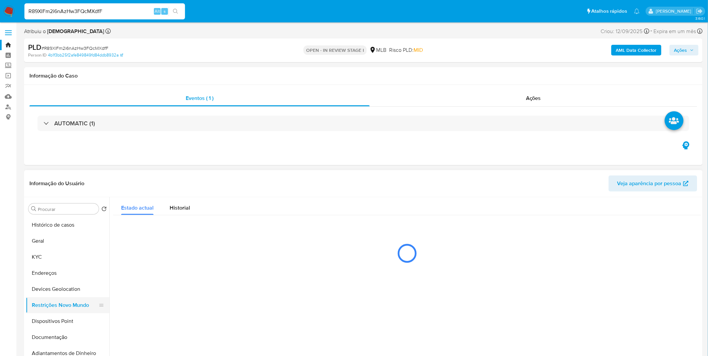
drag, startPoint x: 64, startPoint y: 305, endPoint x: 67, endPoint y: 304, distance: 3.7
click at [64, 305] on button "Restrições Novo Mundo" at bounding box center [65, 305] width 78 height 16
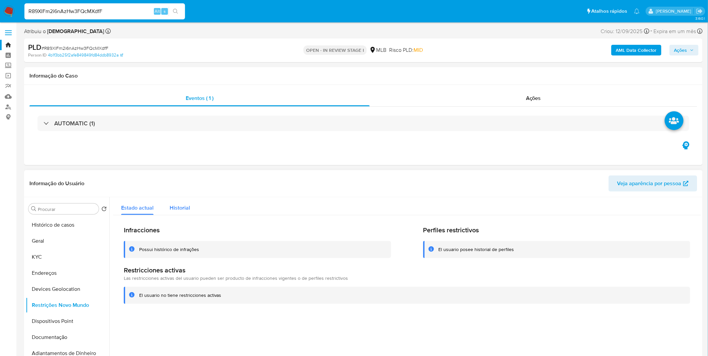
click at [179, 212] on div "Historial" at bounding box center [180, 206] width 20 height 18
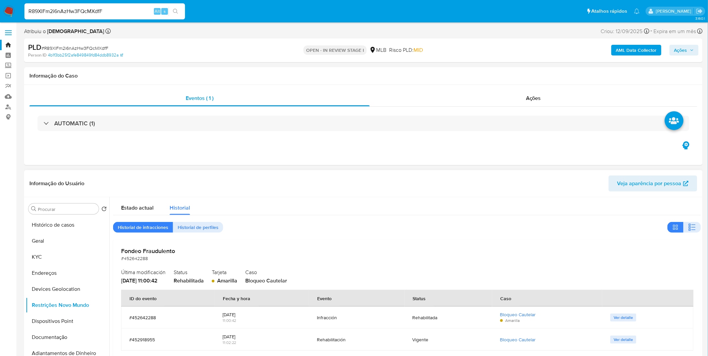
scroll to position [4, 0]
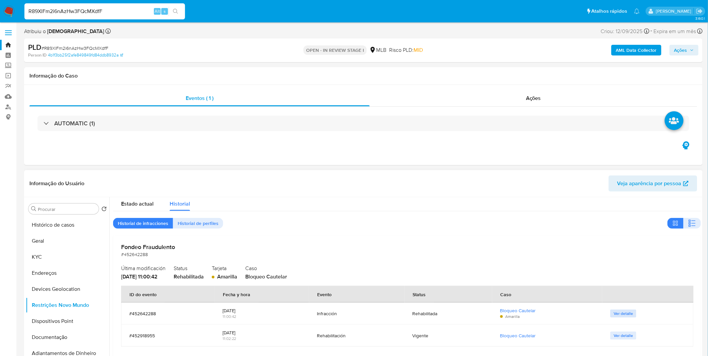
click at [627, 317] on span "Ver detalle" at bounding box center [623, 313] width 19 height 7
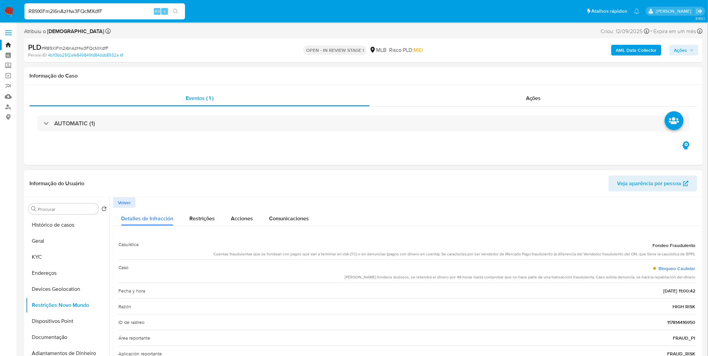
drag, startPoint x: 226, startPoint y: 250, endPoint x: 356, endPoint y: 258, distance: 130.4
click at [356, 258] on div "Casuística Fondeo Fraudulento Cuentas fraudulentas que se fondean con pagos que…" at bounding box center [406, 248] width 577 height 23
click at [332, 258] on div "Casuística Fondeo Fraudulento Cuentas fraudulentas que se fondean con pagos que…" at bounding box center [406, 248] width 577 height 23
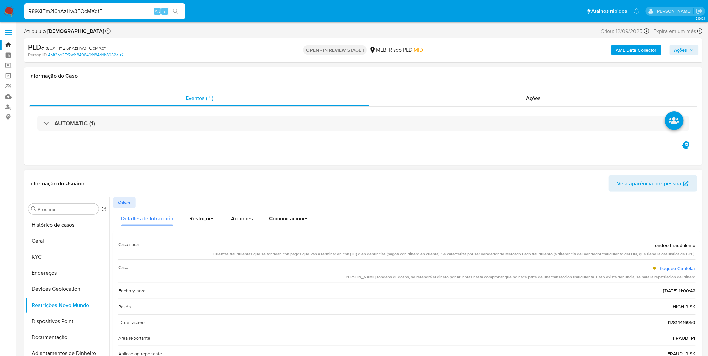
click at [332, 258] on div "Casuística Fondeo Fraudulento Cuentas fraudulentas que se fondean con pagos que…" at bounding box center [406, 248] width 577 height 23
click at [44, 241] on button "Geral" at bounding box center [65, 241] width 78 height 16
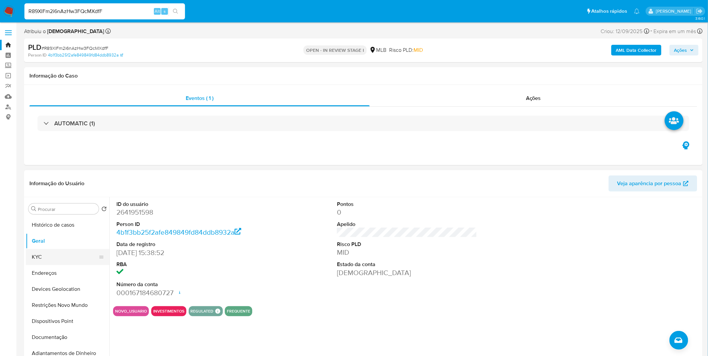
click at [71, 256] on button "KYC" at bounding box center [65, 257] width 78 height 16
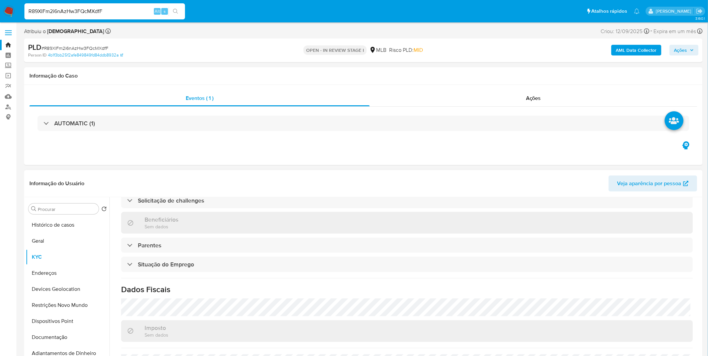
scroll to position [280, 0]
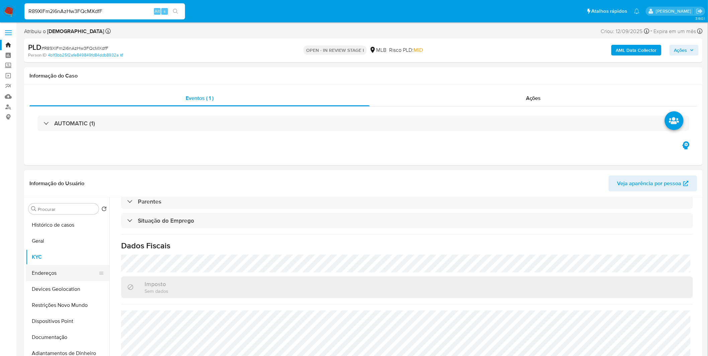
click at [75, 275] on button "Endereços" at bounding box center [65, 273] width 78 height 16
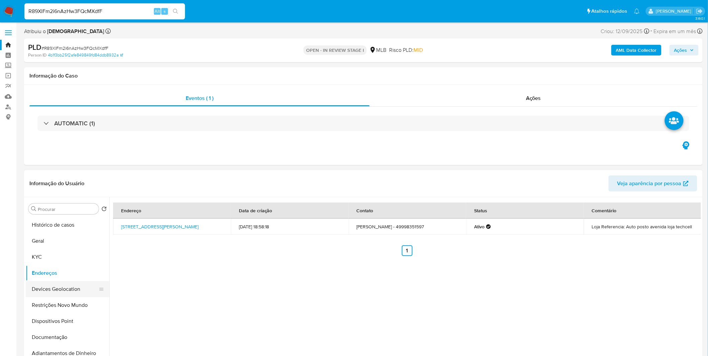
click at [62, 284] on button "Devices Geolocation" at bounding box center [65, 289] width 78 height 16
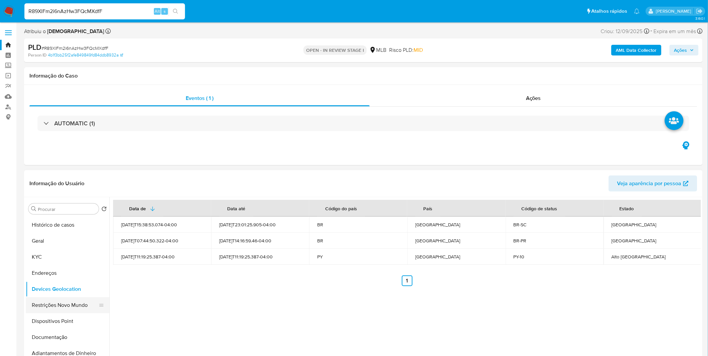
click at [42, 304] on button "Restrições Novo Mundo" at bounding box center [65, 305] width 78 height 16
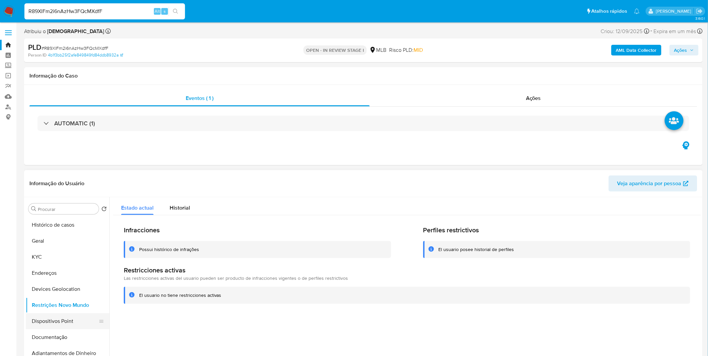
click at [68, 316] on button "Dispositivos Point" at bounding box center [65, 322] width 78 height 16
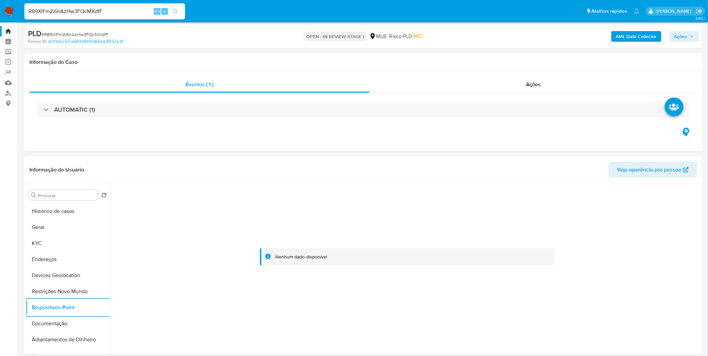
scroll to position [37, 0]
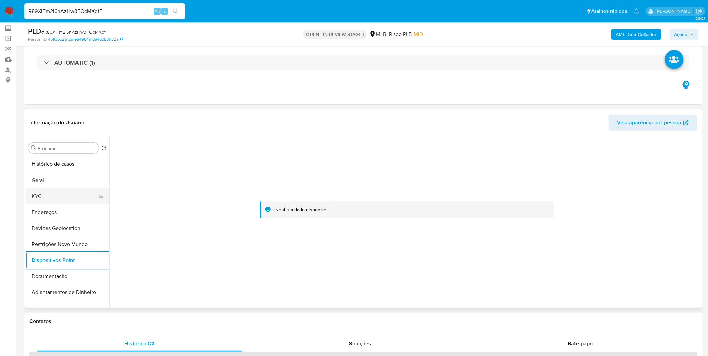
click at [47, 200] on button "KYC" at bounding box center [65, 196] width 78 height 16
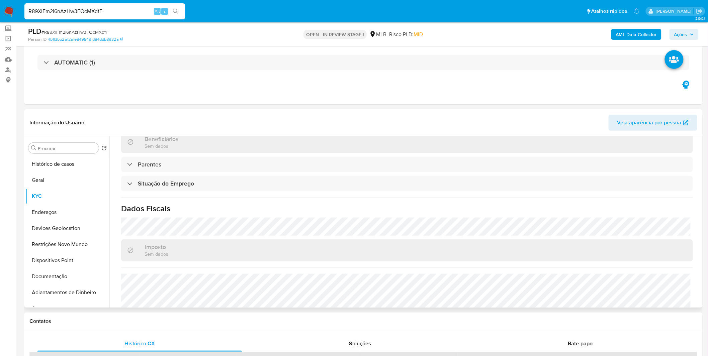
scroll to position [280, 0]
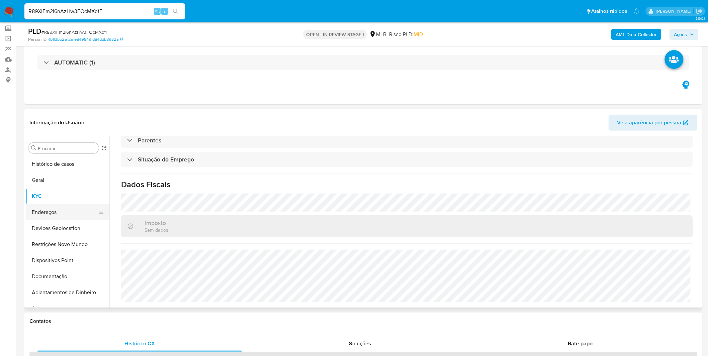
click at [58, 213] on button "Endereços" at bounding box center [65, 212] width 78 height 16
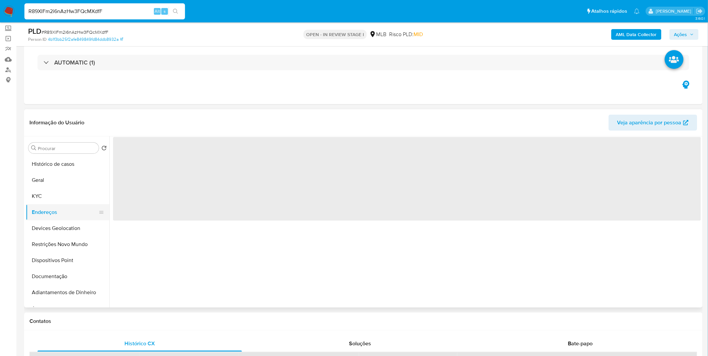
scroll to position [0, 0]
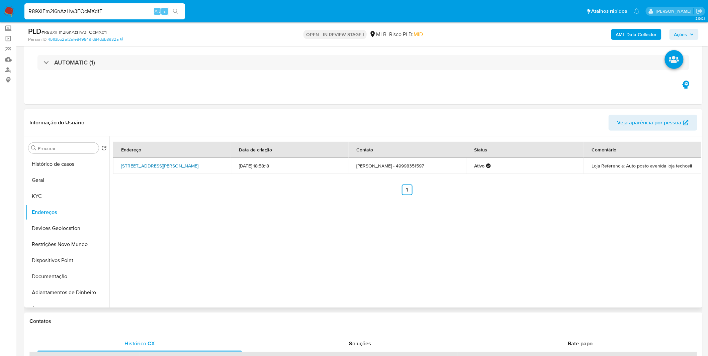
click at [171, 168] on link "Av Coronel Ernesto Bertaso 605, Quilombo, Santa Catarina, 89850000, Brasil 605" at bounding box center [159, 166] width 77 height 7
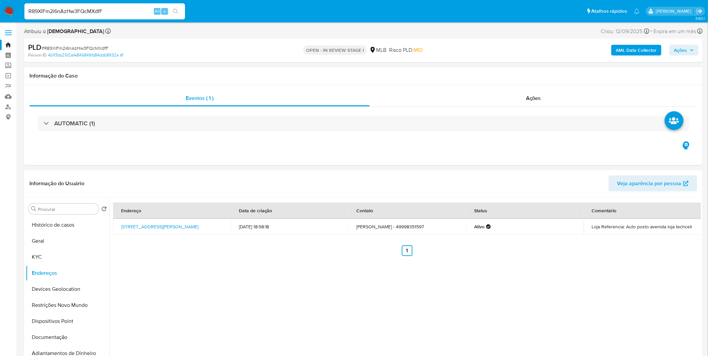
click at [13, 8] on img at bounding box center [8, 11] width 11 height 11
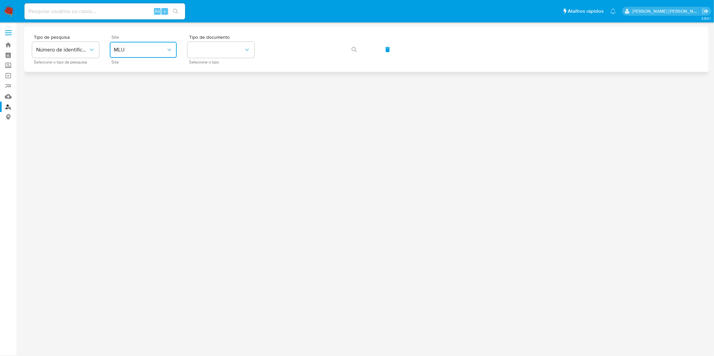
click at [150, 47] on span "MLU" at bounding box center [140, 50] width 52 height 7
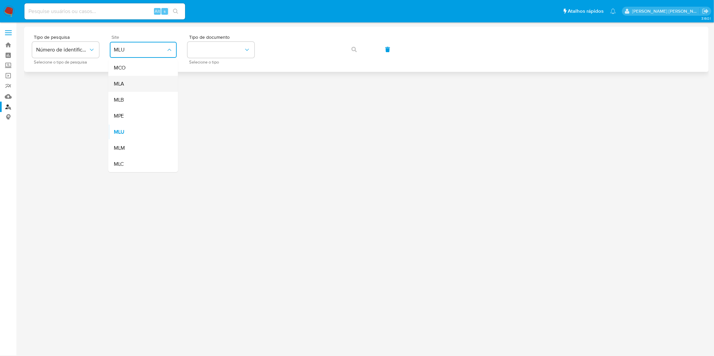
click at [154, 79] on div "MLA" at bounding box center [141, 84] width 55 height 16
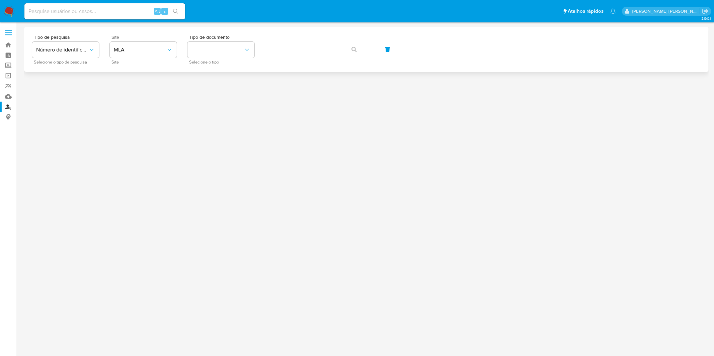
click at [154, 79] on div at bounding box center [366, 177] width 684 height 301
click at [160, 46] on button "MLA" at bounding box center [143, 50] width 67 height 16
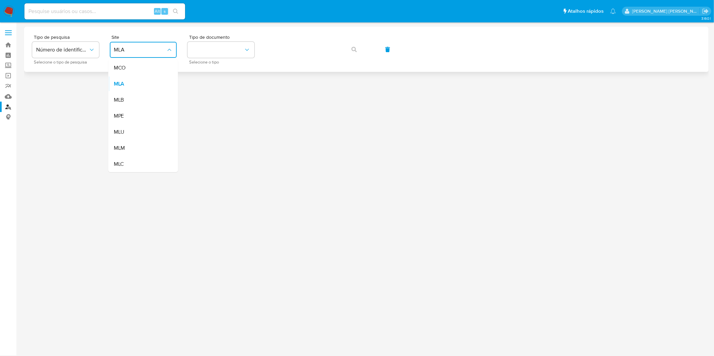
drag, startPoint x: 155, startPoint y: 97, endPoint x: 174, endPoint y: 67, distance: 35.6
click at [155, 98] on div "MLB" at bounding box center [141, 100] width 55 height 16
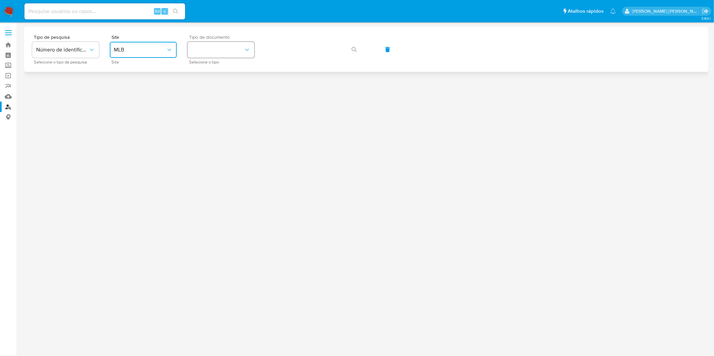
click at [196, 51] on button "identificationType" at bounding box center [220, 50] width 67 height 16
click at [206, 69] on div "CNPJ CNPJ" at bounding box center [218, 71] width 55 height 23
click at [374, 46] on div "Tipo de pesquisa Número de identificação Selecione o tipo de pesquisa Site MLB …" at bounding box center [366, 49] width 668 height 29
click at [350, 46] on button "button" at bounding box center [354, 49] width 23 height 16
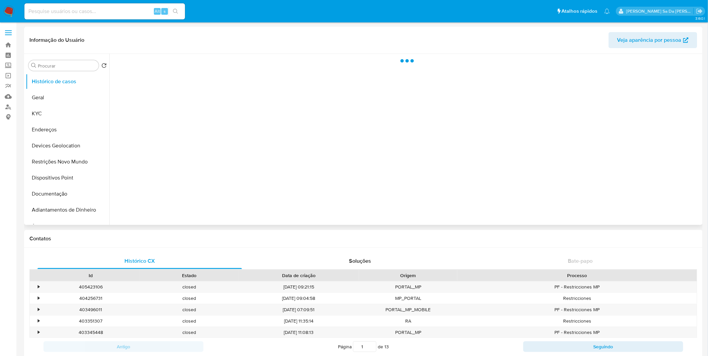
select select "10"
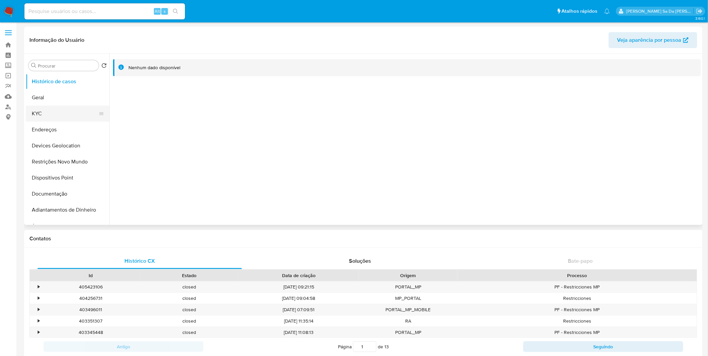
click at [75, 119] on button "KYC" at bounding box center [65, 114] width 78 height 16
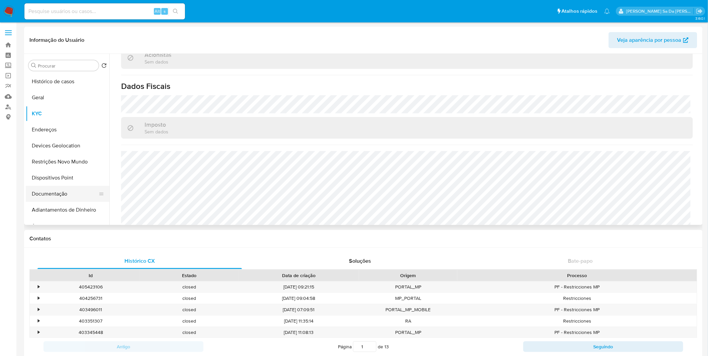
click at [62, 193] on button "Documentação" at bounding box center [65, 194] width 78 height 16
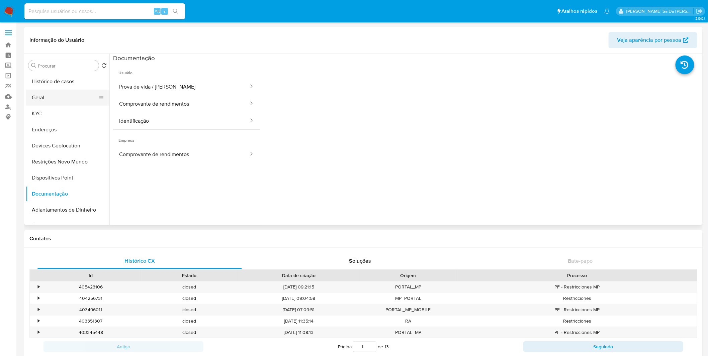
click at [69, 105] on button "Geral" at bounding box center [65, 98] width 78 height 16
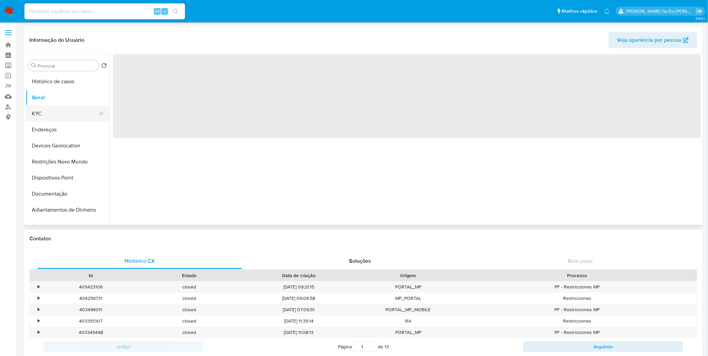
click at [68, 112] on button "KYC" at bounding box center [65, 114] width 78 height 16
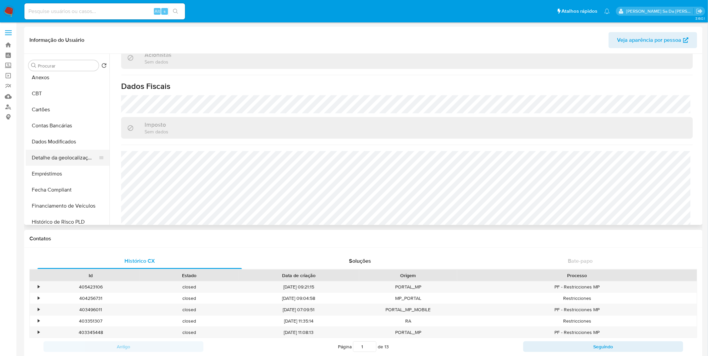
click at [77, 160] on button "Detalhe da geolocalização" at bounding box center [65, 158] width 78 height 16
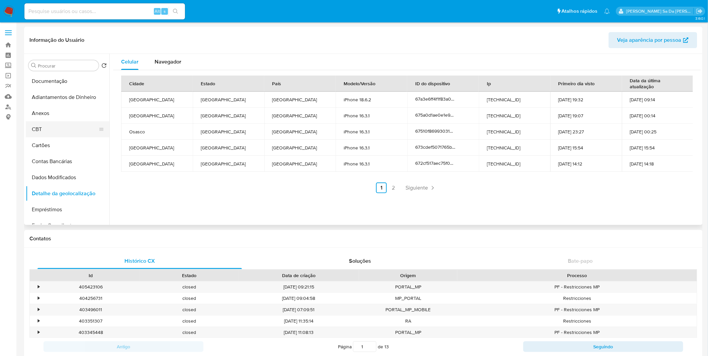
scroll to position [74, 0]
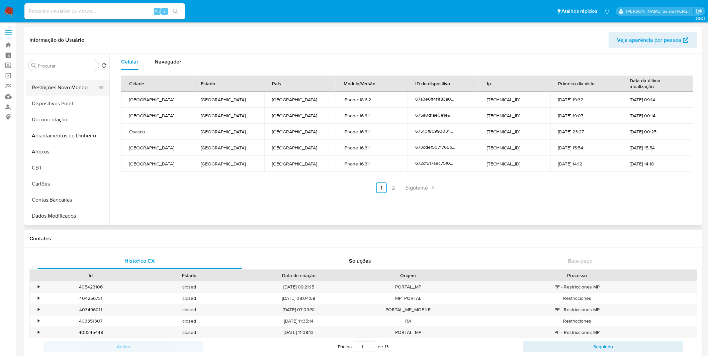
click at [71, 91] on button "Restrições Novo Mundo" at bounding box center [65, 88] width 78 height 16
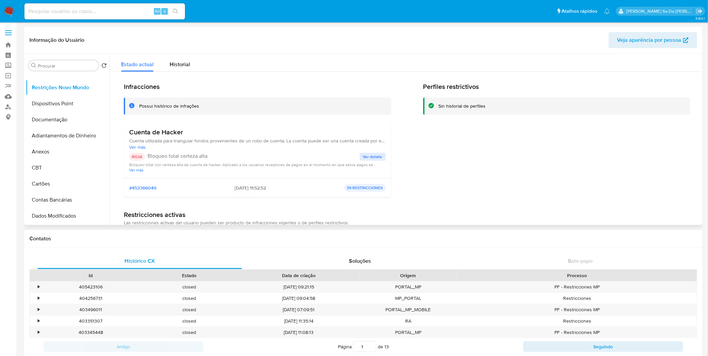
drag, startPoint x: 156, startPoint y: 144, endPoint x: 250, endPoint y: 138, distance: 94.9
click at [250, 138] on div "Cuenta utilizada para triangular fondos provenientes de un robo de cuenta. La c…" at bounding box center [257, 144] width 257 height 12
click at [258, 134] on h3 "Cuenta de Hacker" at bounding box center [257, 132] width 257 height 8
drag, startPoint x: 258, startPoint y: 134, endPoint x: 256, endPoint y: 144, distance: 10.5
click at [256, 144] on div "Cuenta de Hacker Cuenta utilizada para triangular fondos provenientes de un rob…" at bounding box center [257, 139] width 257 height 22
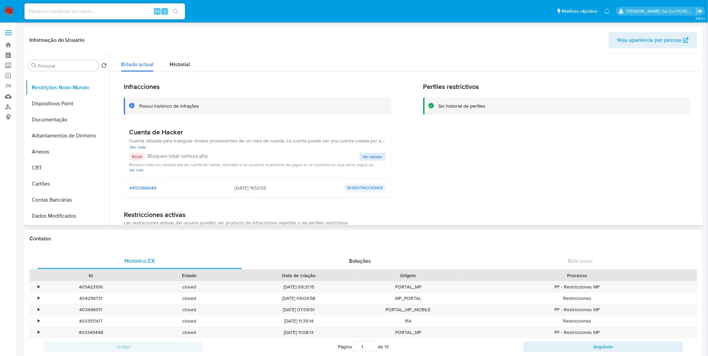
click at [236, 156] on p "Bloqueo total certeza alta" at bounding box center [254, 156] width 212 height 7
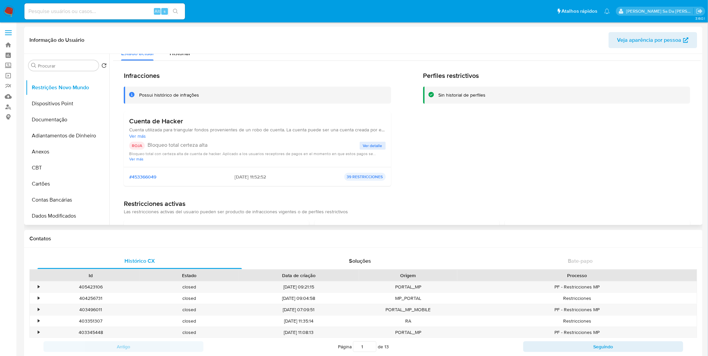
scroll to position [0, 0]
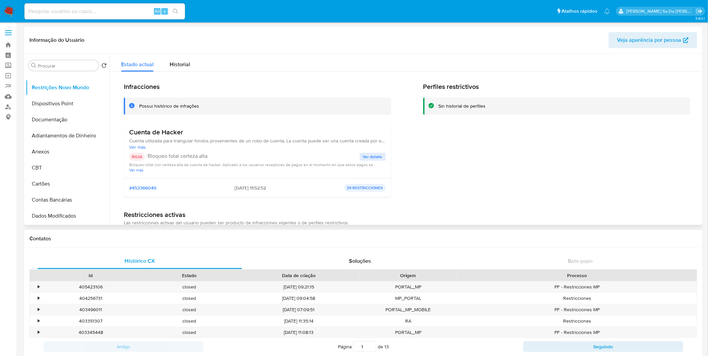
click at [364, 155] on span "Ver detalle" at bounding box center [372, 157] width 19 height 7
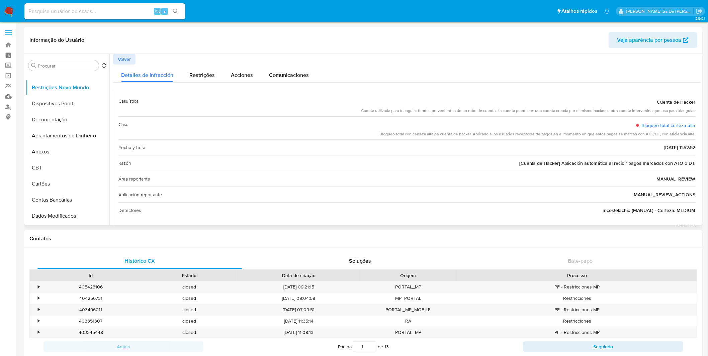
drag, startPoint x: 574, startPoint y: 165, endPoint x: 687, endPoint y: 162, distance: 112.5
click at [687, 162] on span "[Cuenta de Hacker] Aplicación automática al recibir pagos marcados con ATO o DT." at bounding box center [607, 163] width 176 height 7
drag, startPoint x: 563, startPoint y: 164, endPoint x: 689, endPoint y: 161, distance: 125.8
click at [689, 162] on span "[Cuenta de Hacker] Aplicación automática al recibir pagos marcados con ATO o DT." at bounding box center [607, 163] width 176 height 7
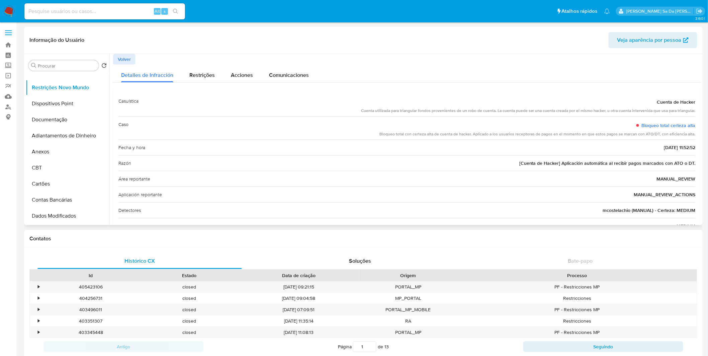
click at [689, 161] on span "[Cuenta de Hacker] Aplicación automática al recibir pagos marcados con ATO o DT." at bounding box center [607, 163] width 176 height 7
click at [206, 82] on div "Restrições" at bounding box center [201, 74] width 25 height 18
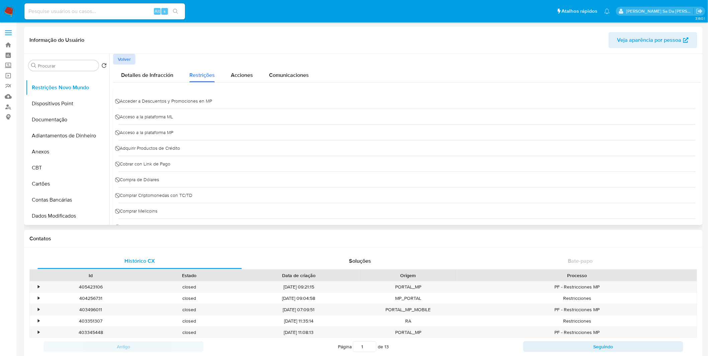
click at [131, 62] on button "Volver" at bounding box center [124, 59] width 22 height 11
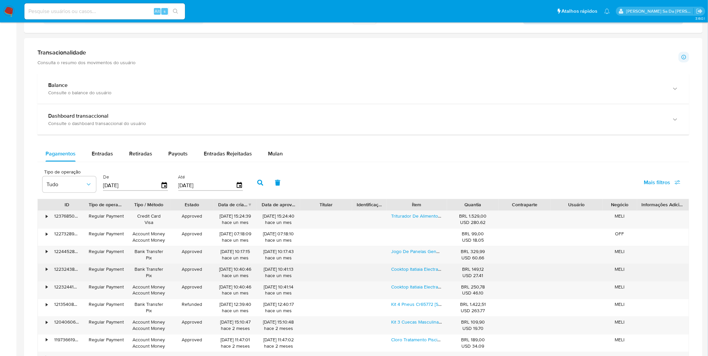
scroll to position [372, 0]
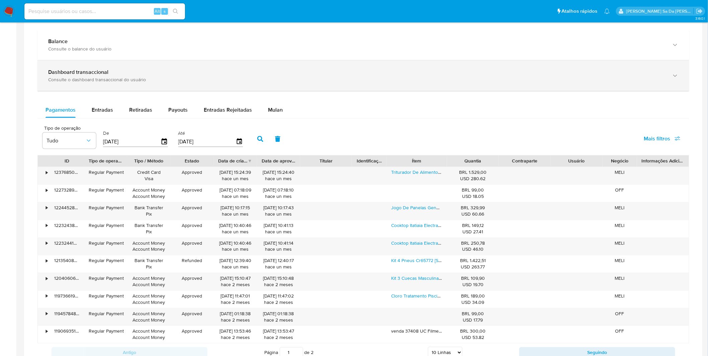
click at [145, 83] on div "Consulte o dashboard transaccional do usuário" at bounding box center [356, 80] width 617 height 6
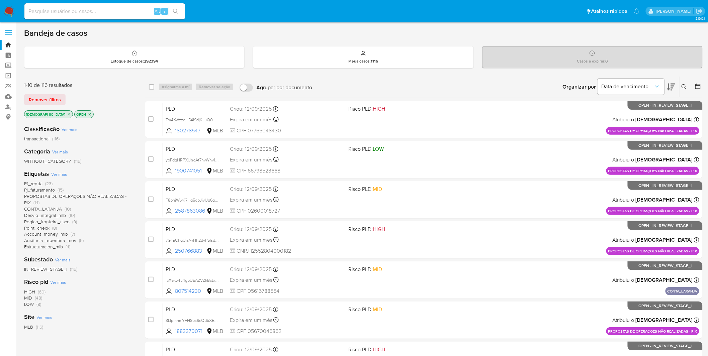
click at [13, 11] on img at bounding box center [8, 11] width 11 height 11
click at [5, 9] on img at bounding box center [8, 11] width 11 height 11
